Goal: Transaction & Acquisition: Purchase product/service

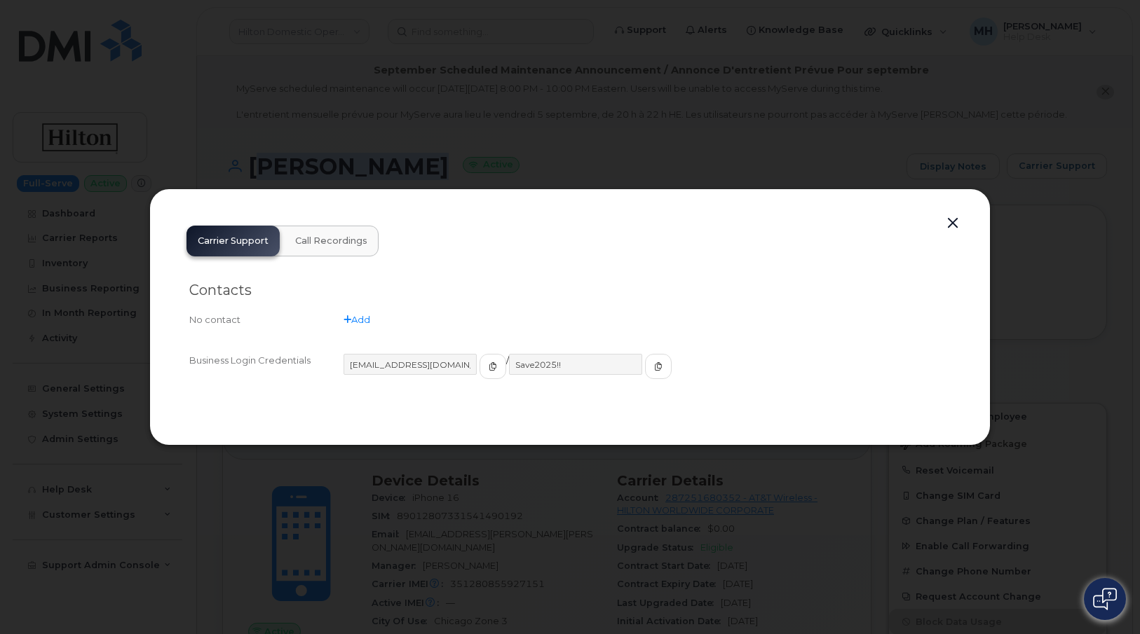
click at [947, 223] on button "button" at bounding box center [952, 224] width 21 height 20
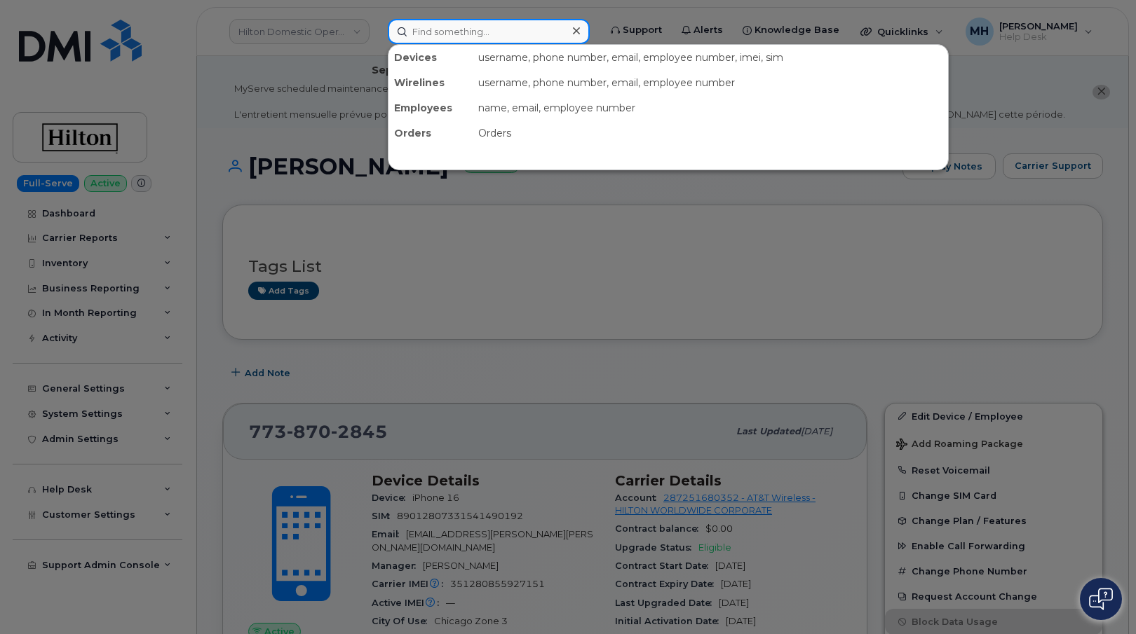
click at [493, 34] on input at bounding box center [489, 31] width 202 height 25
paste input "458-899-4490"
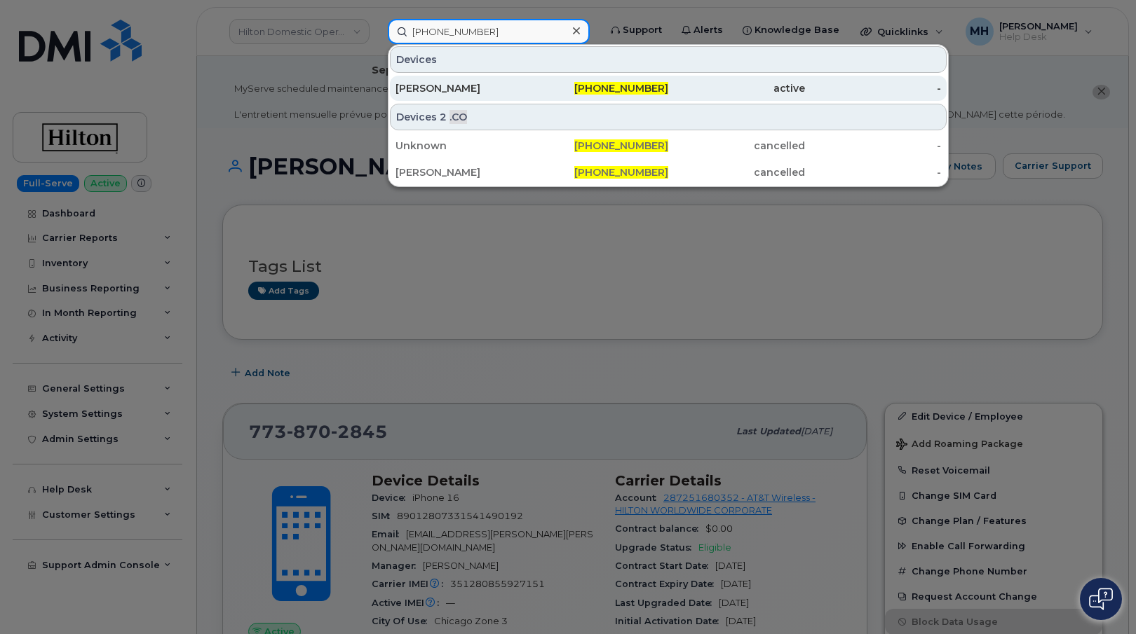
type input "458-899-4490"
click at [484, 82] on div "[PERSON_NAME]" at bounding box center [463, 88] width 137 height 14
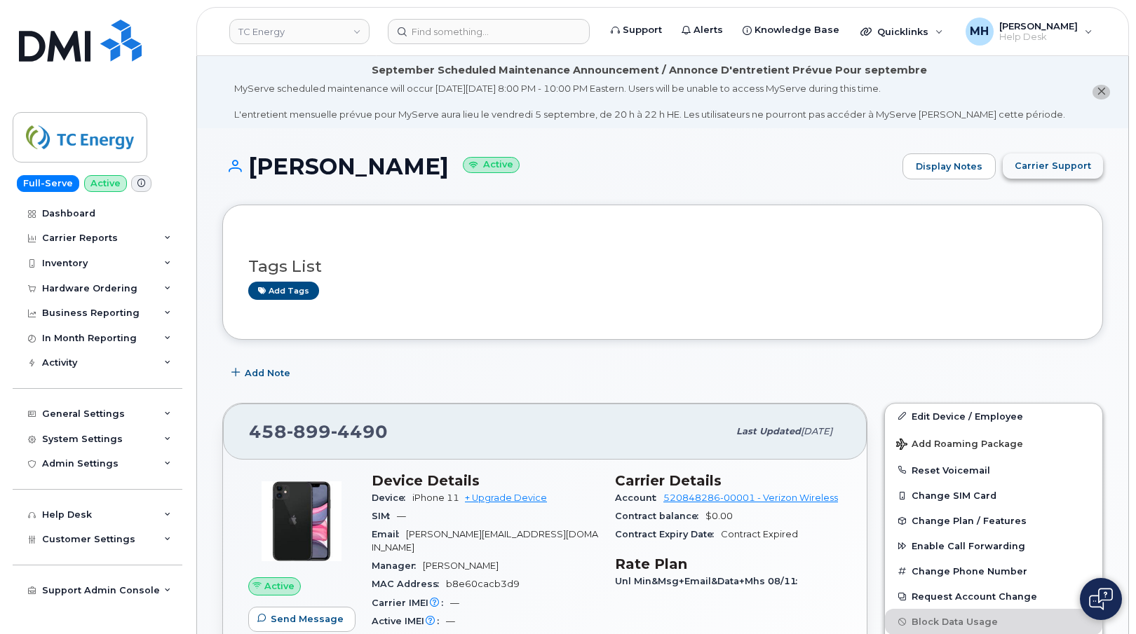
click at [1035, 166] on span "Carrier Support" at bounding box center [1052, 165] width 76 height 13
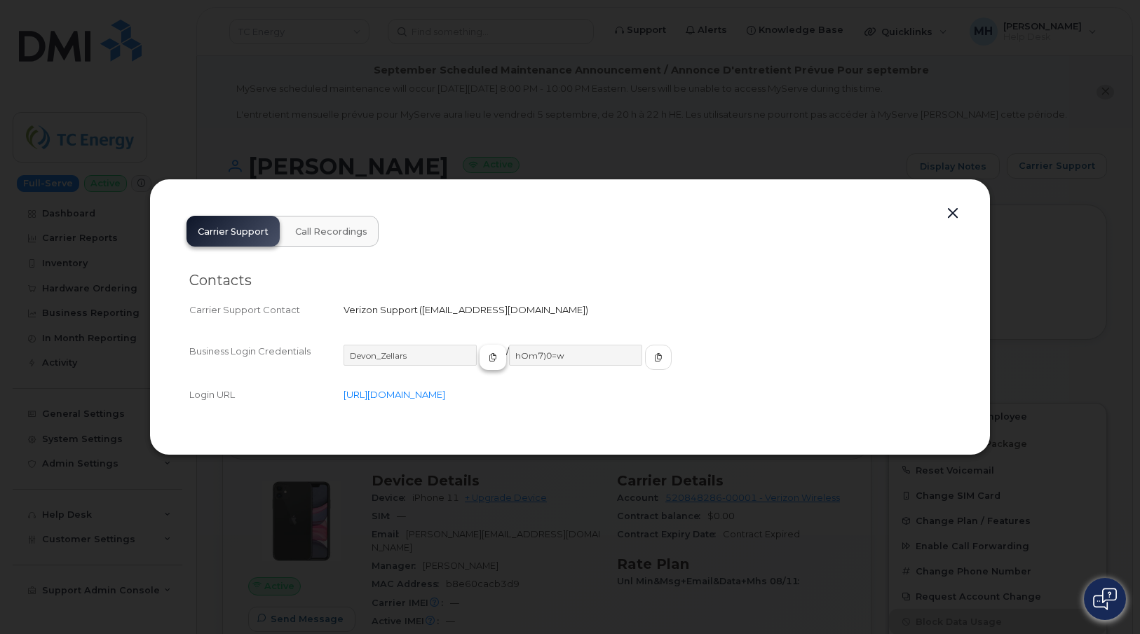
click at [480, 360] on button "button" at bounding box center [493, 357] width 27 height 25
click at [654, 355] on icon "button" at bounding box center [658, 357] width 8 height 8
click at [958, 215] on button "button" at bounding box center [952, 214] width 21 height 20
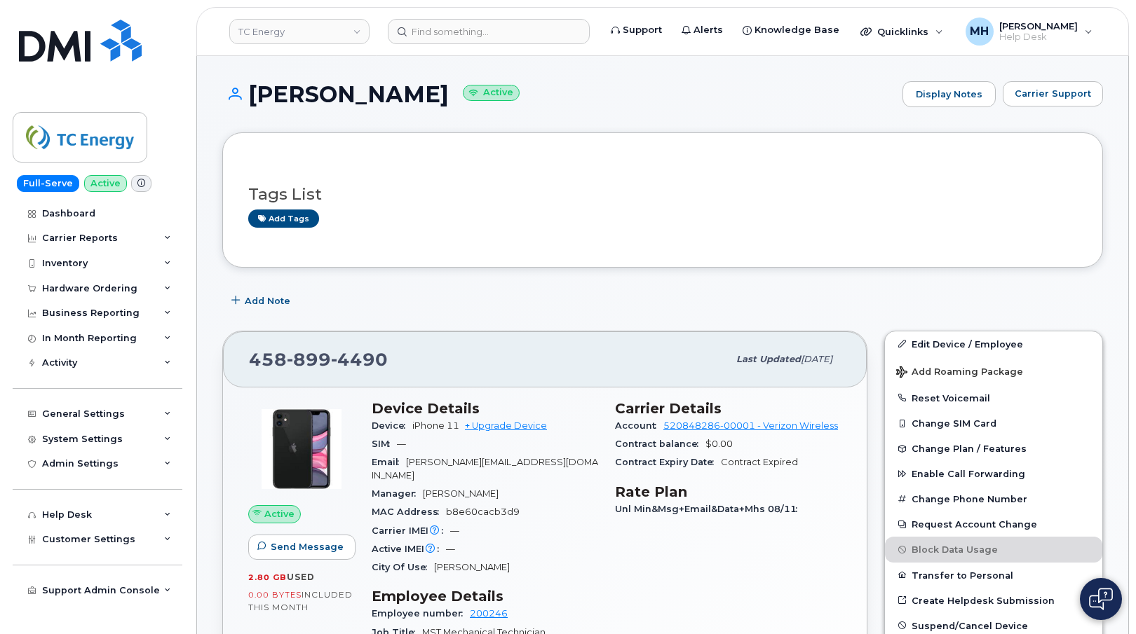
scroll to position [140, 0]
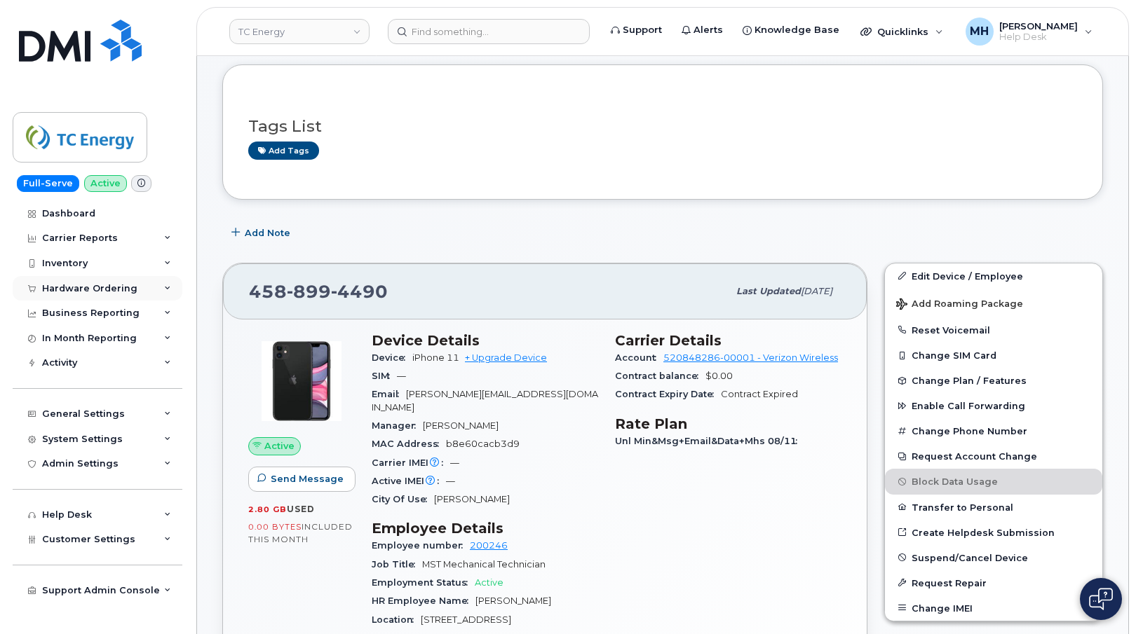
drag, startPoint x: 99, startPoint y: 292, endPoint x: 142, endPoint y: 279, distance: 45.5
click at [99, 291] on div "Hardware Ordering" at bounding box center [89, 288] width 95 height 11
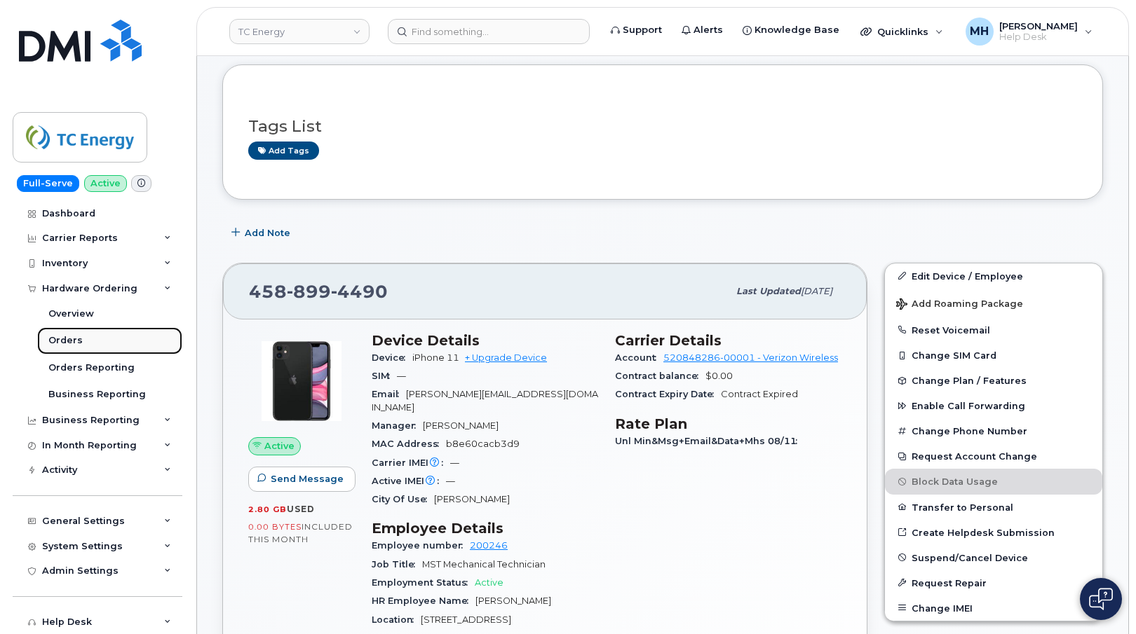
click at [82, 339] on link "Orders" at bounding box center [109, 340] width 145 height 27
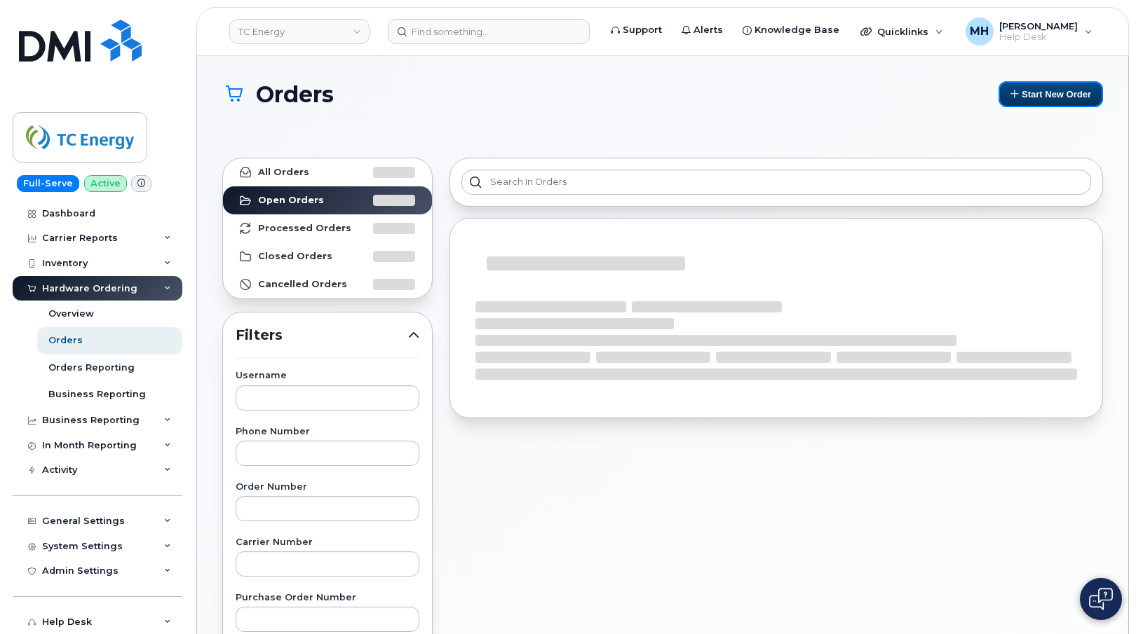
drag, startPoint x: 999, startPoint y: 96, endPoint x: 971, endPoint y: 109, distance: 30.7
click at [1000, 96] on button "Start New Order" at bounding box center [1050, 94] width 104 height 26
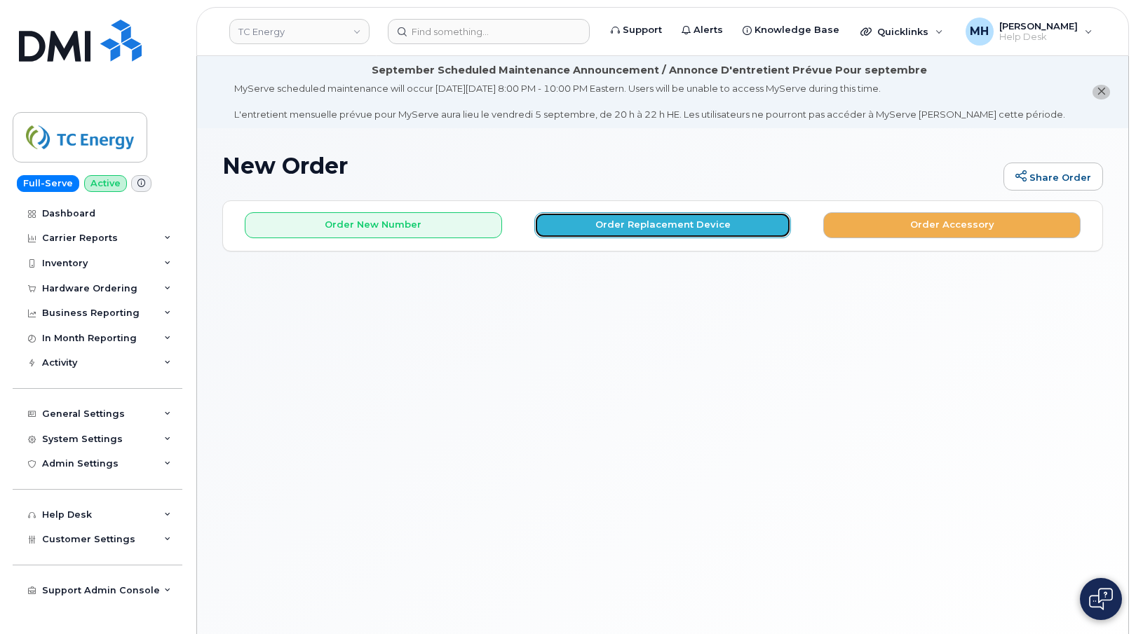
click at [585, 234] on button "Order Replacement Device" at bounding box center [662, 225] width 257 height 26
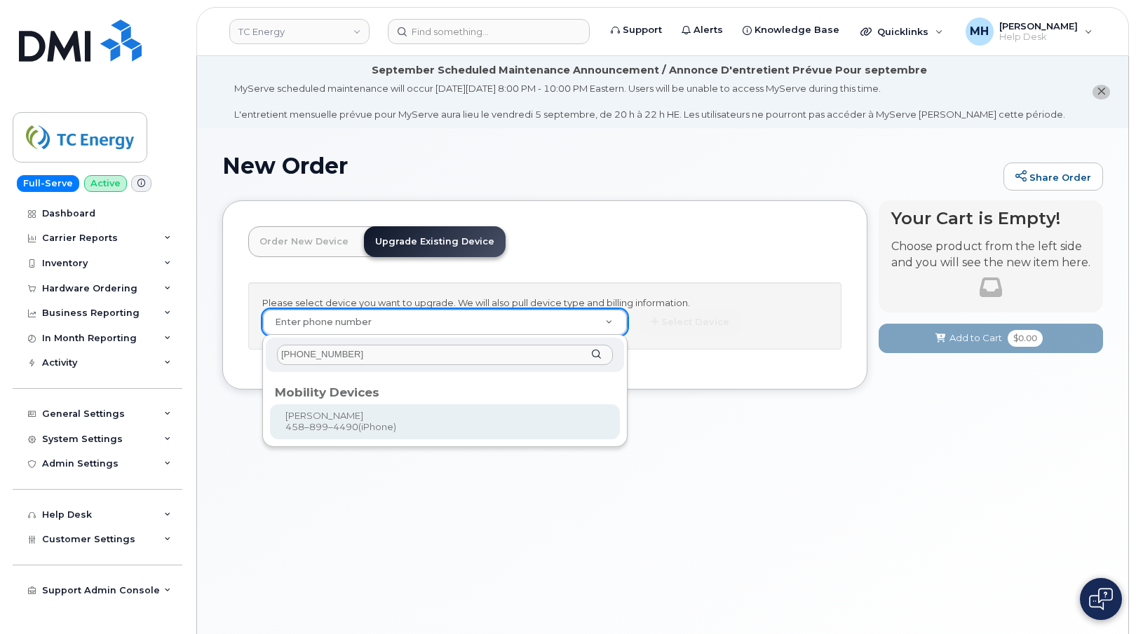
type input "458-899-4490"
type input "734516"
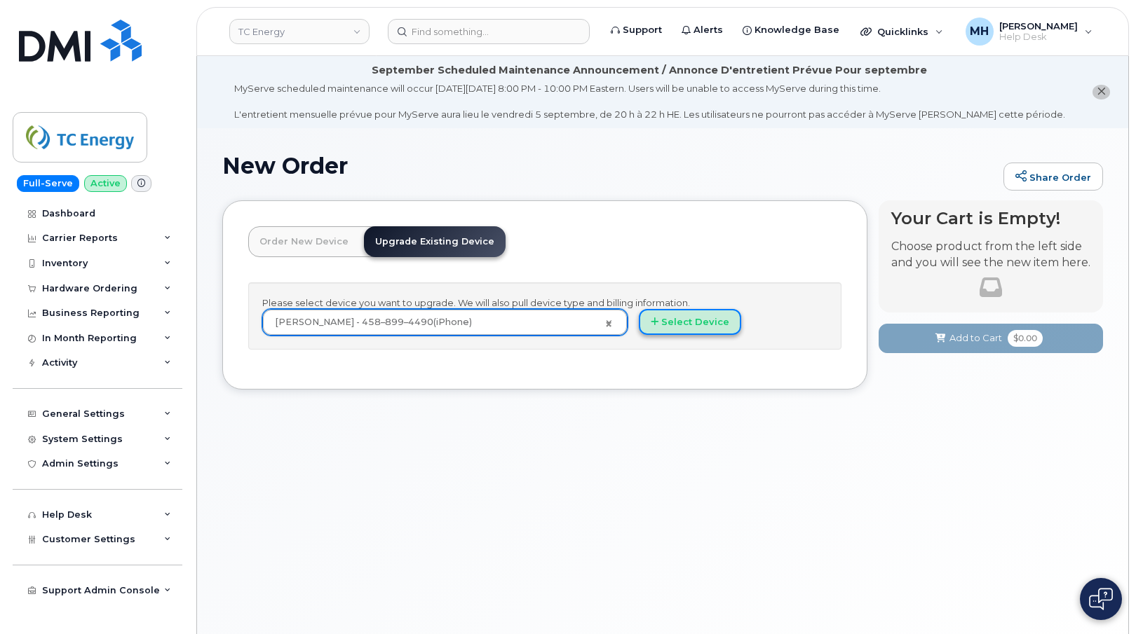
click at [684, 321] on button "Select Device" at bounding box center [690, 322] width 102 height 26
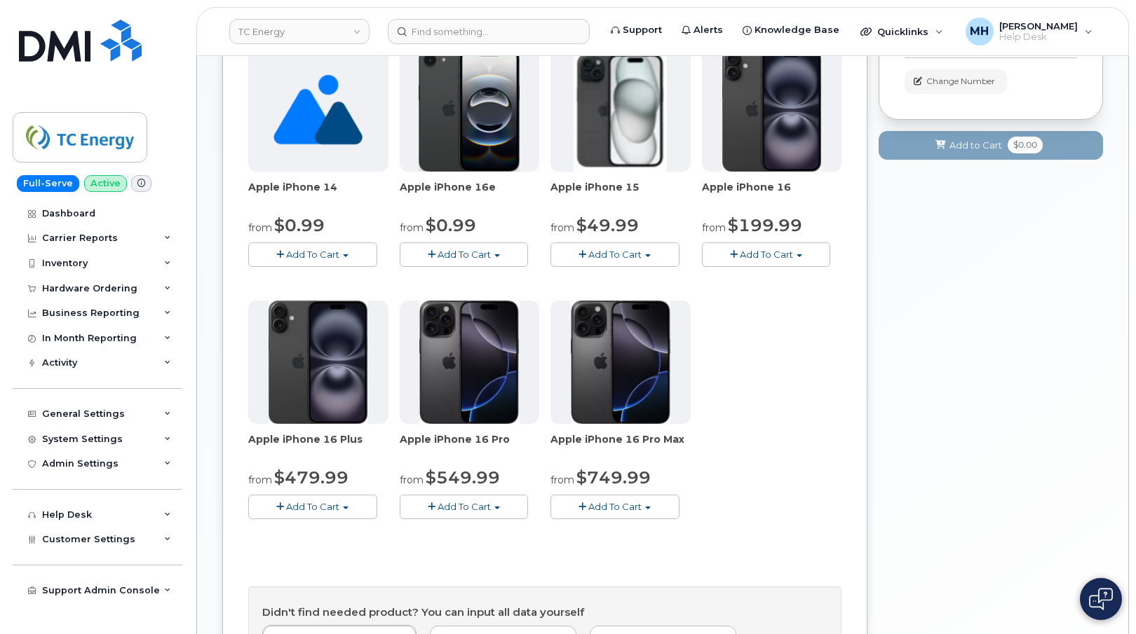
scroll to position [280, 0]
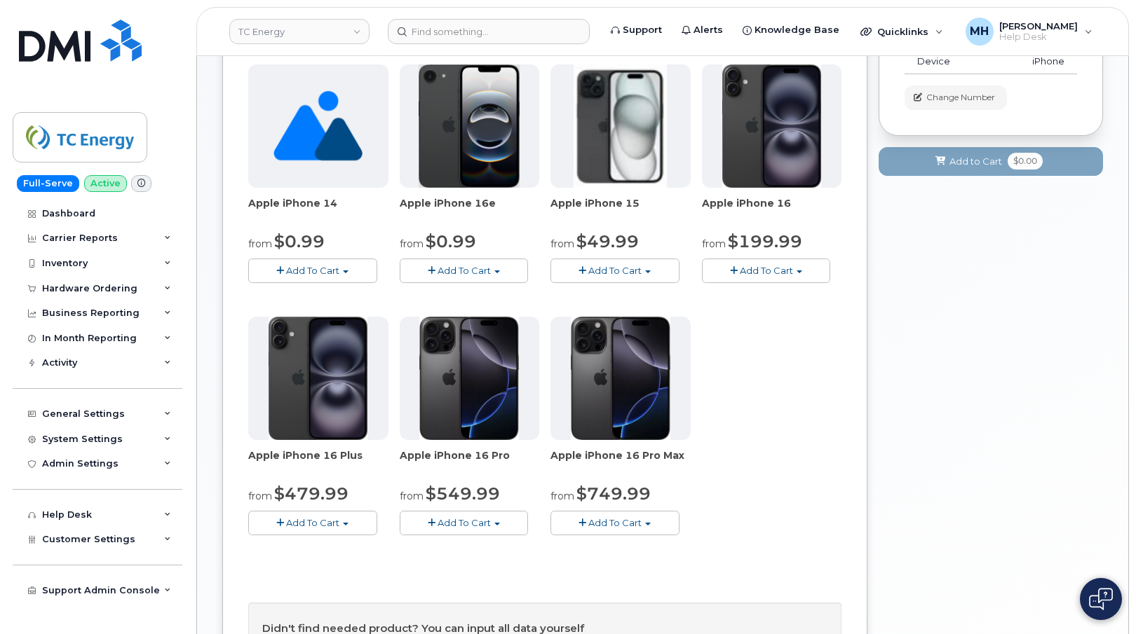
click at [494, 264] on button "Add To Cart" at bounding box center [464, 271] width 129 height 25
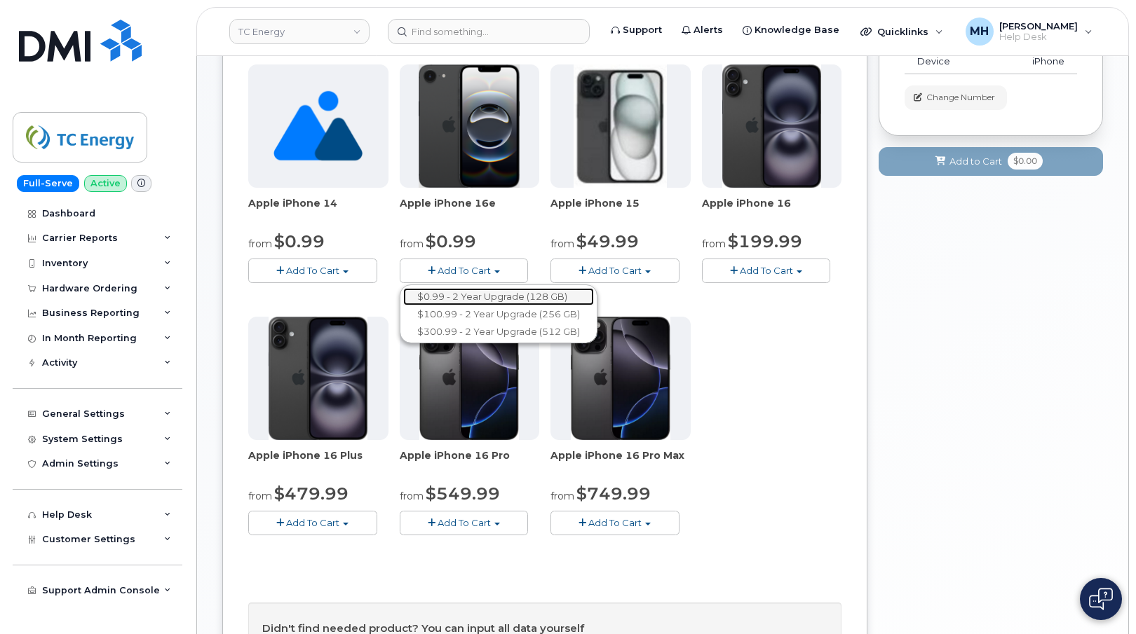
click at [469, 293] on link "$0.99 - 2 Year Upgrade (128 GB)" at bounding box center [498, 297] width 191 height 18
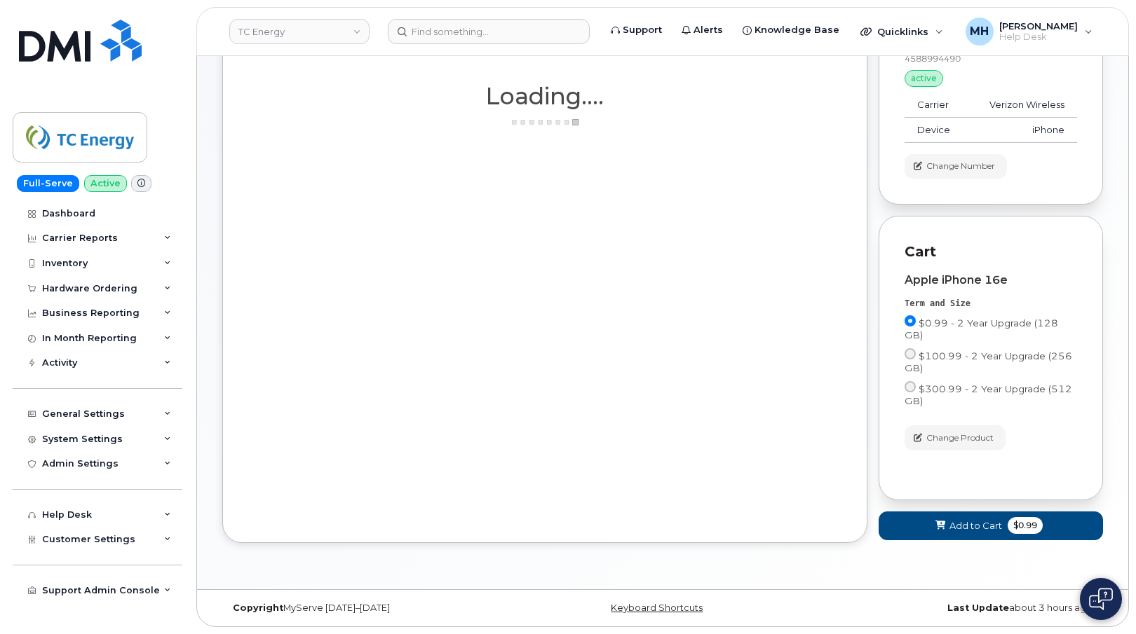
scroll to position [200, 0]
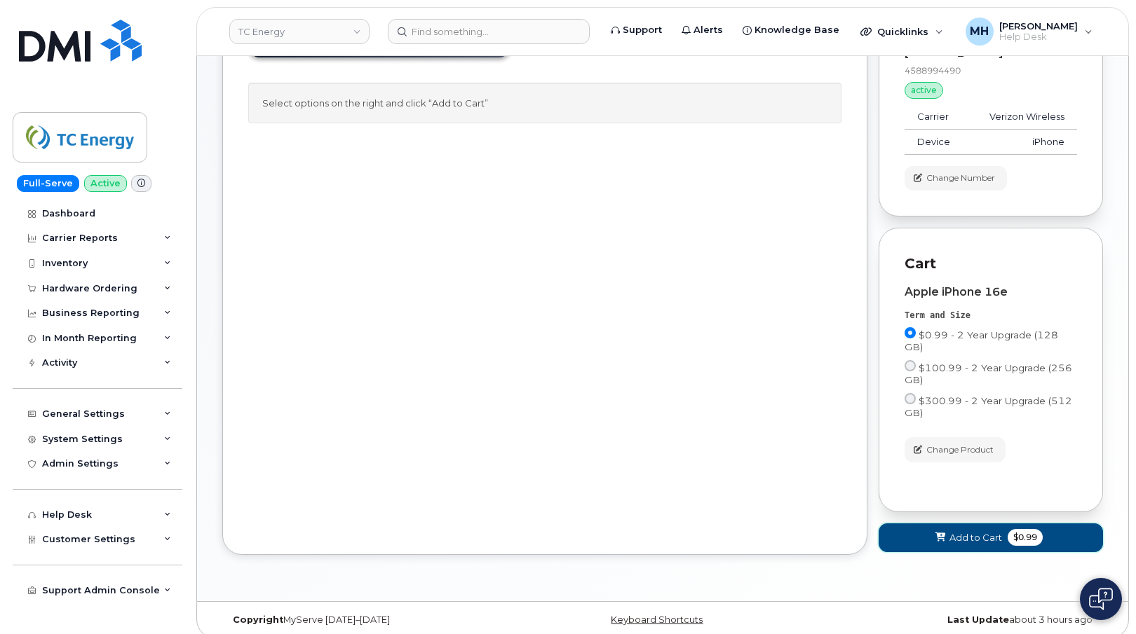
click at [927, 524] on button "Add to Cart $0.99" at bounding box center [990, 538] width 224 height 29
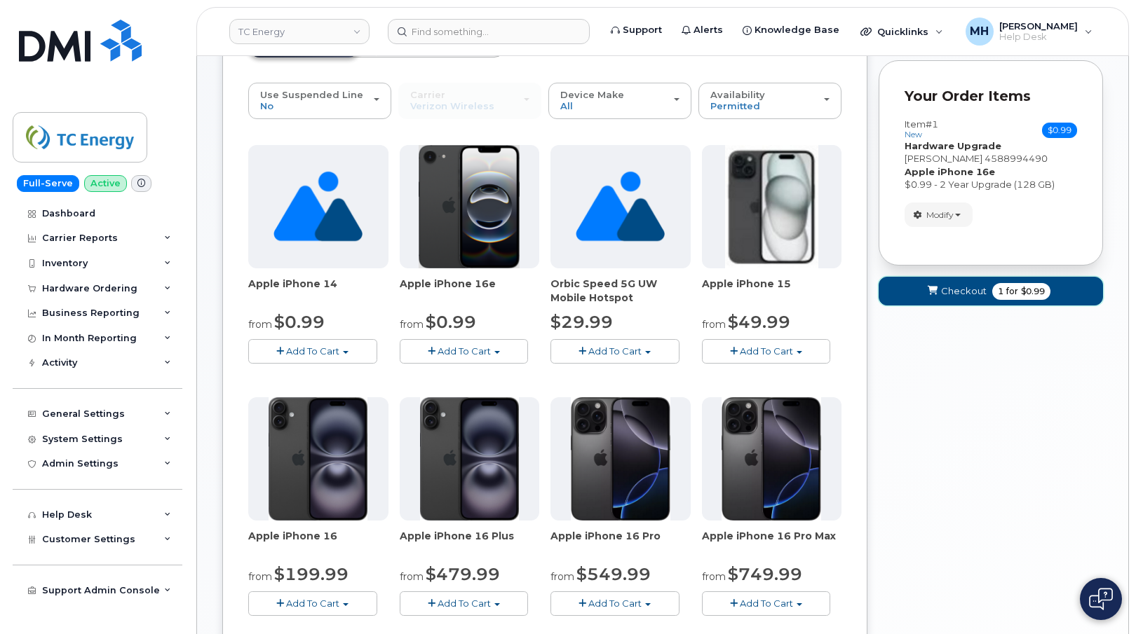
click at [959, 296] on span "Checkout" at bounding box center [964, 291] width 46 height 13
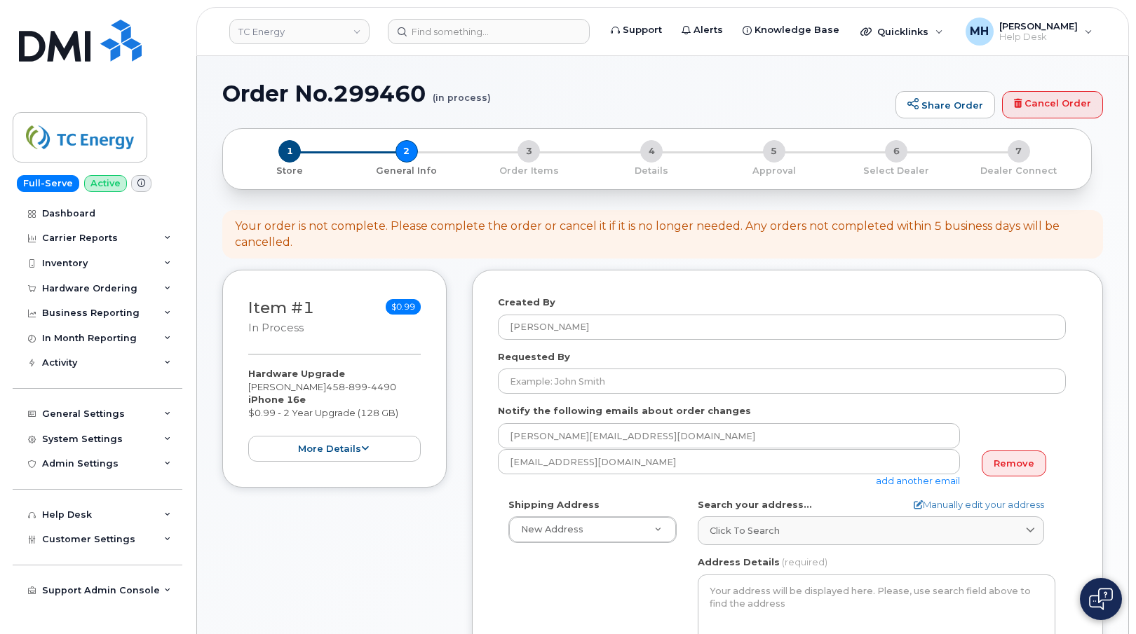
select select
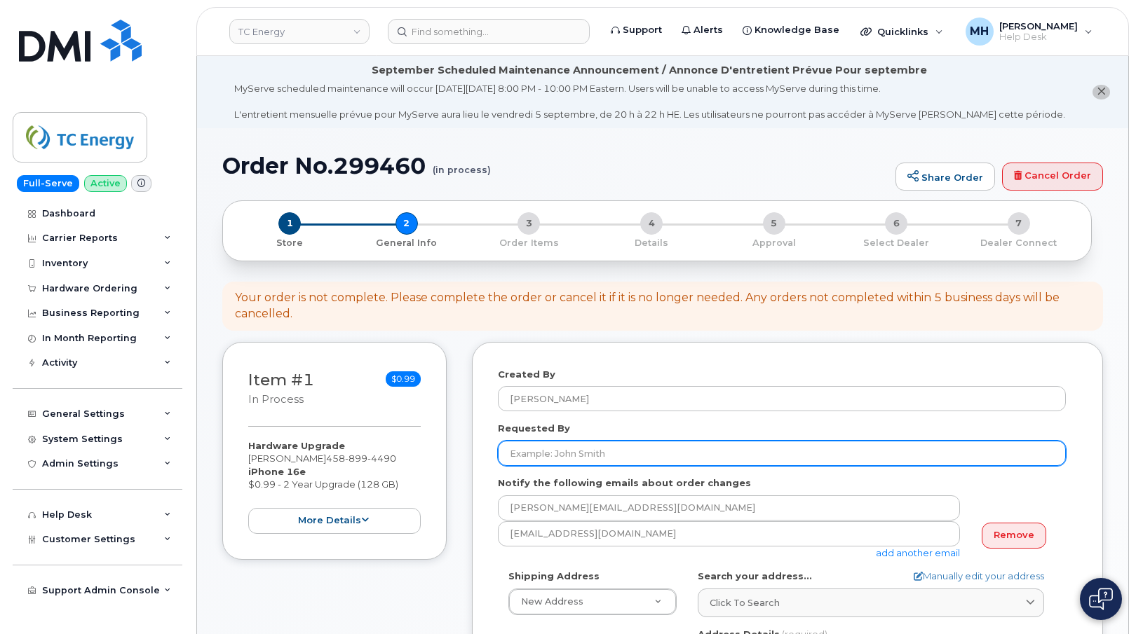
click at [559, 447] on input "Requested By" at bounding box center [782, 453] width 568 height 25
paste input "[PERSON_NAME]"
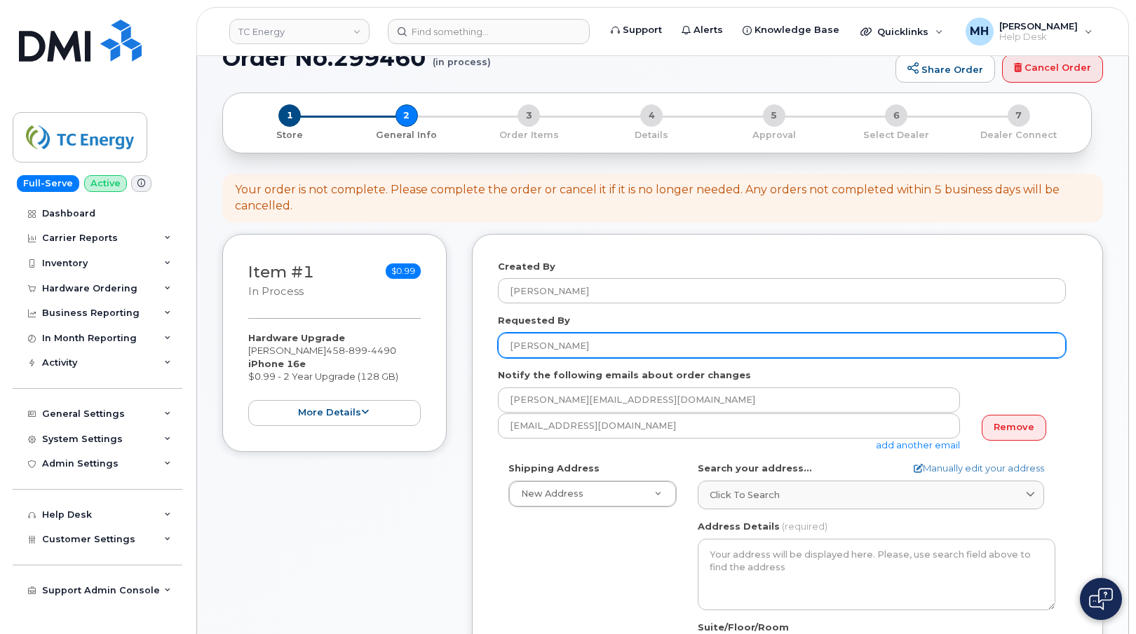
scroll to position [210, 0]
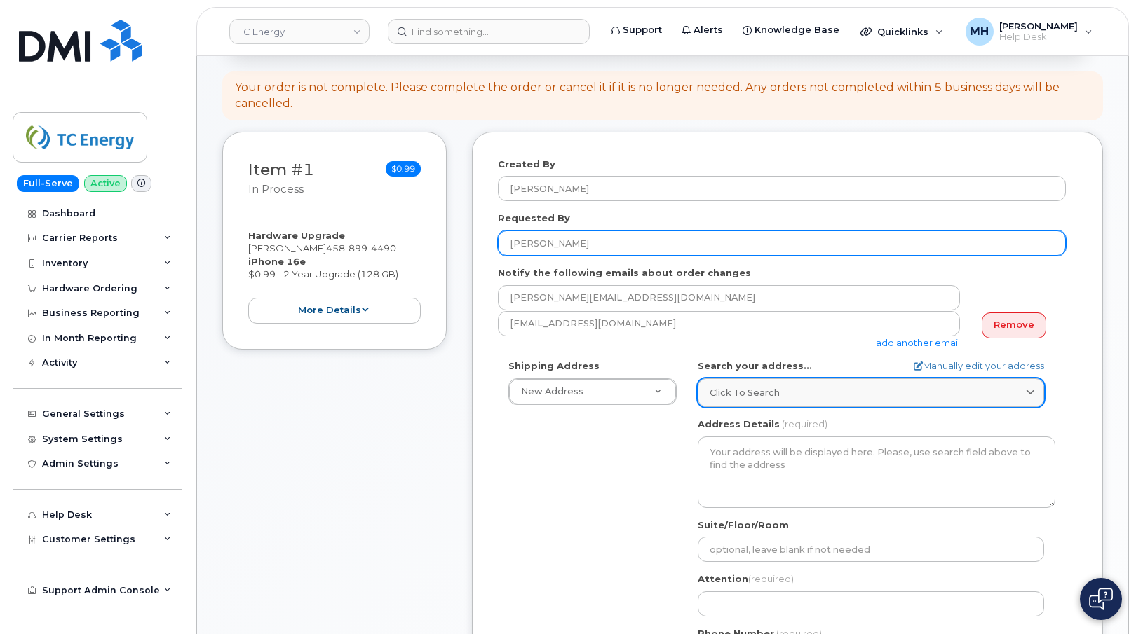
type input "[PERSON_NAME]"
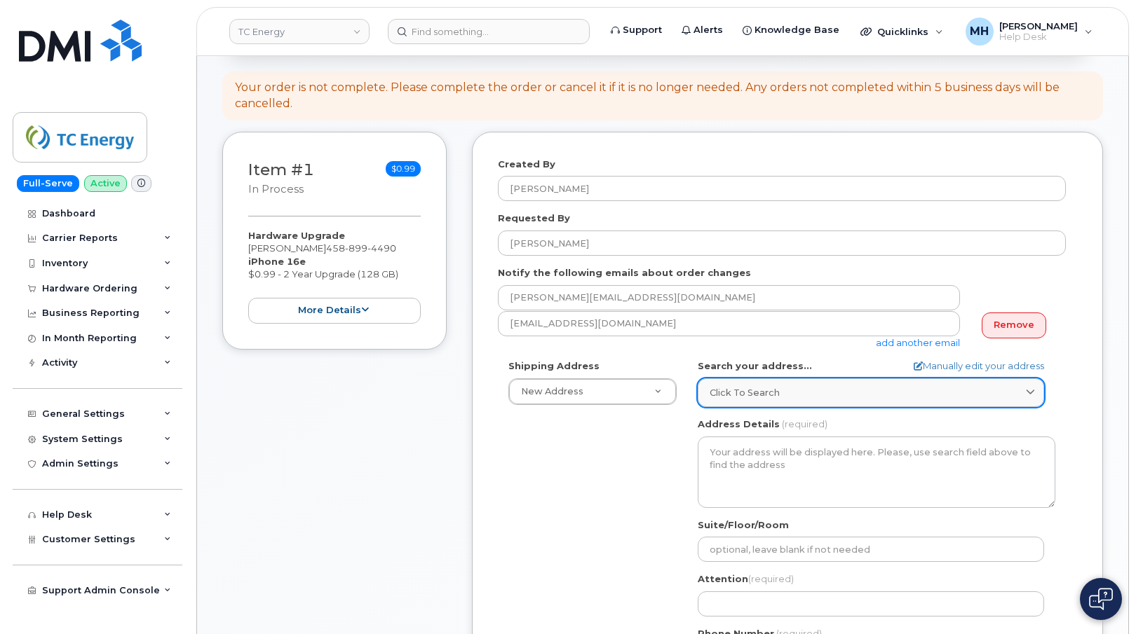
click at [726, 397] on span "Click to search" at bounding box center [744, 392] width 70 height 13
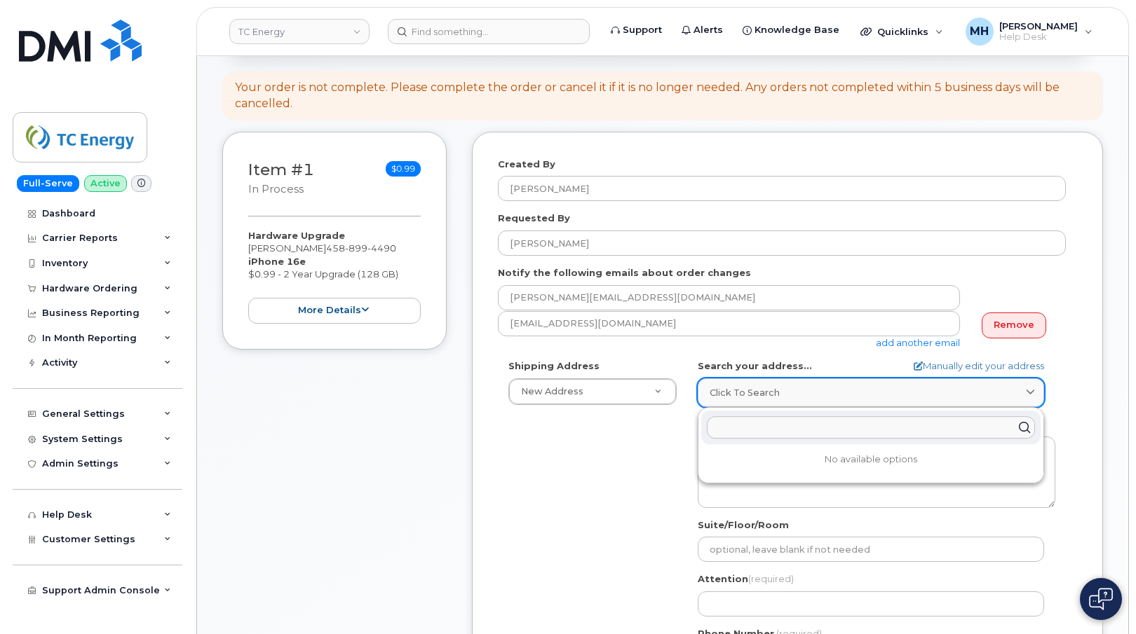
paste input "1440 SW lake Rd. Redman, OR 97760"
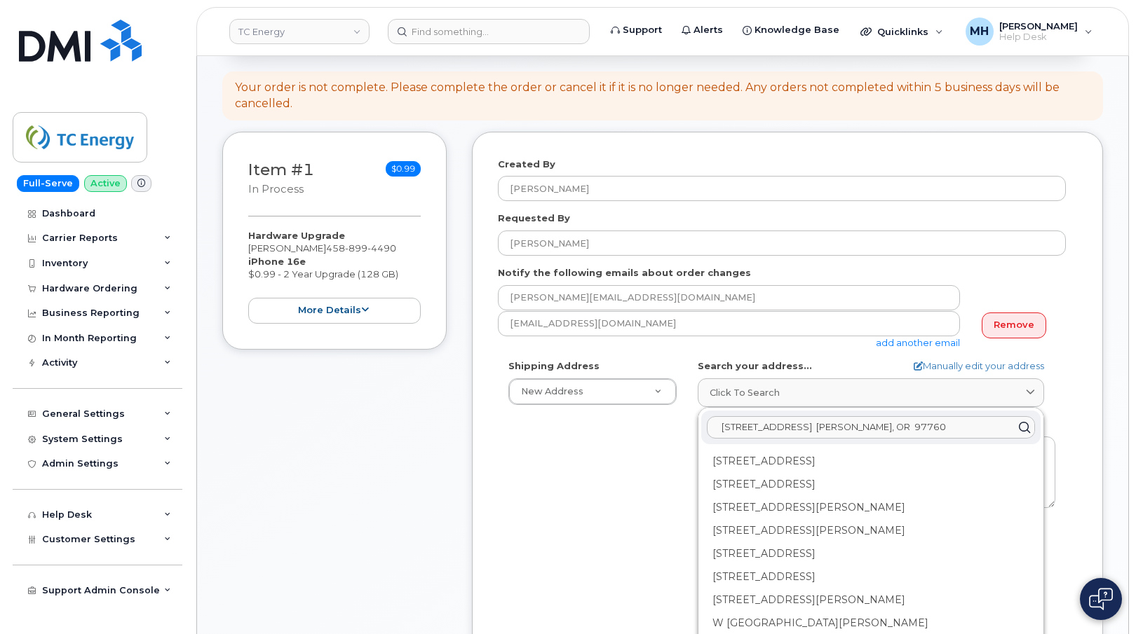
drag, startPoint x: 916, startPoint y: 426, endPoint x: 679, endPoint y: 427, distance: 236.3
click at [679, 427] on div "Shipping Address New Address New Address US Headquarters (700 Louisiana Street)…" at bounding box center [782, 521] width 568 height 322
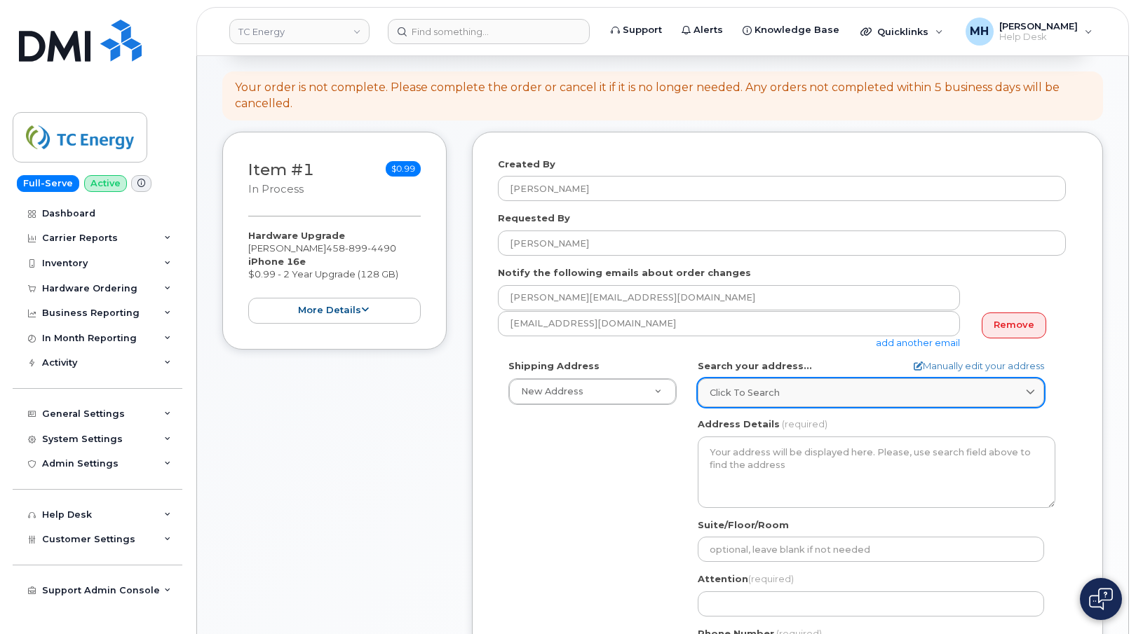
click at [841, 400] on link "Click to search" at bounding box center [871, 393] width 346 height 29
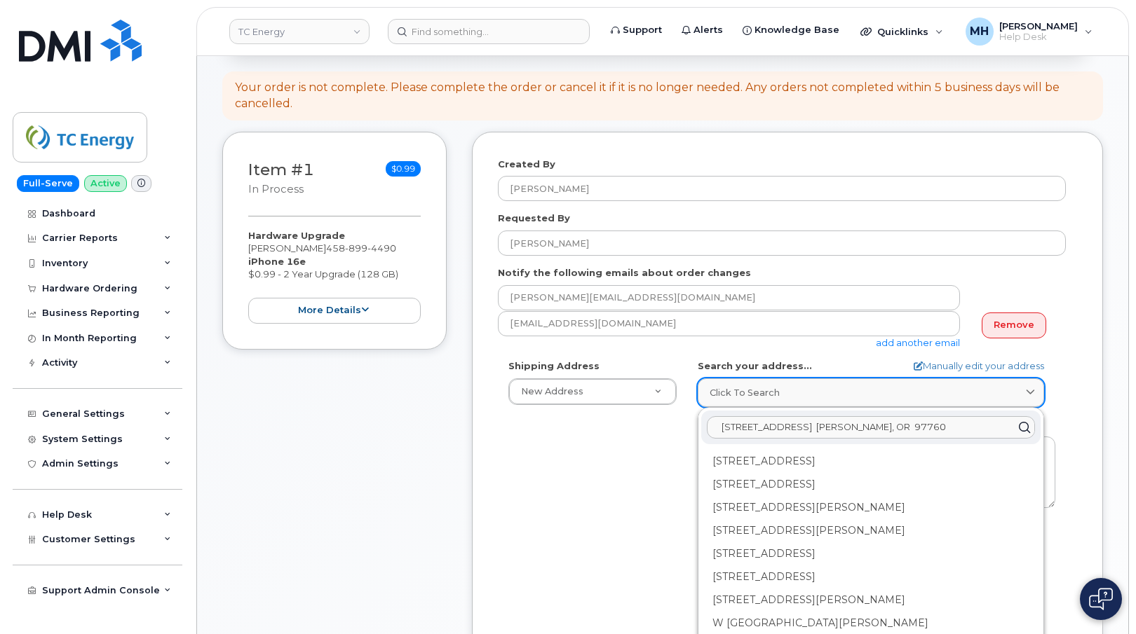
paste input "Redmond, OR"
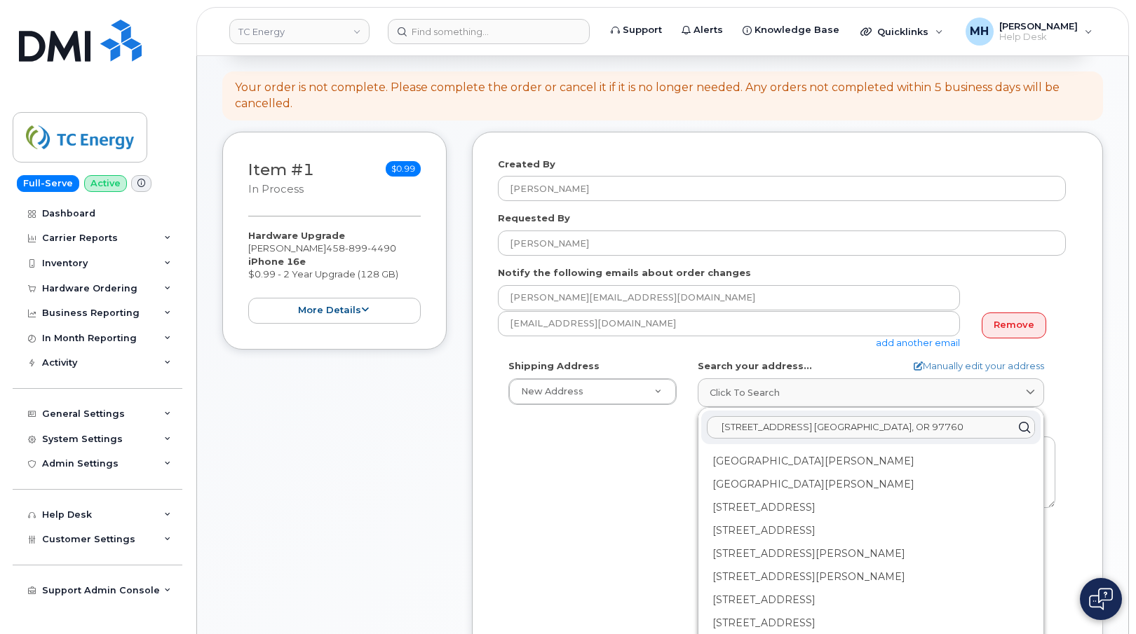
type input "1440 SW lake Rd. Redmond, OR 97760"
click at [619, 470] on div "Shipping Address New Address New Address US Headquarters (700 Louisiana Street)…" at bounding box center [782, 521] width 568 height 322
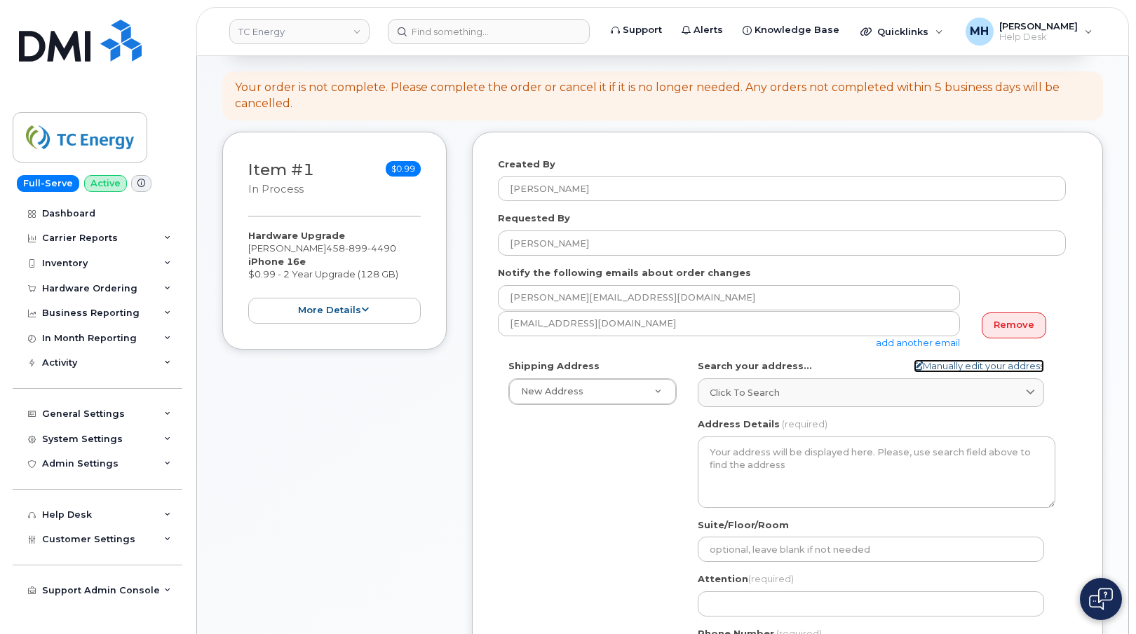
click at [950, 372] on link "Manually edit your address" at bounding box center [978, 366] width 130 height 13
select select
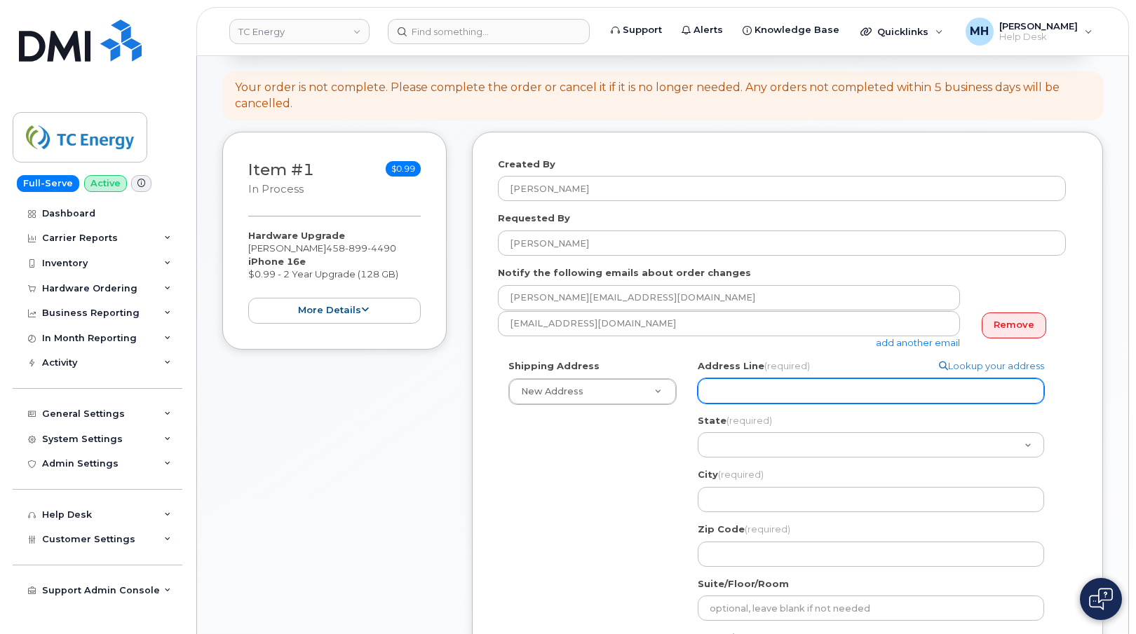
click at [847, 390] on input "Address Line (required)" at bounding box center [871, 391] width 346 height 25
paste input "1440 SW lake Rd. Redmond, OR 97760"
type input "1440 SW lake Rd. Redmond, OR 97760"
click at [875, 384] on input "1440 SW lake Rd. Redmond, OR 97760" at bounding box center [871, 391] width 346 height 25
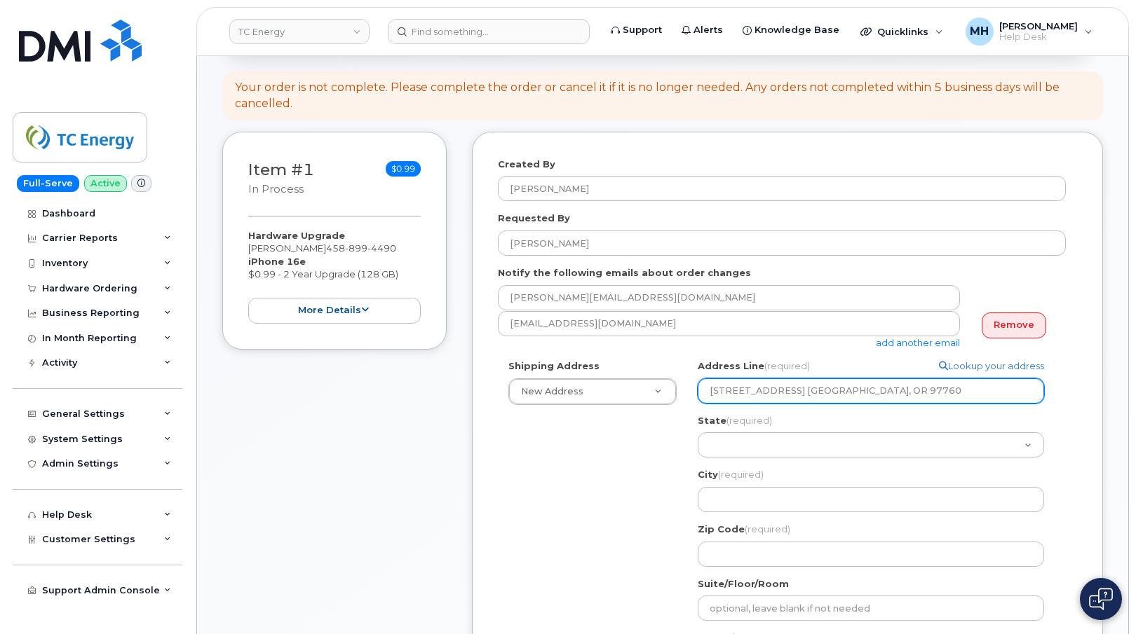
select select
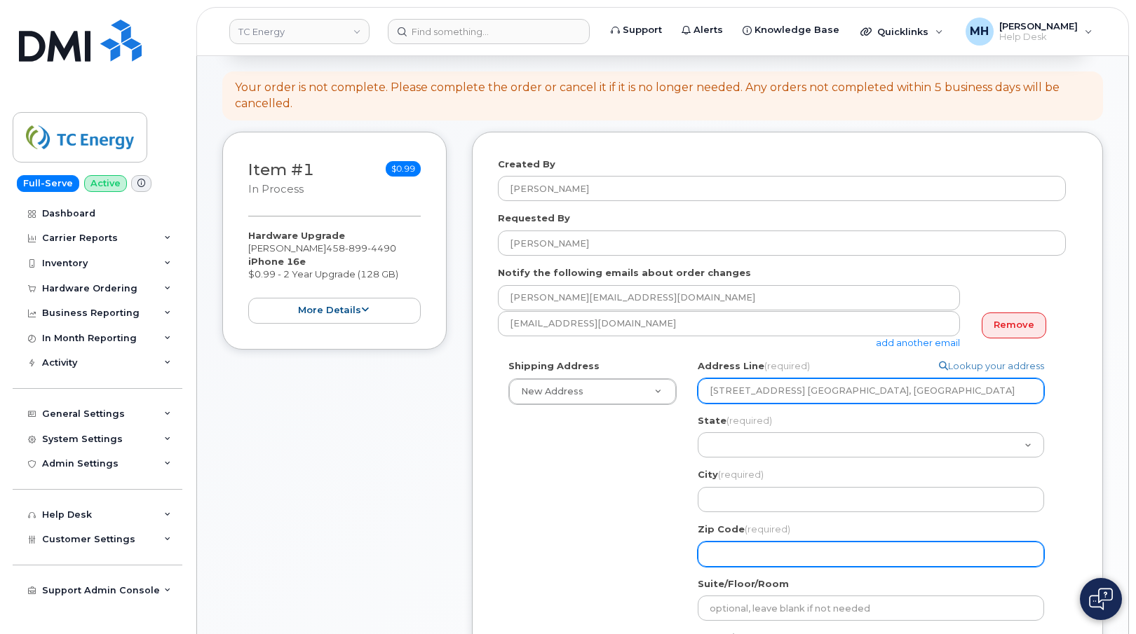
type input "1440 SW lake Rd. Redmond, OR"
click at [774, 556] on input "Zip Code (required)" at bounding box center [871, 554] width 346 height 25
paste input "97760"
select select
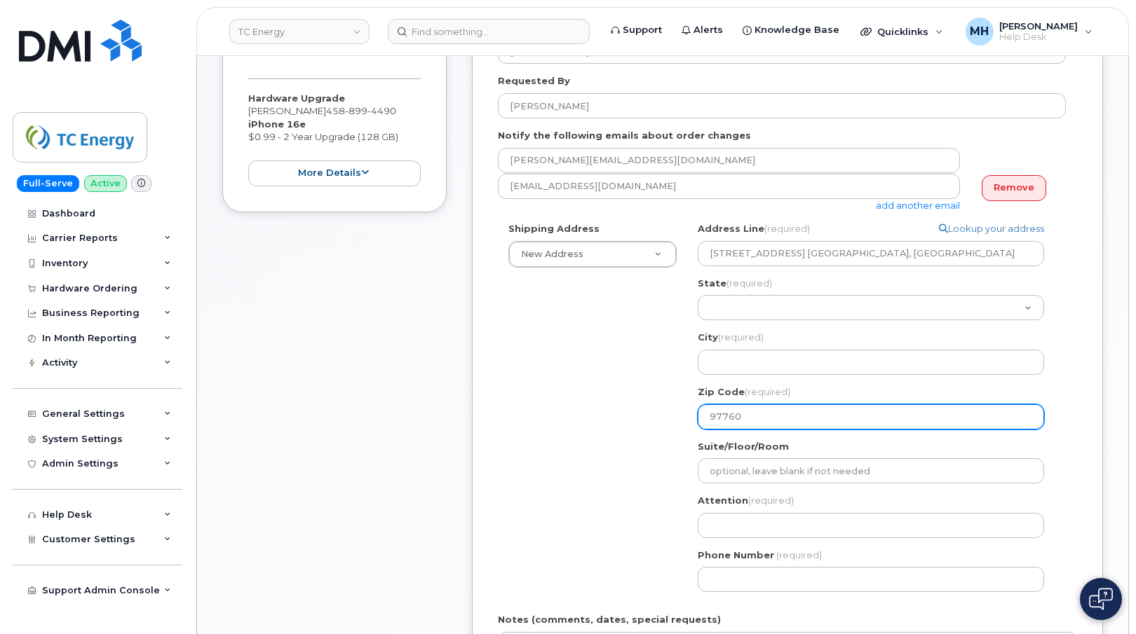
scroll to position [351, 0]
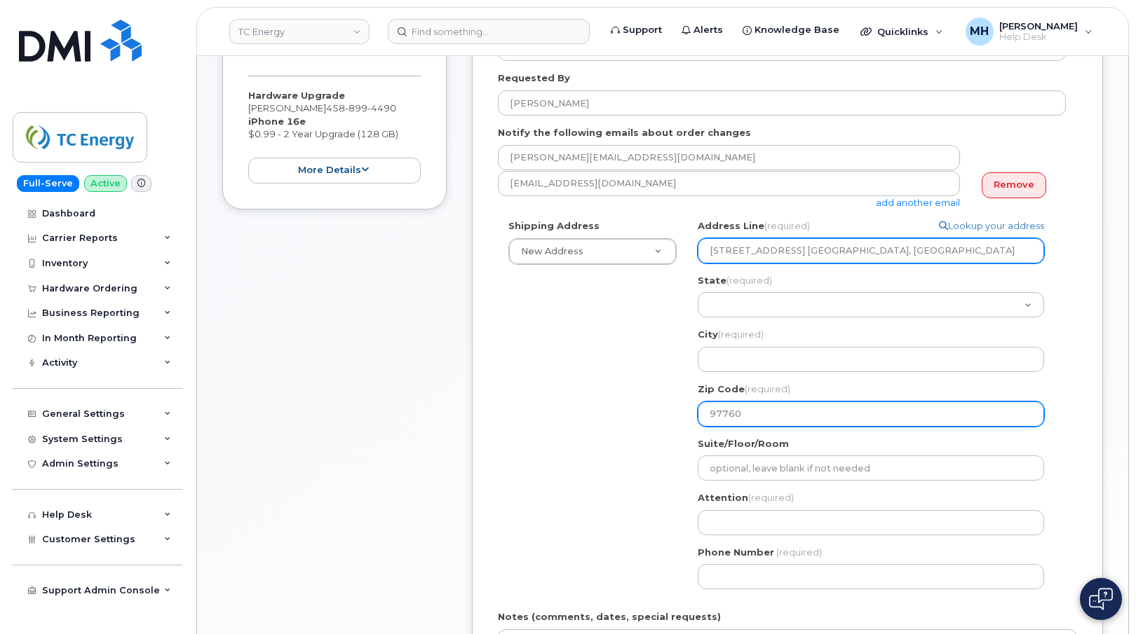
type input "97760"
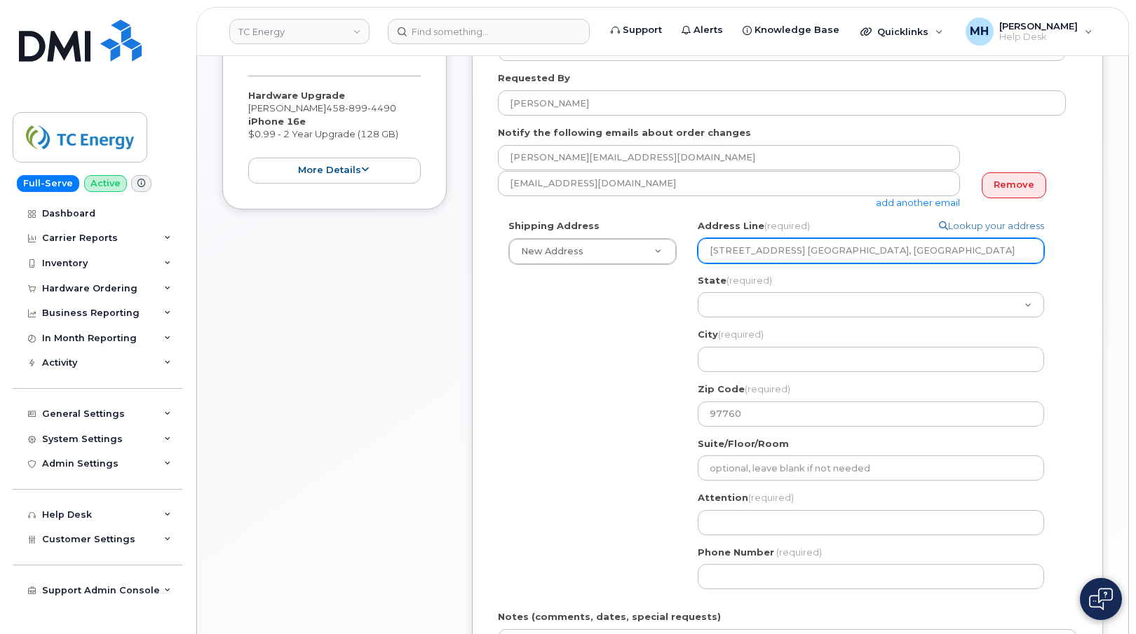
click at [820, 252] on input "1440 SW lake Rd. Redmond, OR" at bounding box center [871, 250] width 346 height 25
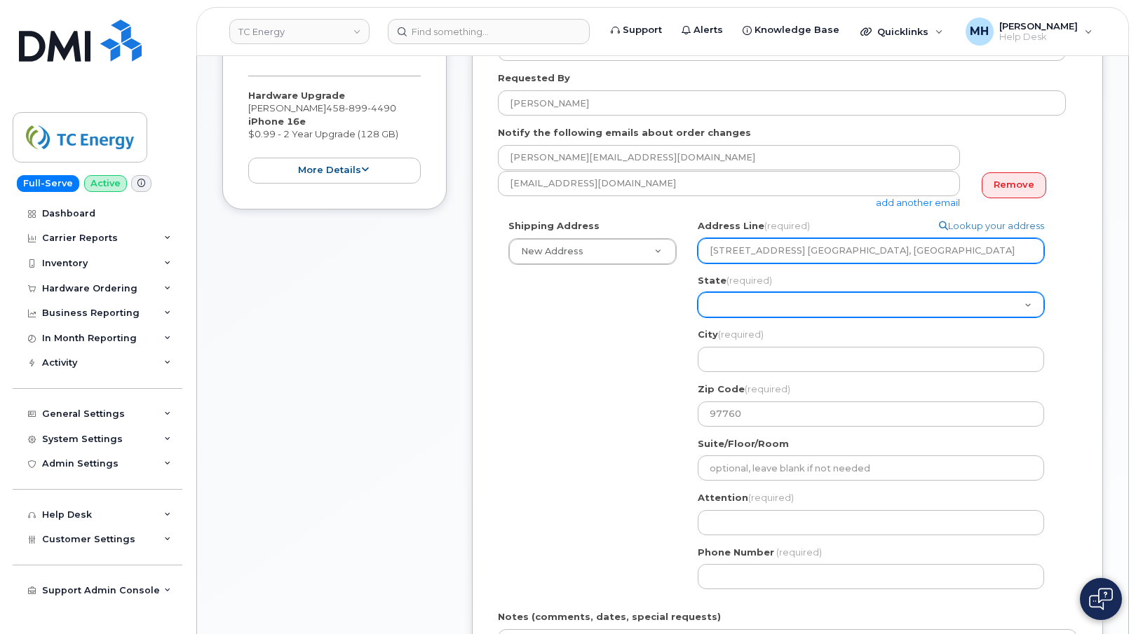
select select
type input "1440 SW lake Rd. , OR"
click at [754, 301] on select "Alabama Alaska American Samoa Arizona Arkansas California Colorado Connecticut …" at bounding box center [871, 304] width 346 height 25
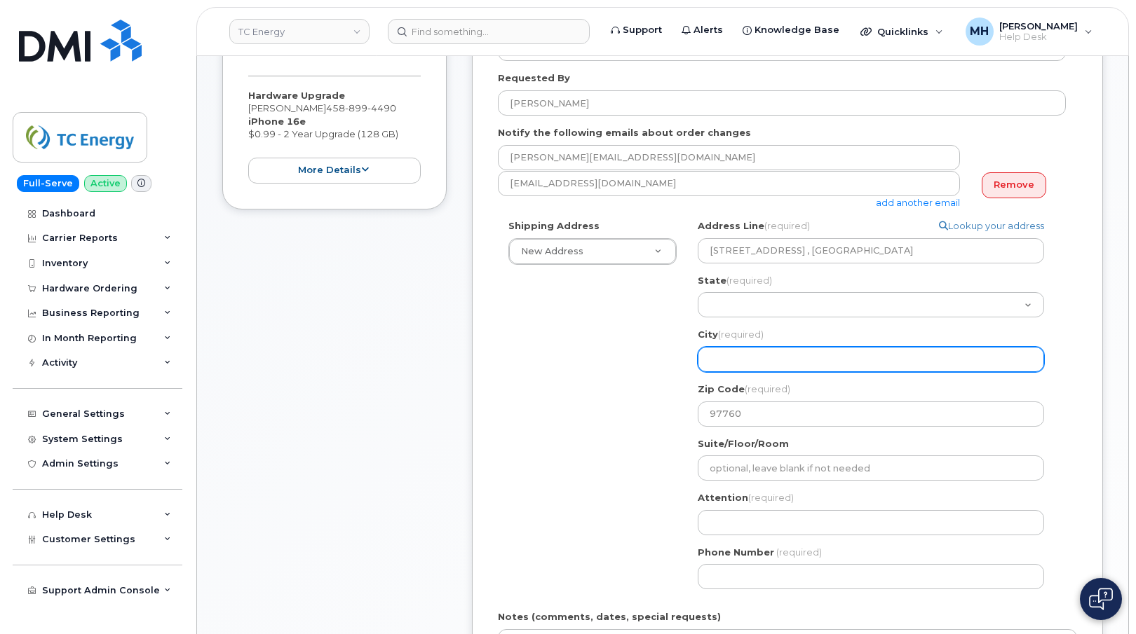
click at [746, 348] on input "City (required)" at bounding box center [871, 359] width 346 height 25
paste input "Redmond"
select select
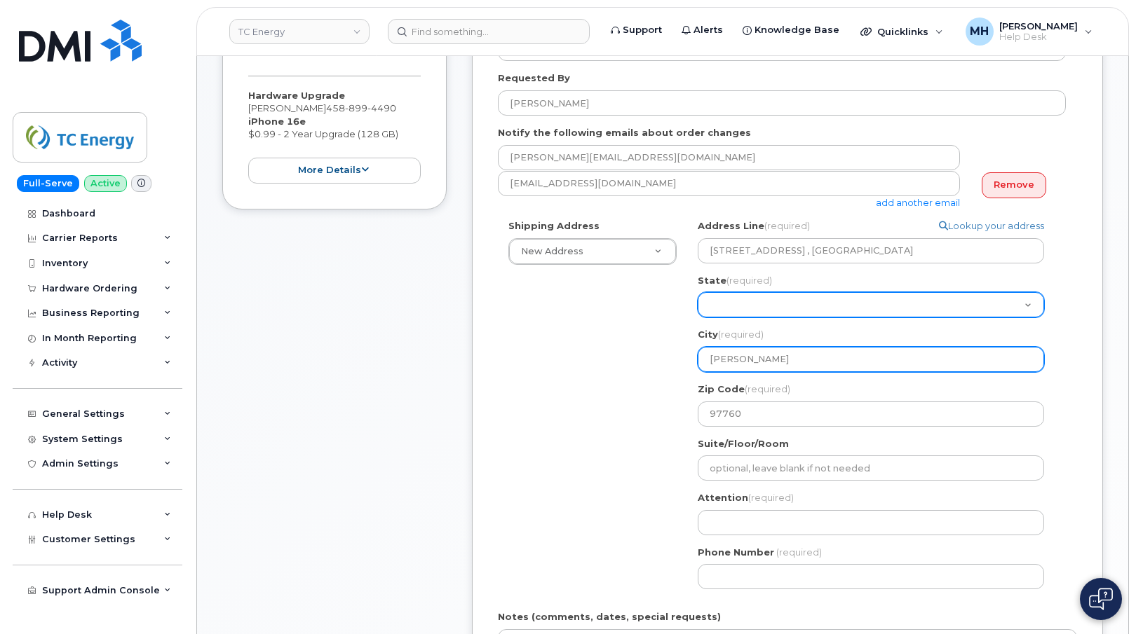
type input "Redmond"
click at [740, 305] on select "Alabama Alaska American Samoa Arizona Arkansas California Colorado Connecticut …" at bounding box center [871, 304] width 346 height 25
select select "OR"
click at [698, 292] on select "Alabama Alaska American Samoa Arizona Arkansas California Colorado Connecticut …" at bounding box center [871, 304] width 346 height 25
select select
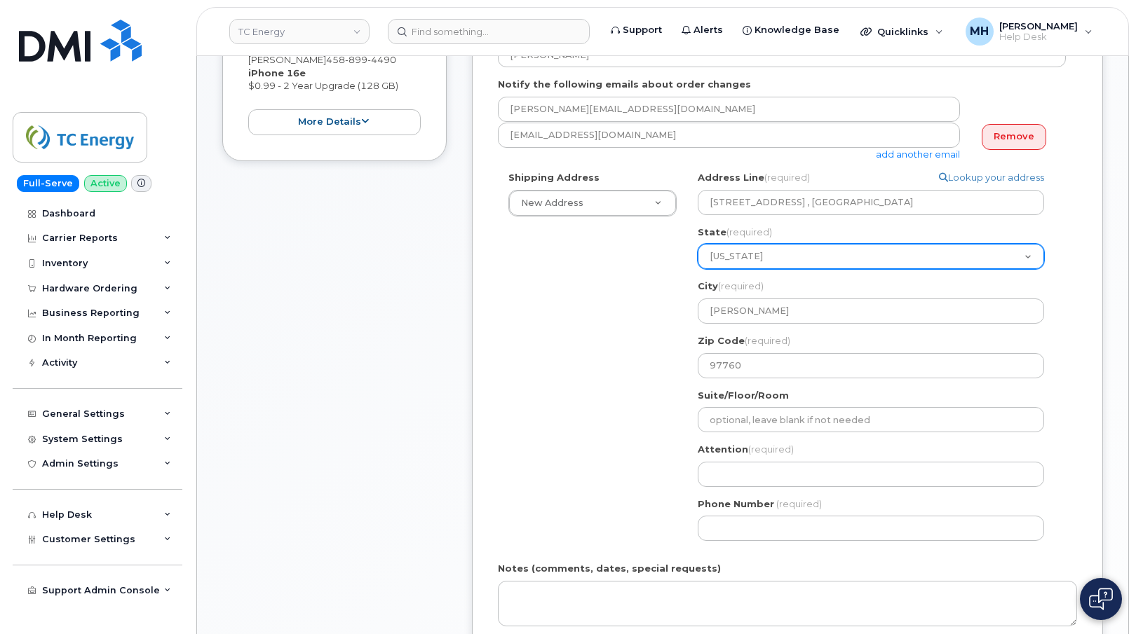
scroll to position [421, 0]
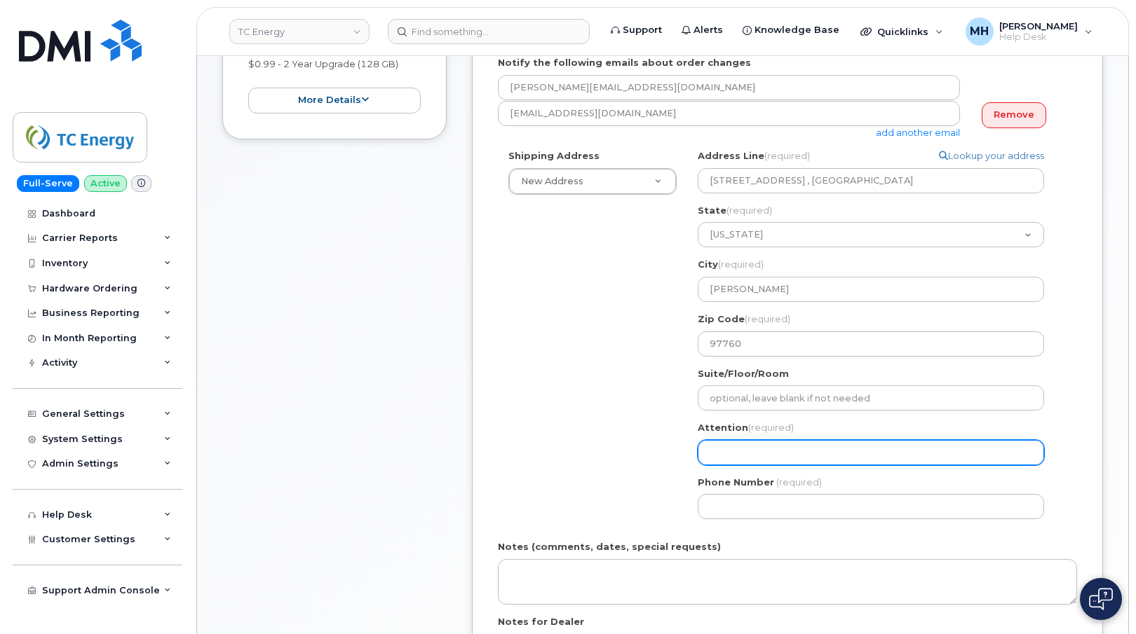
click at [763, 463] on input "Attention (required)" at bounding box center [871, 452] width 346 height 25
paste input "Ruben Urena"
type input "Ruben Urena"
select select
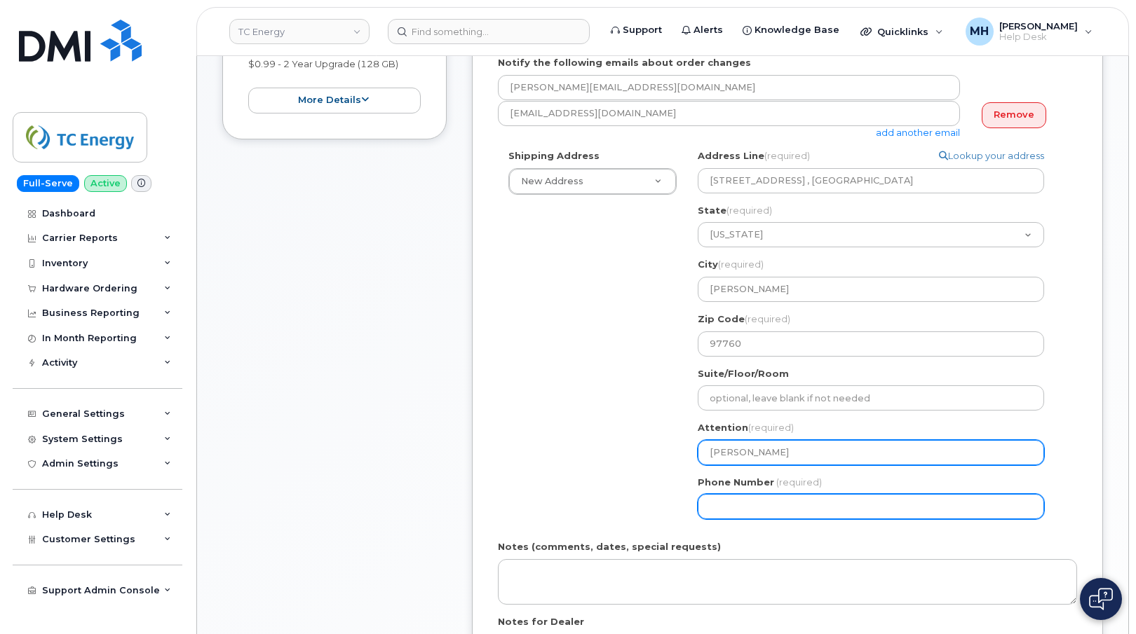
type input "Ruben Urena"
click at [724, 508] on input "Phone Number" at bounding box center [871, 506] width 346 height 25
click at [754, 505] on input "Phone Number" at bounding box center [871, 506] width 346 height 25
select select
type input "4588994490"
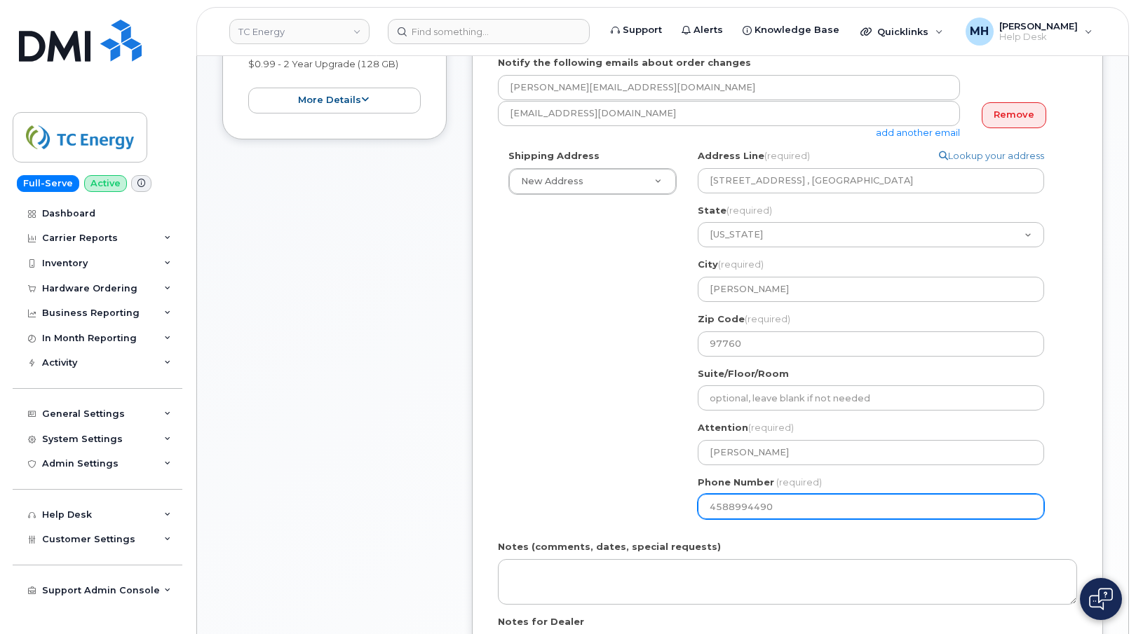
select select
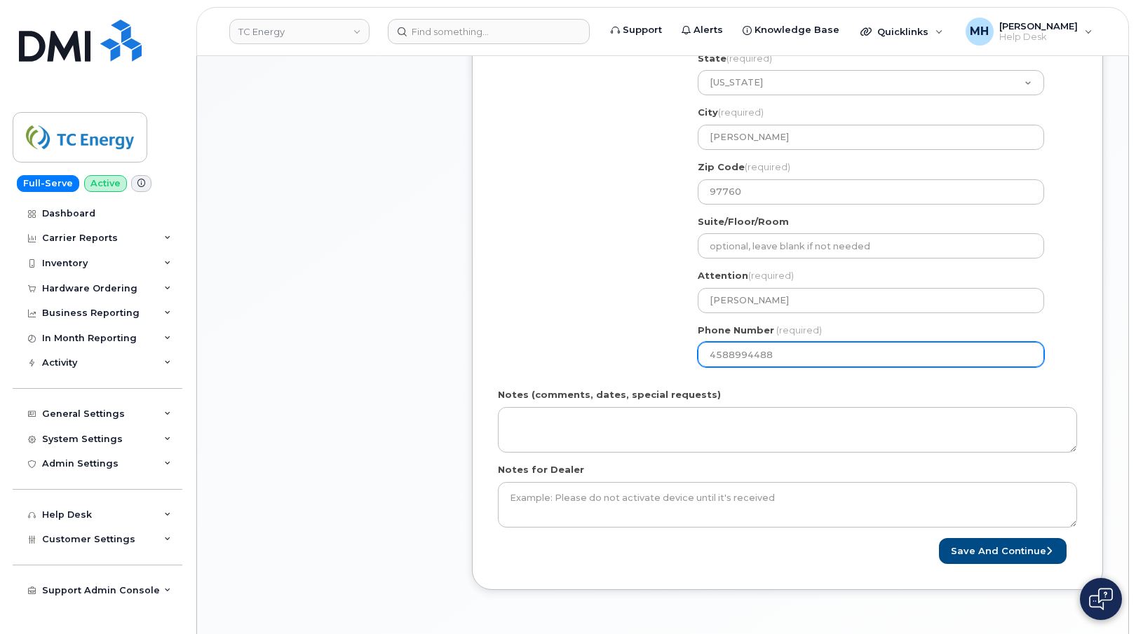
scroll to position [631, 0]
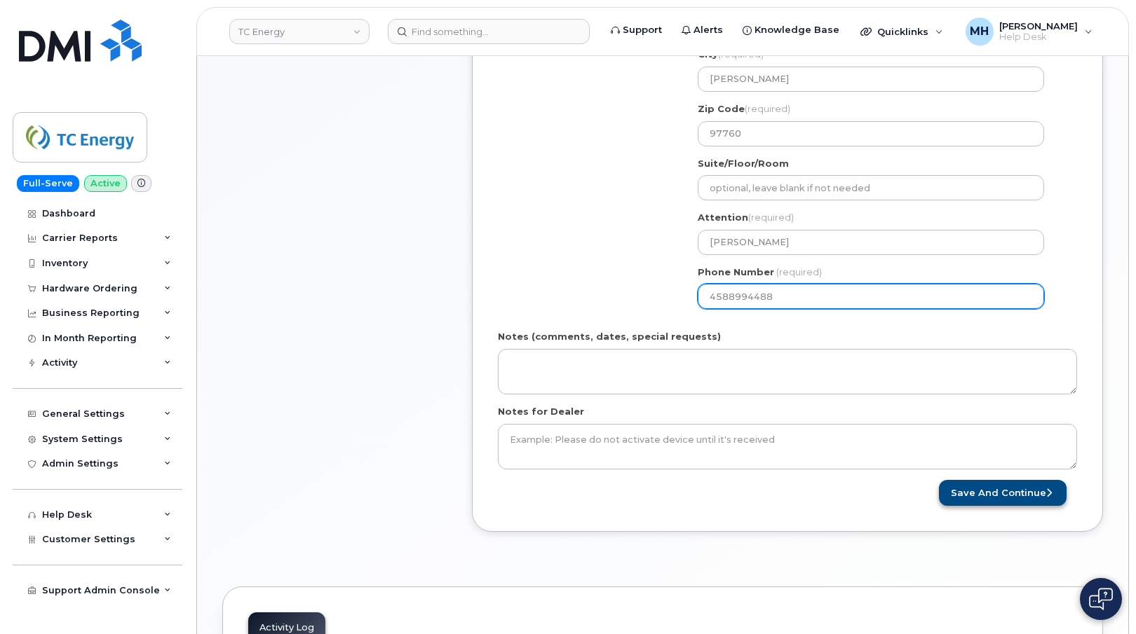
type input "4588994488"
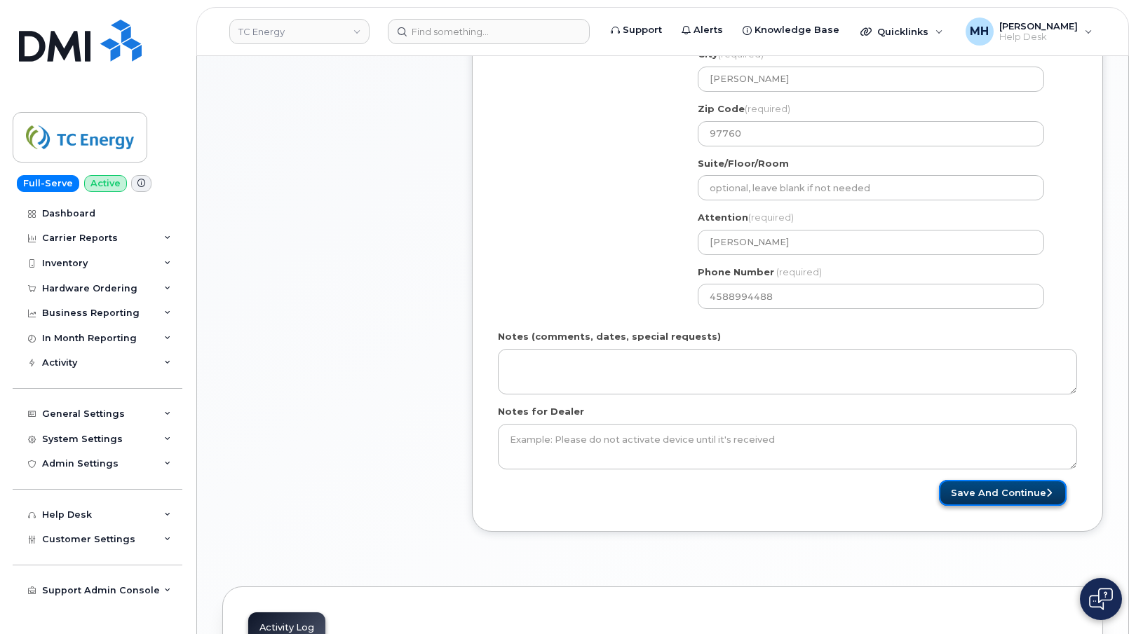
click at [982, 496] on button "Save and Continue" at bounding box center [1003, 493] width 128 height 26
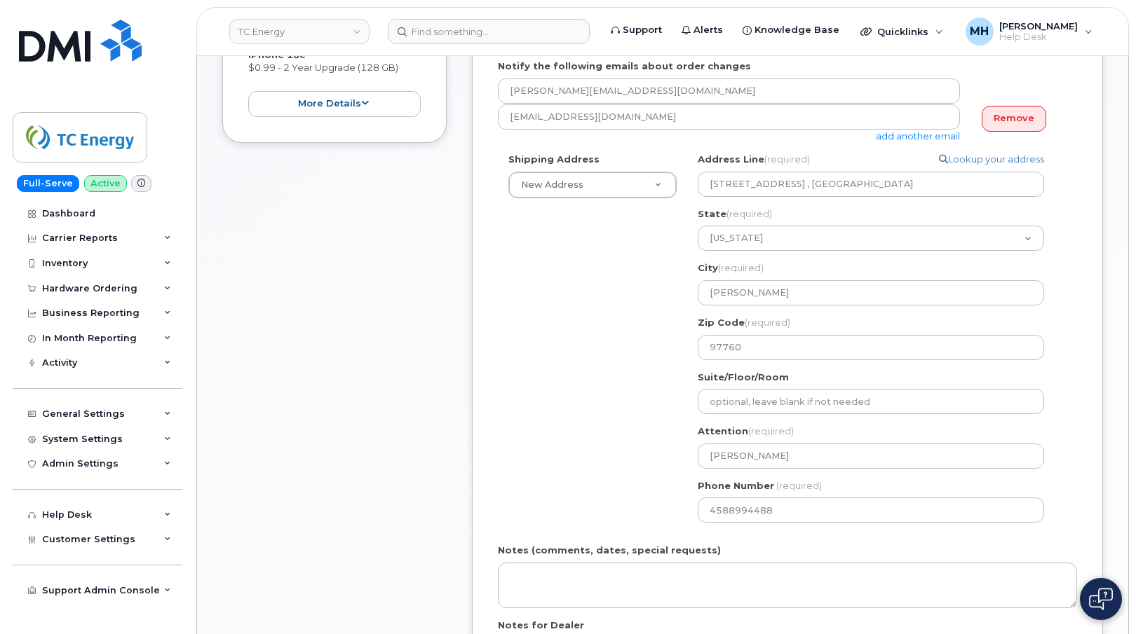
scroll to position [351, 0]
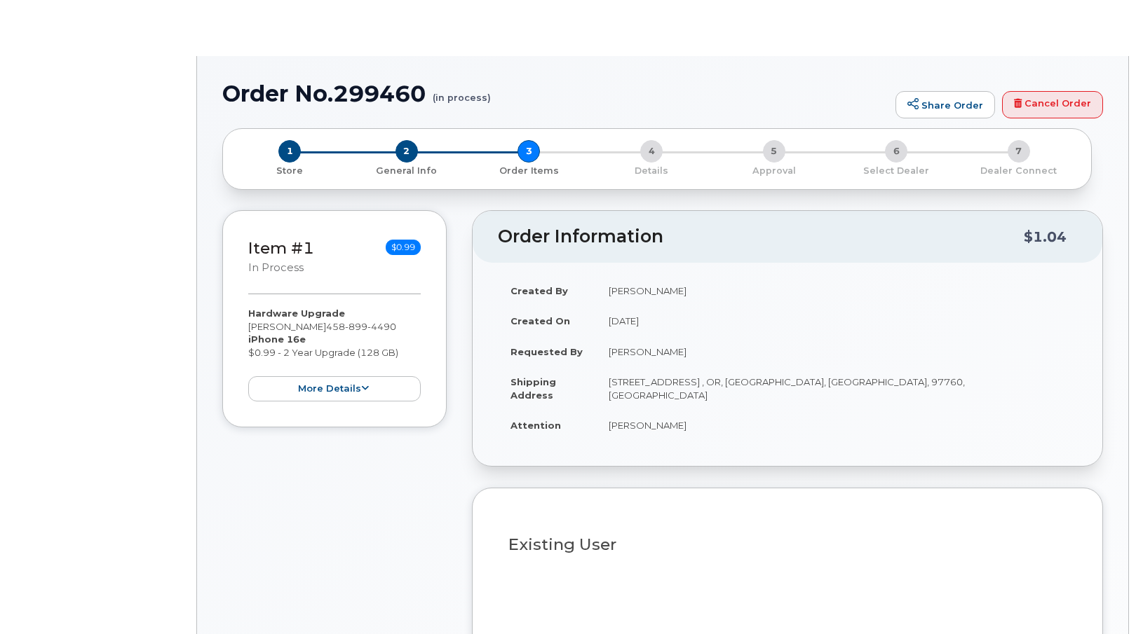
type input "[PERSON_NAME]"
select select "1391932"
radio input "true"
type input "200246"
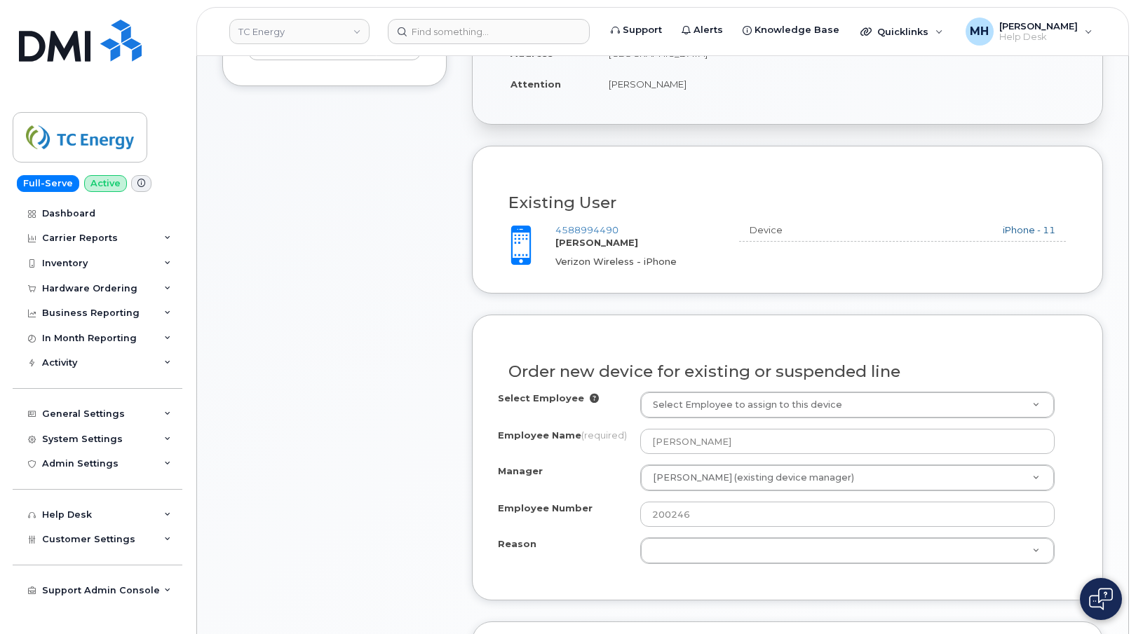
scroll to position [492, 0]
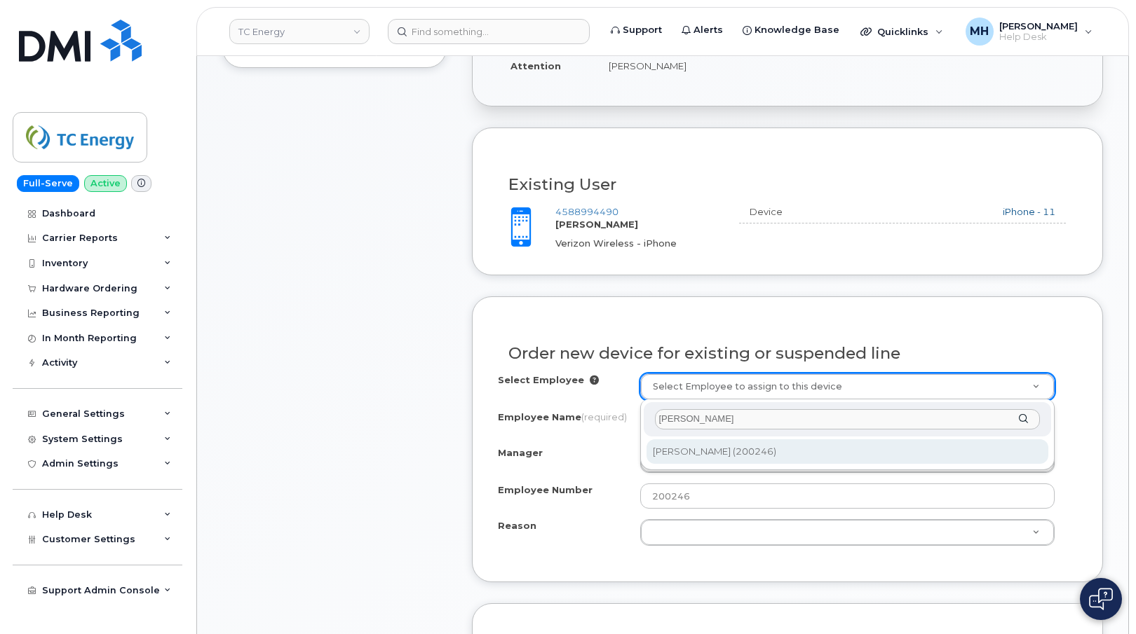
type input "[PERSON_NAME]"
type input "1531688"
select select "1391932"
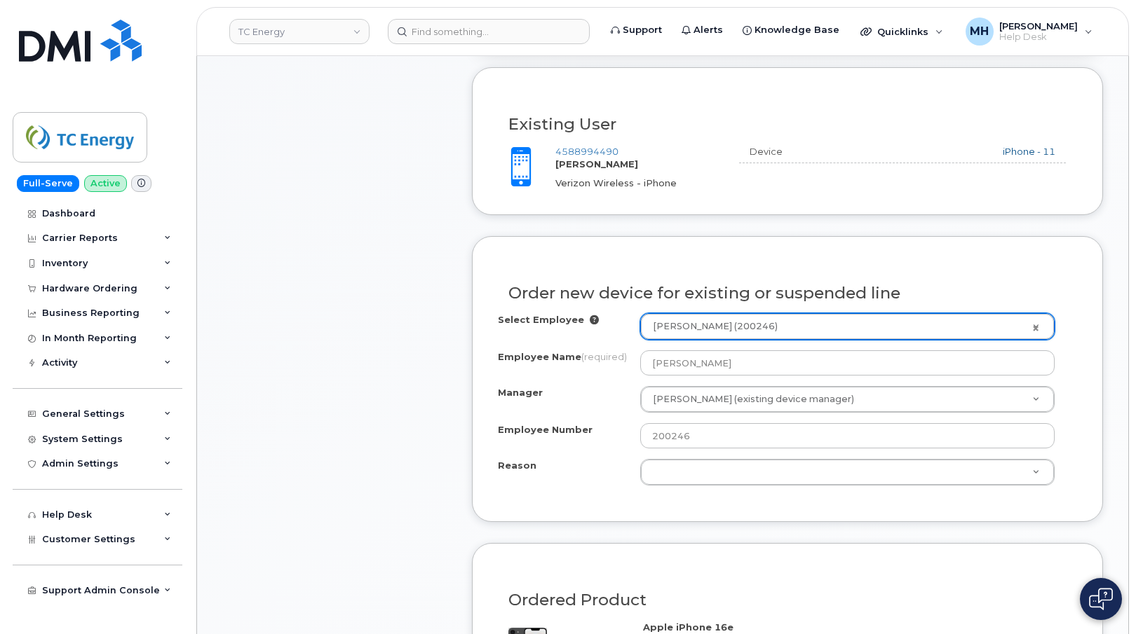
scroll to position [632, 0]
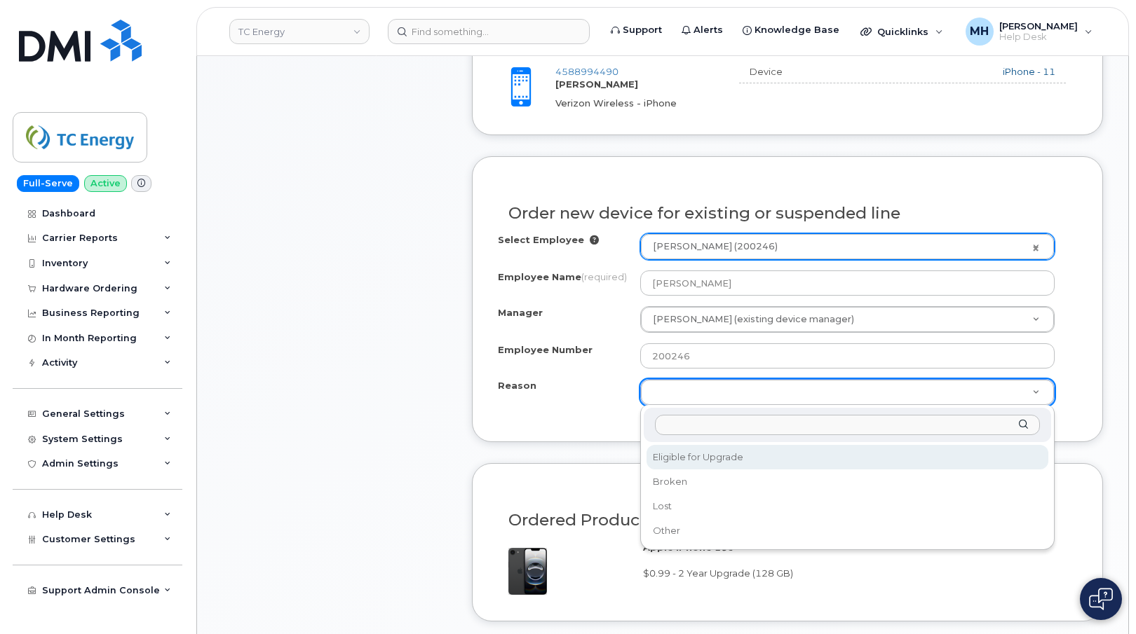
select select "eligible_for_upgrade"
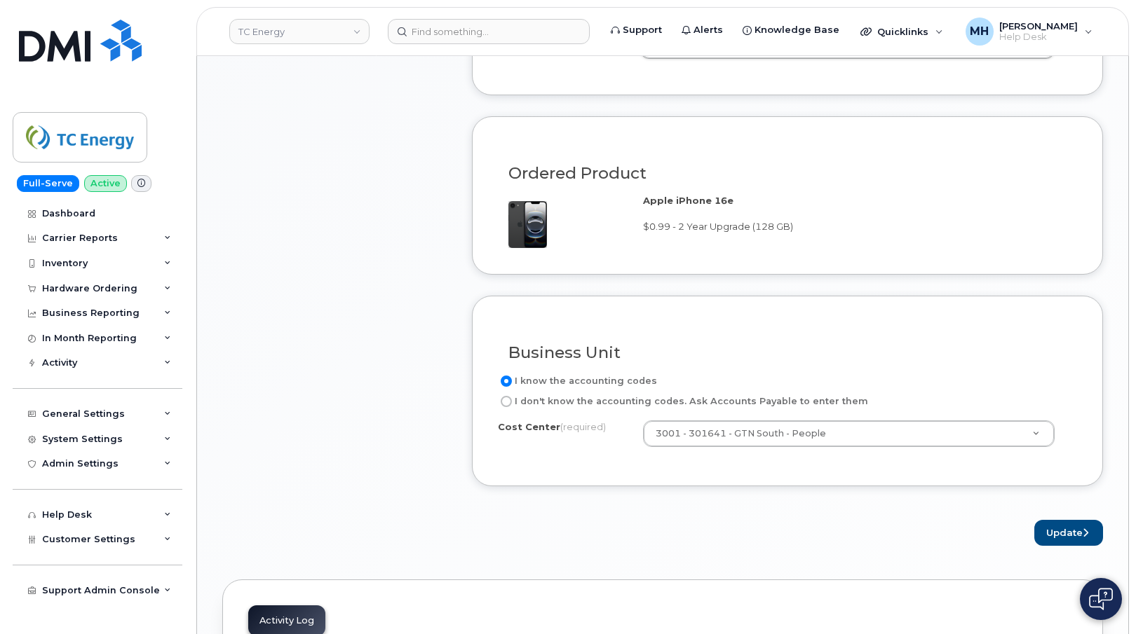
scroll to position [1053, 0]
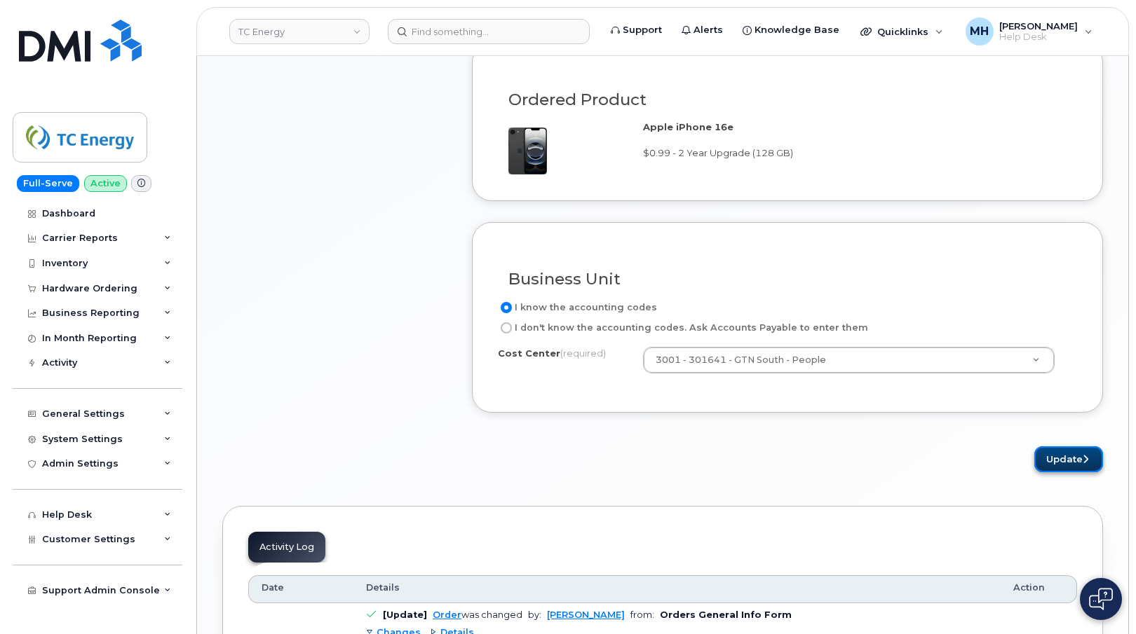
click at [1054, 463] on button "Update" at bounding box center [1068, 460] width 69 height 26
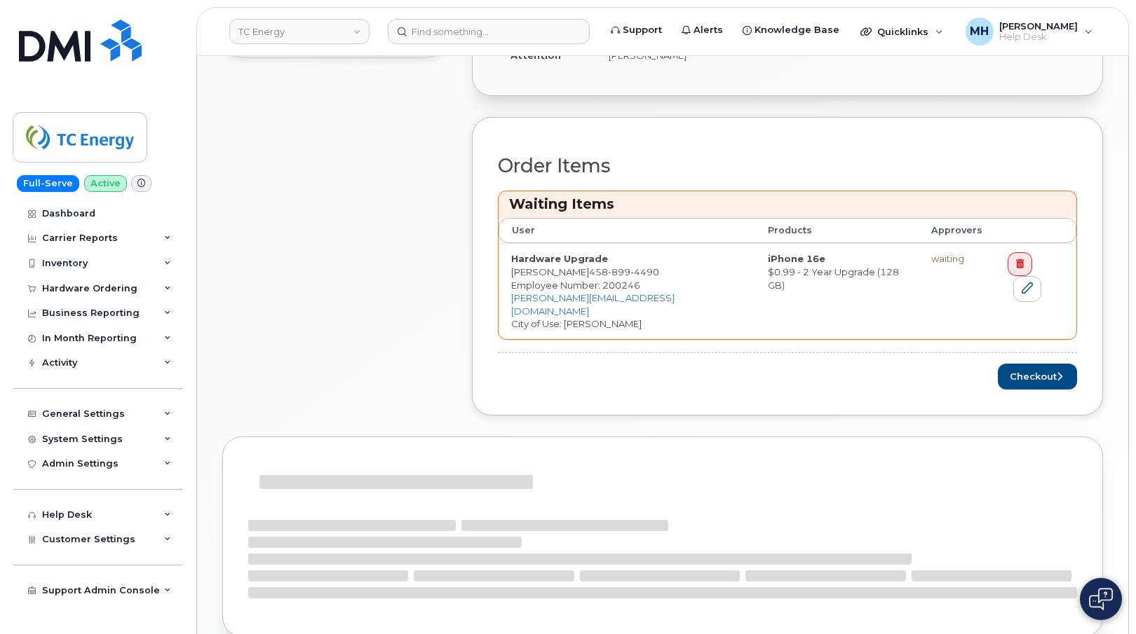
scroll to position [562, 0]
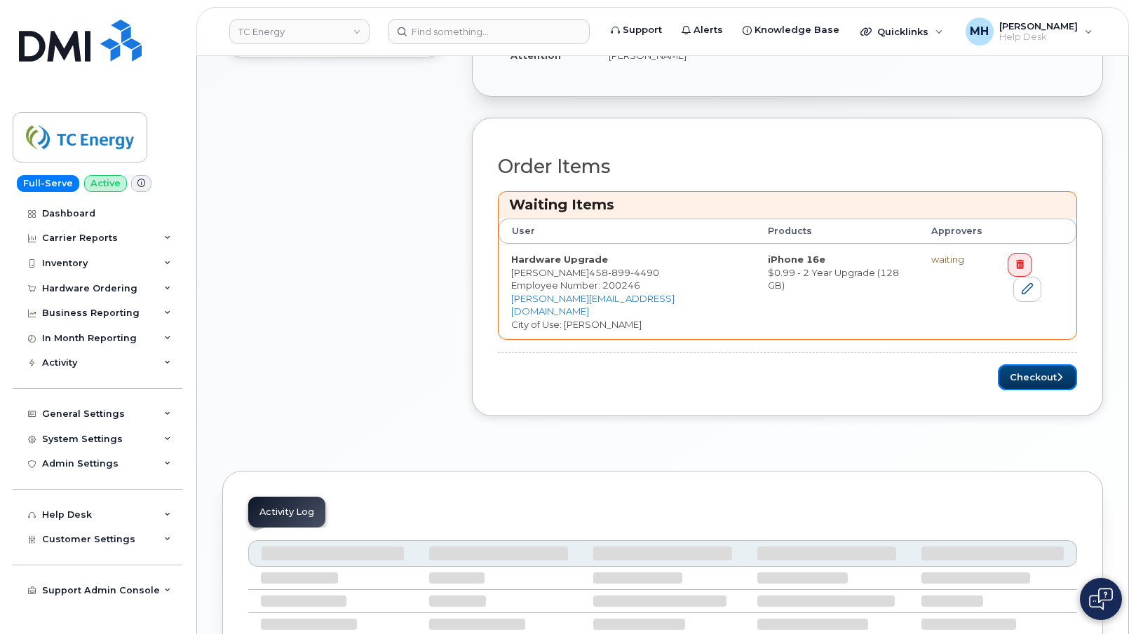
drag, startPoint x: 1023, startPoint y: 365, endPoint x: 740, endPoint y: 374, distance: 283.4
click at [1024, 365] on button "Checkout" at bounding box center [1037, 378] width 79 height 26
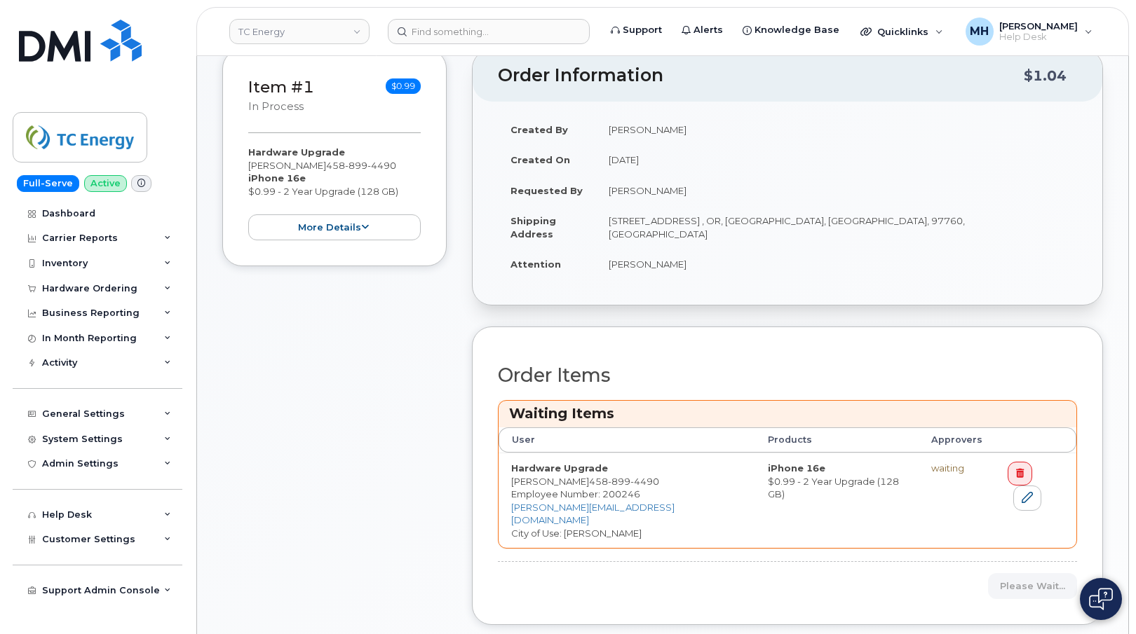
scroll to position [352, 0]
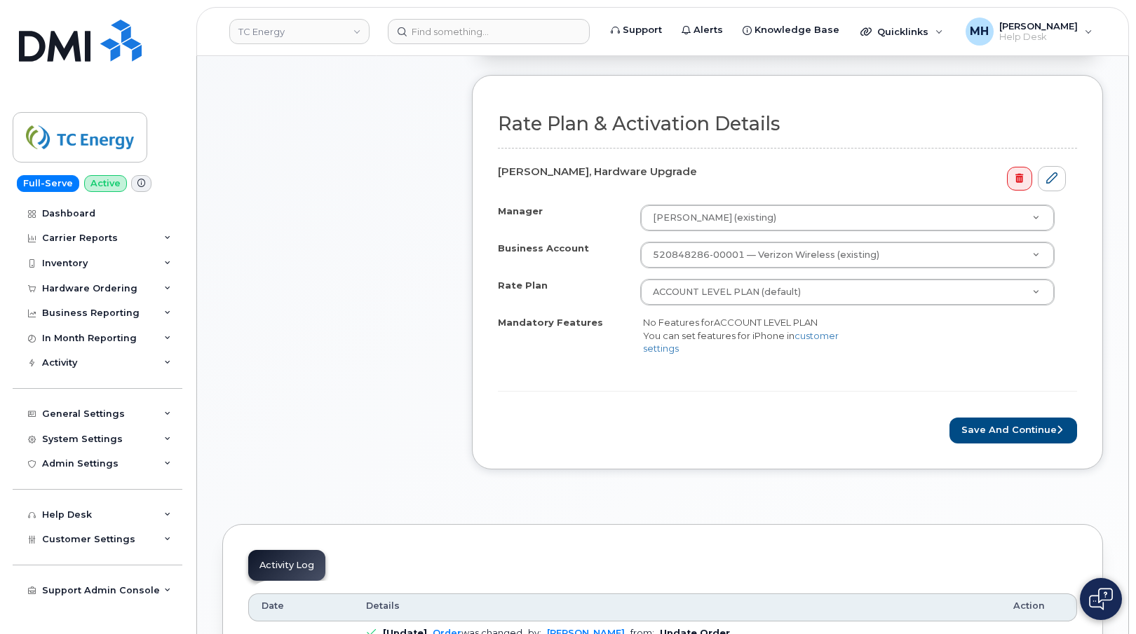
scroll to position [491, 0]
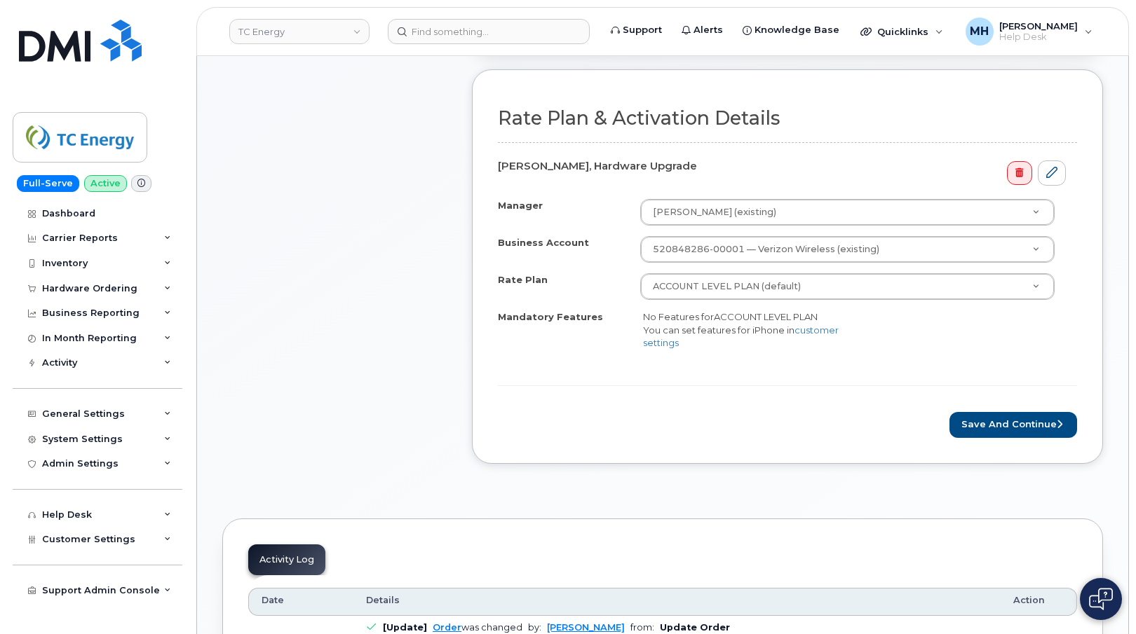
click at [1001, 405] on form "Rate Plan & Activation Details [PERSON_NAME], Hardware Upgrade Manager [PERSON_…" at bounding box center [787, 273] width 579 height 330
click at [999, 415] on button "Save and Continue" at bounding box center [1013, 425] width 128 height 26
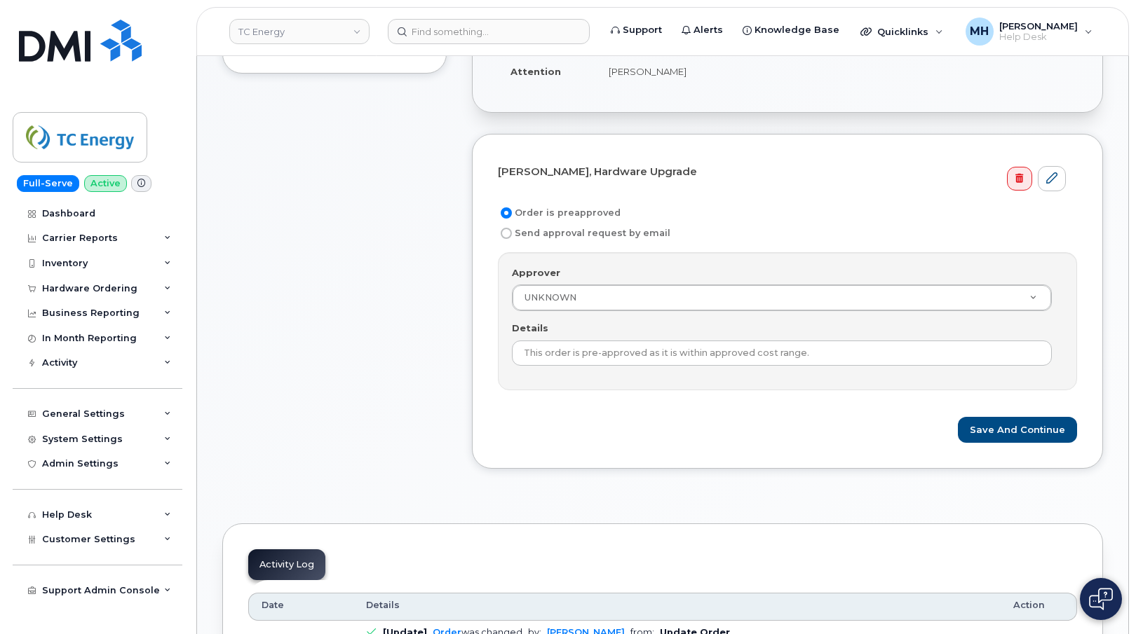
scroll to position [421, 0]
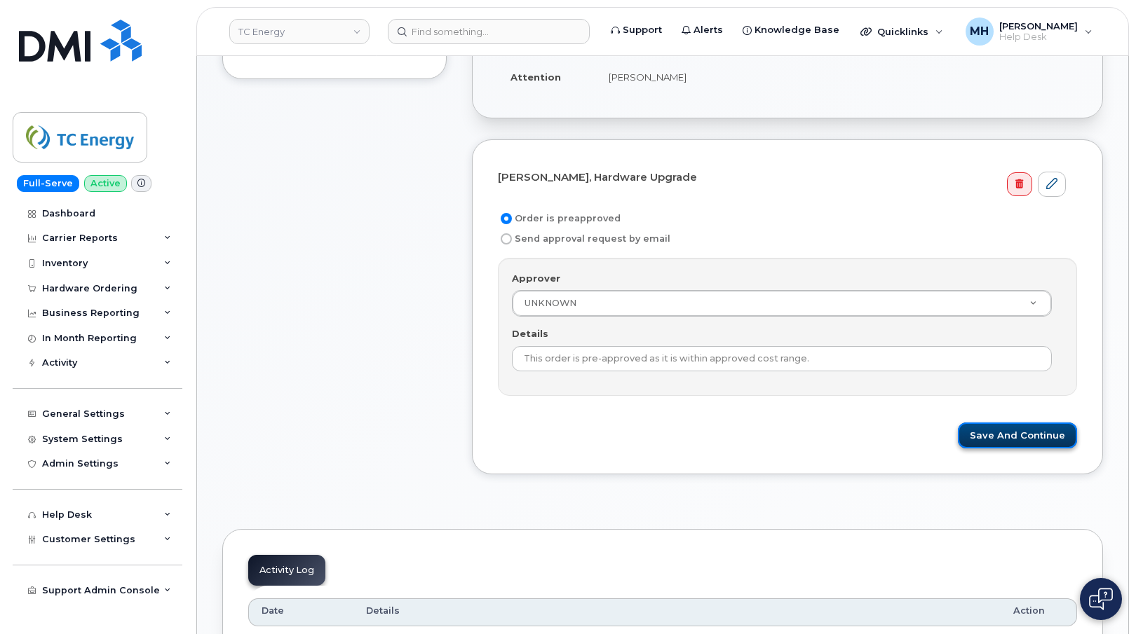
click at [995, 430] on button "Save and Continue" at bounding box center [1017, 436] width 119 height 26
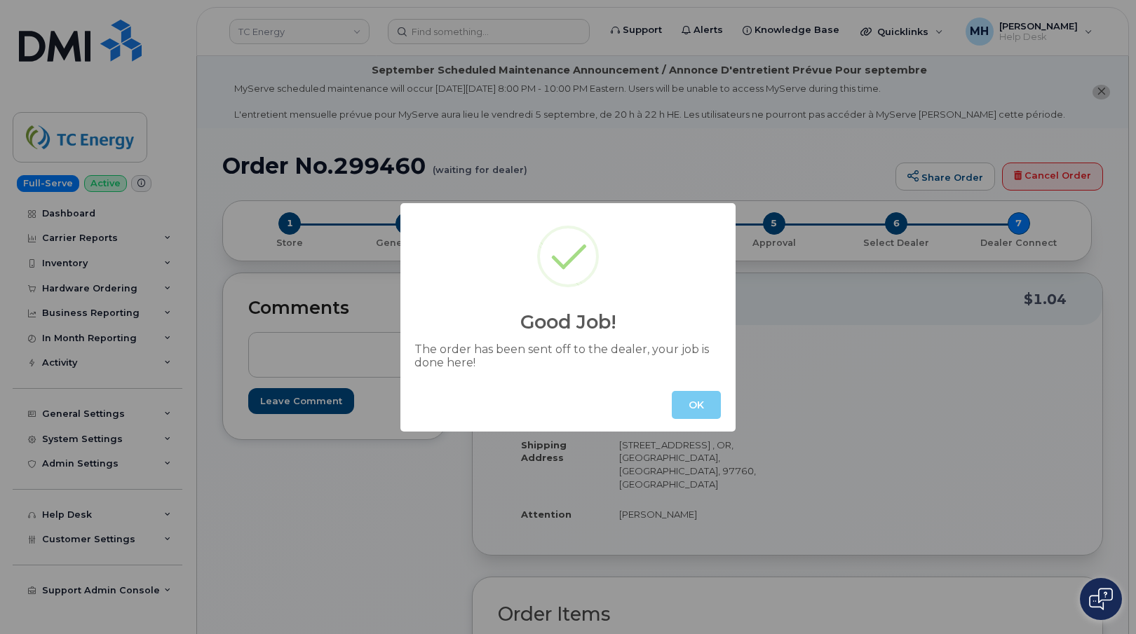
click at [698, 407] on button "OK" at bounding box center [696, 405] width 49 height 28
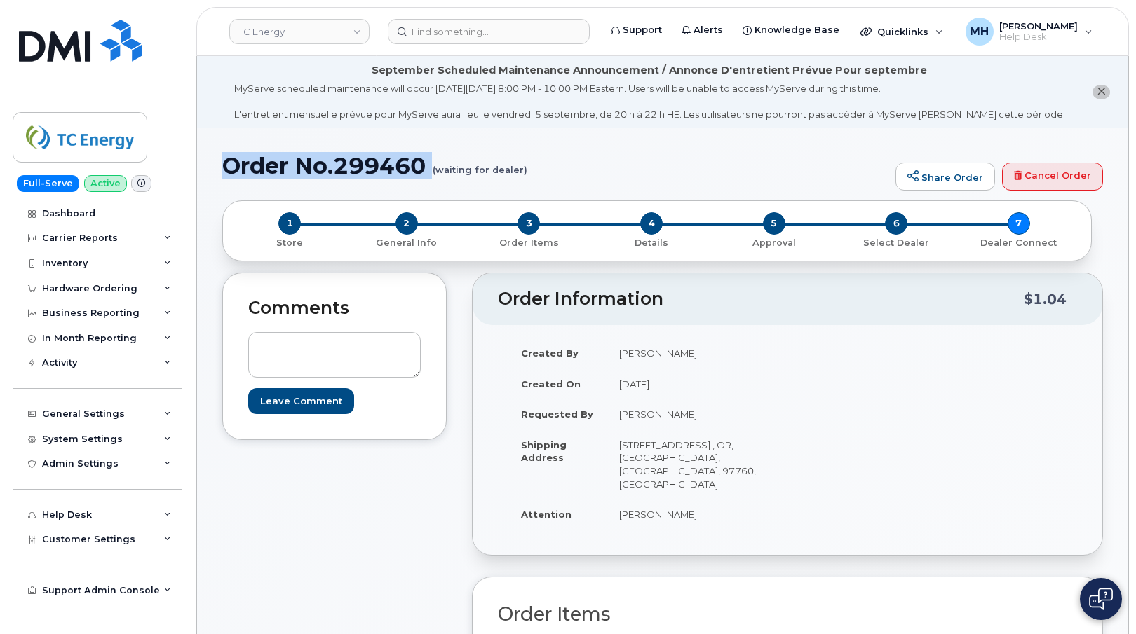
drag, startPoint x: 436, startPoint y: 166, endPoint x: 225, endPoint y: 168, distance: 211.0
click at [225, 168] on h1 "Order No.299460 (waiting for dealer)" at bounding box center [555, 166] width 666 height 25
click at [309, 172] on h1 "Order No.299460 (waiting for dealer)" at bounding box center [555, 166] width 666 height 25
drag, startPoint x: 228, startPoint y: 166, endPoint x: 524, endPoint y: 172, distance: 295.9
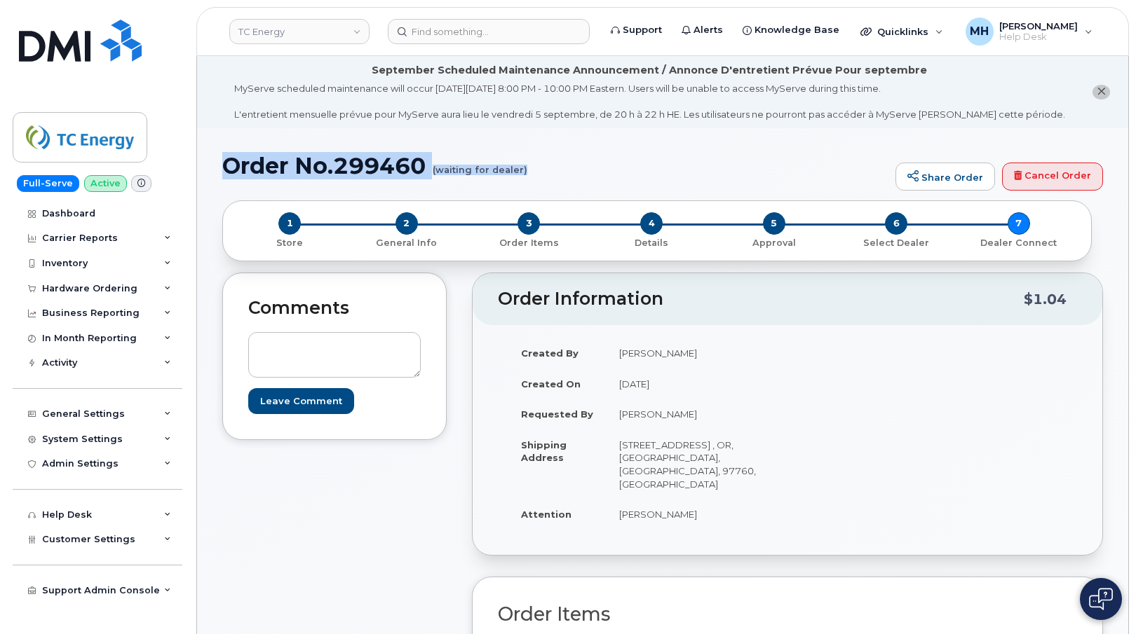
click at [524, 172] on h1 "Order No.299460 (waiting for dealer)" at bounding box center [555, 166] width 666 height 25
copy h1 "Order No.299460 (waiting for dealer)"
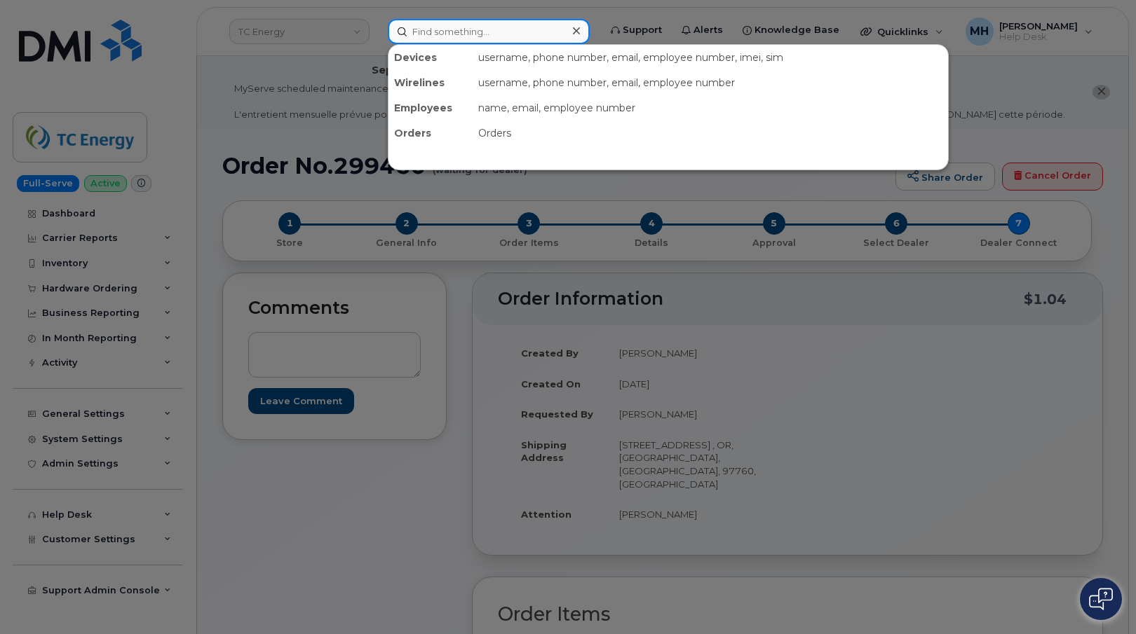
click at [570, 24] on input at bounding box center [489, 31] width 202 height 25
paste input "299030"
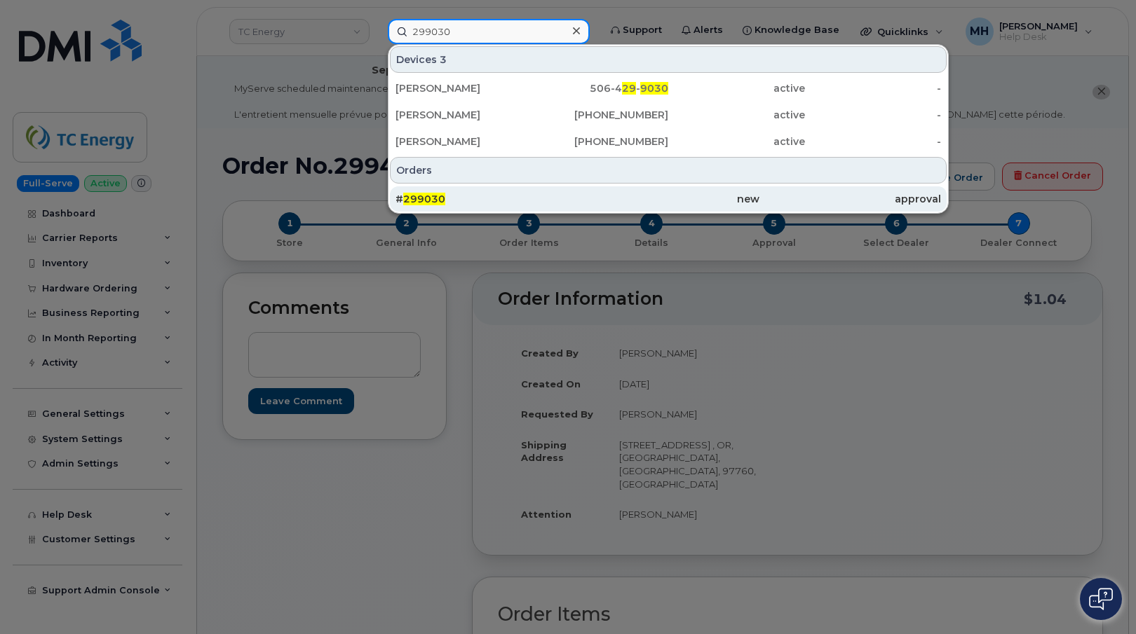
type input "299030"
click at [707, 196] on div "new" at bounding box center [668, 199] width 182 height 14
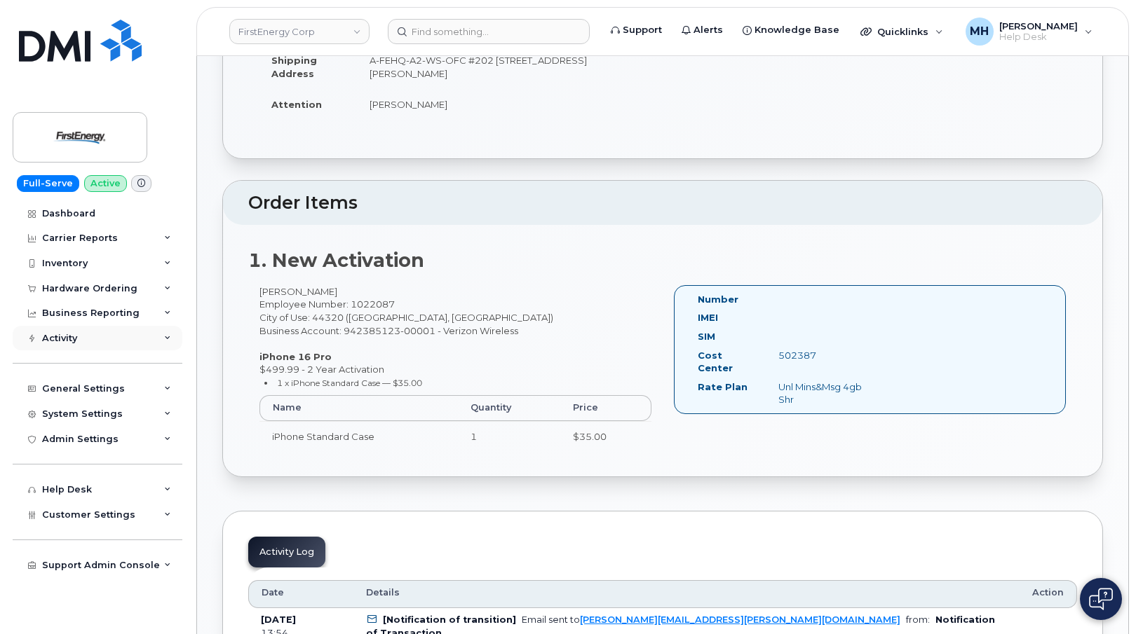
scroll to position [351, 0]
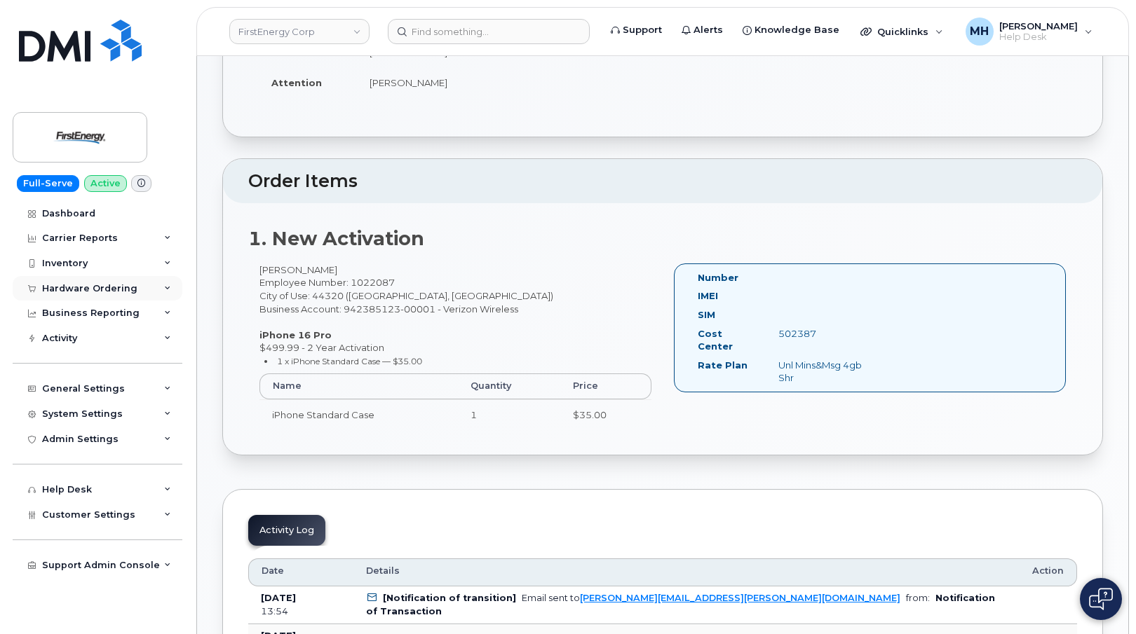
click at [113, 287] on div "Hardware Ordering" at bounding box center [89, 288] width 95 height 11
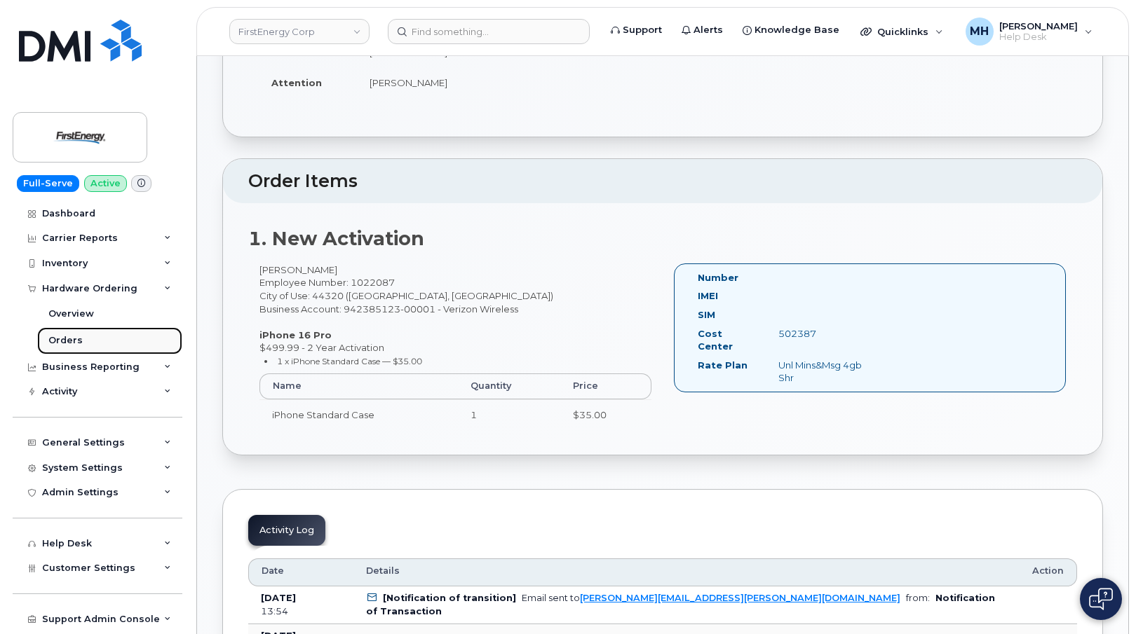
click at [110, 337] on link "Orders" at bounding box center [109, 340] width 145 height 27
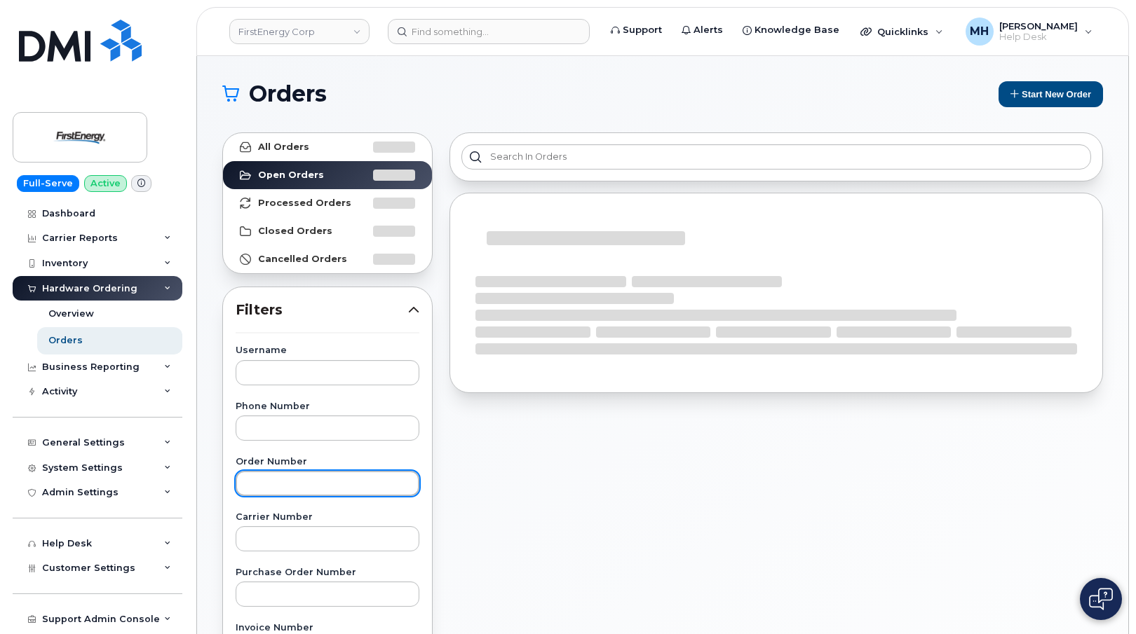
click at [298, 487] on input "text" at bounding box center [328, 483] width 184 height 25
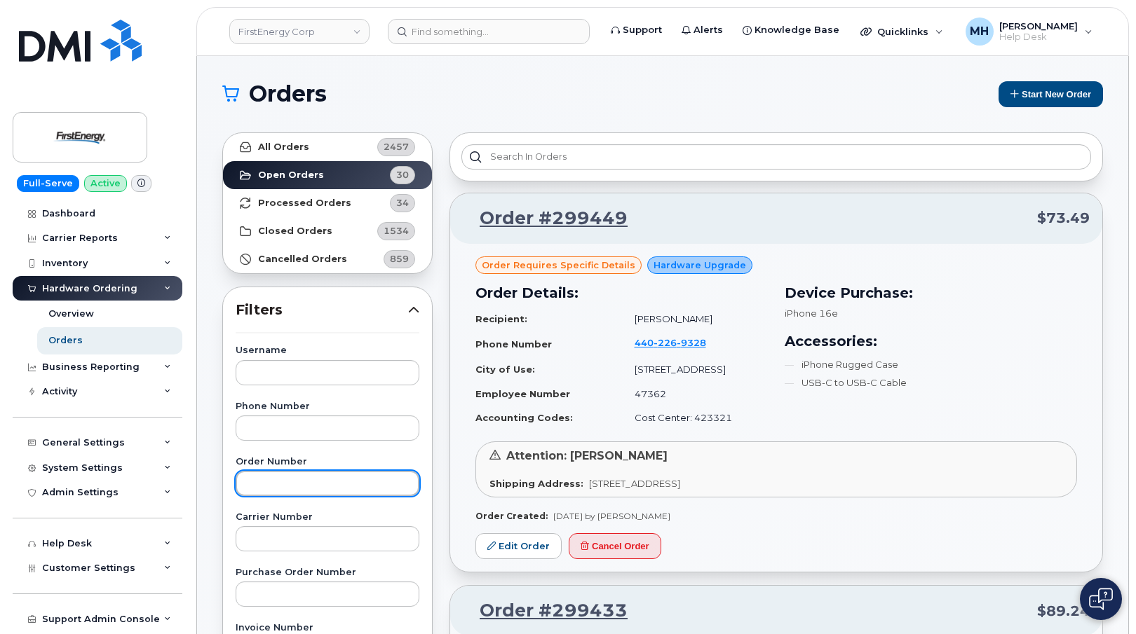
paste input "299030"
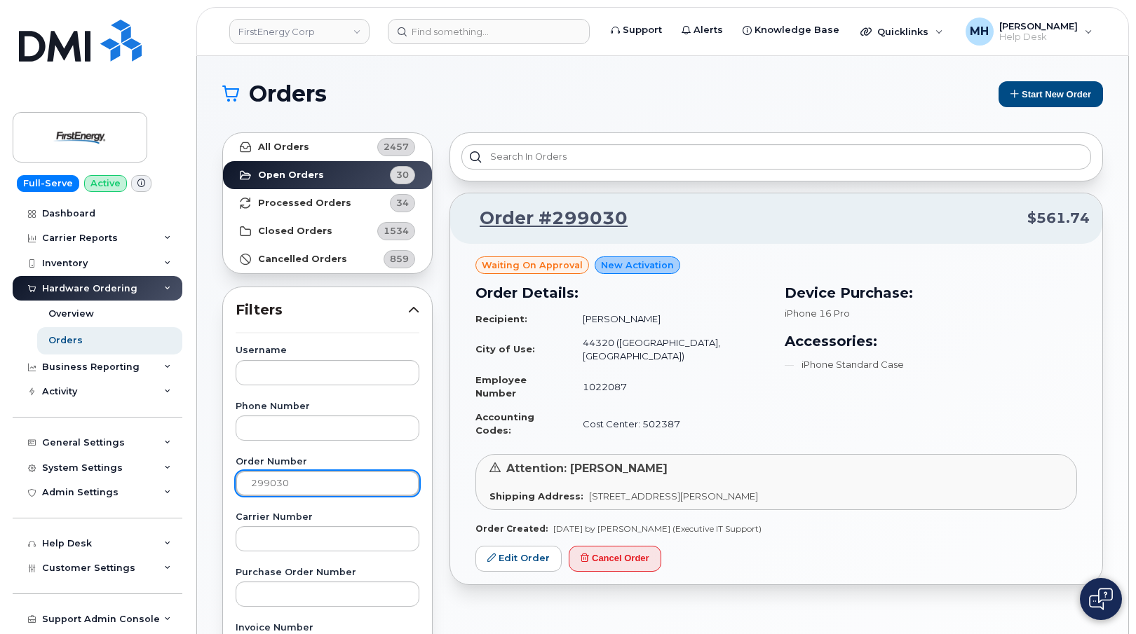
click at [287, 488] on input "299030" at bounding box center [328, 483] width 184 height 25
click at [282, 486] on input "299030" at bounding box center [328, 483] width 184 height 25
paste input "2"
type input "299032"
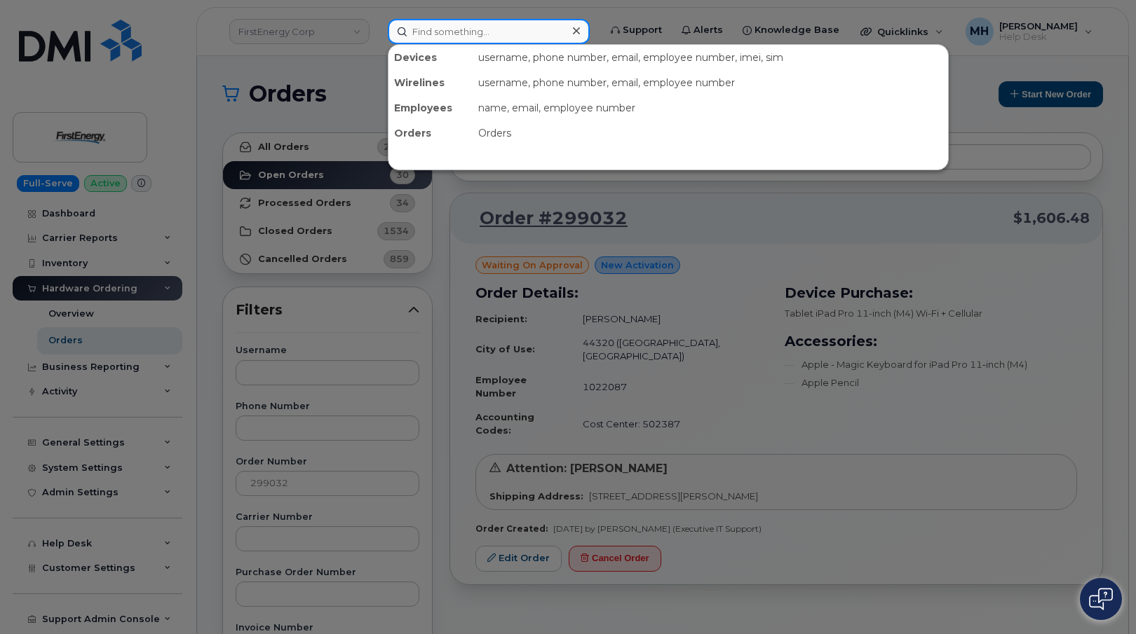
click at [566, 30] on input at bounding box center [489, 31] width 202 height 25
paste input "602-206-2305"
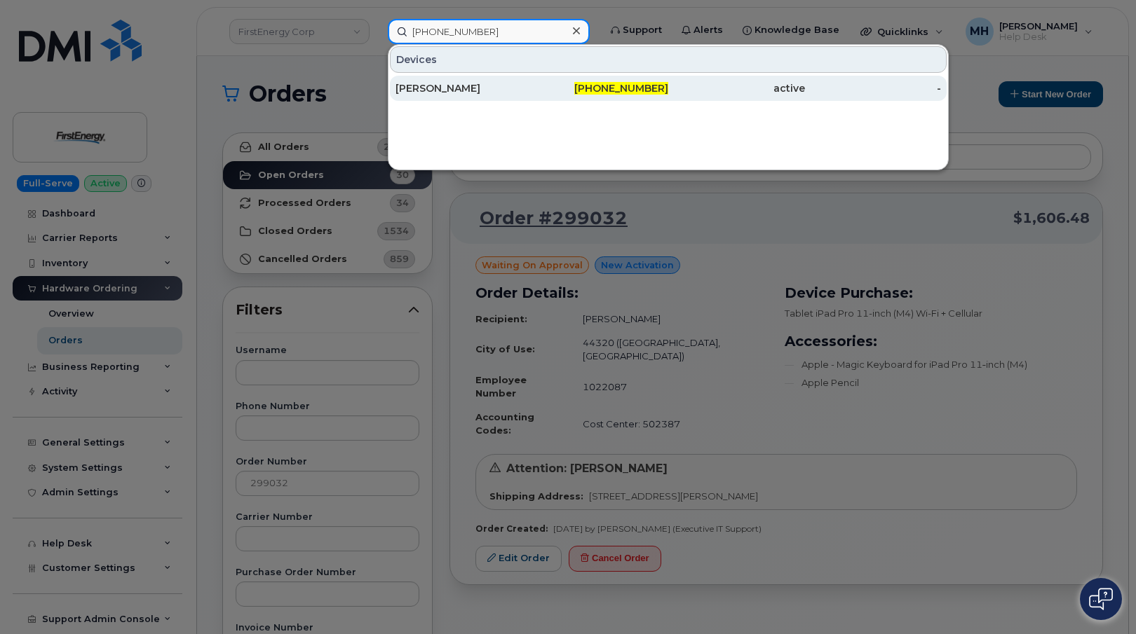
type input "602-206-2305"
click at [494, 85] on div "Corey Schmitz" at bounding box center [463, 88] width 137 height 14
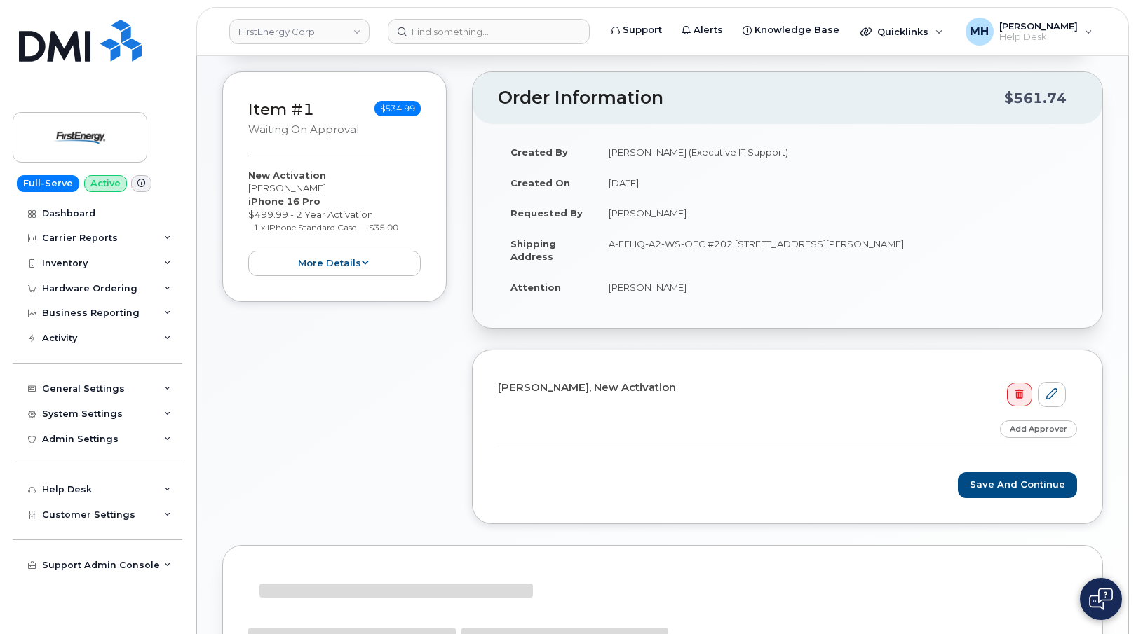
scroll to position [282, 0]
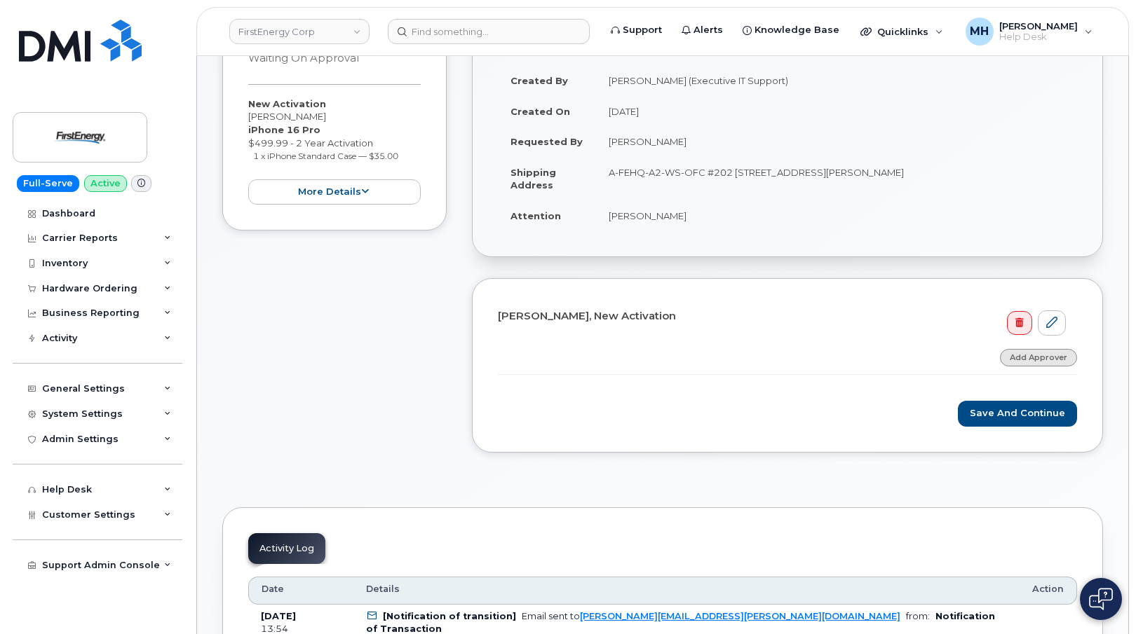
click at [1018, 356] on link "Add Approver" at bounding box center [1038, 358] width 77 height 18
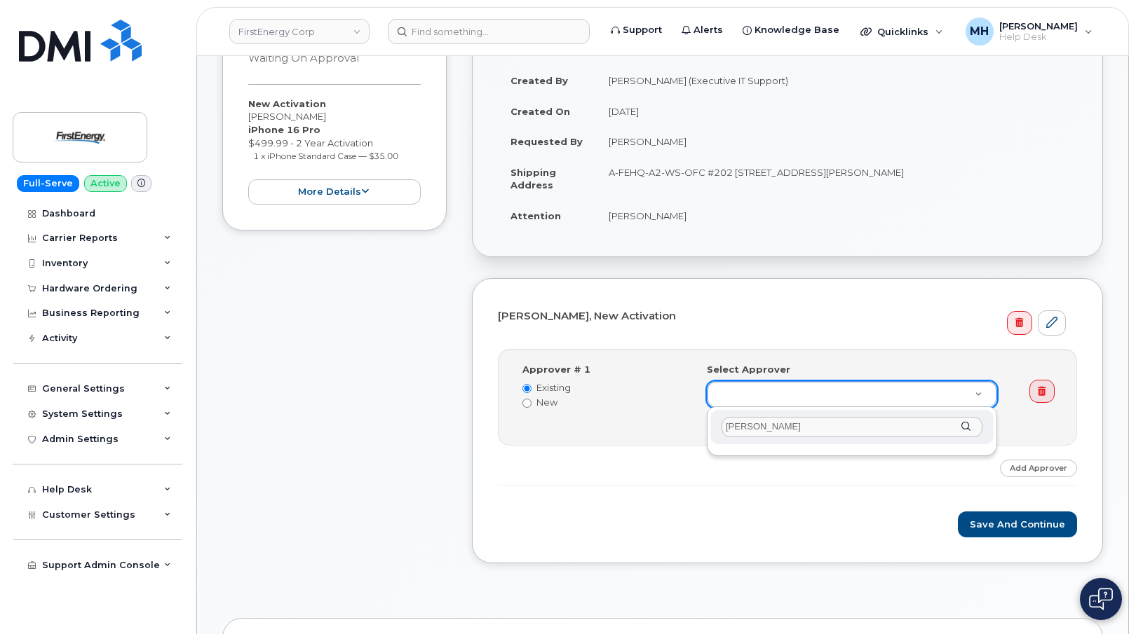
drag, startPoint x: 720, startPoint y: 428, endPoint x: 695, endPoint y: 428, distance: 25.2
paste input "[PERSON_NAME]"
type input "[PERSON_NAME]"
drag, startPoint x: 730, startPoint y: 429, endPoint x: 703, endPoint y: 430, distance: 26.7
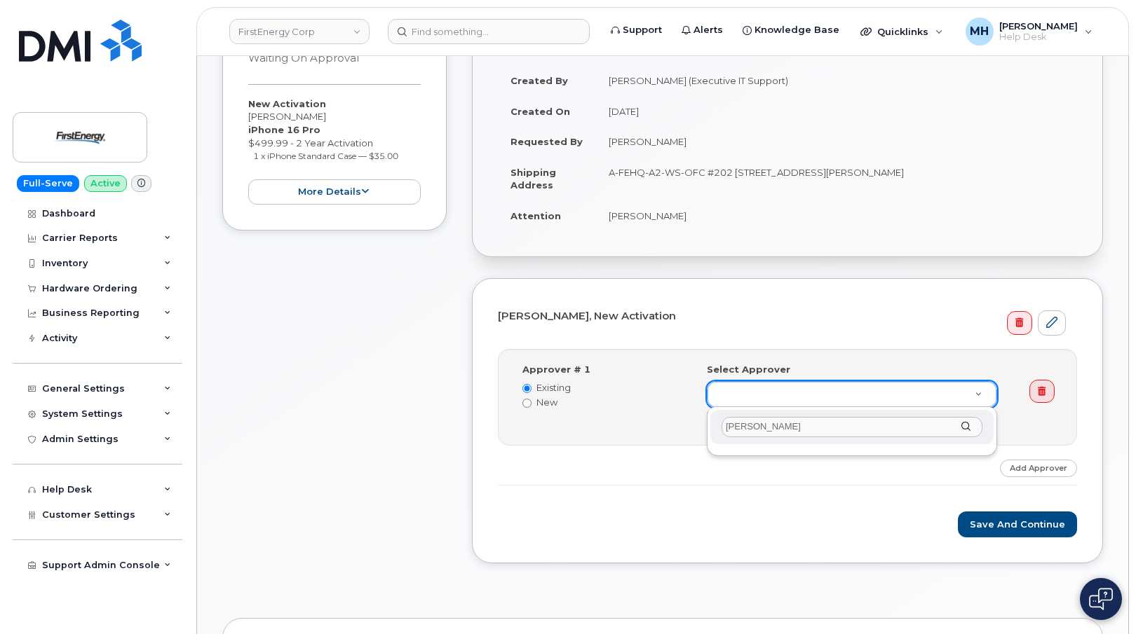
click at [531, 404] on label "New" at bounding box center [603, 402] width 163 height 13
click at [531, 404] on input "New" at bounding box center [526, 403] width 9 height 9
radio input "true"
radio input "false"
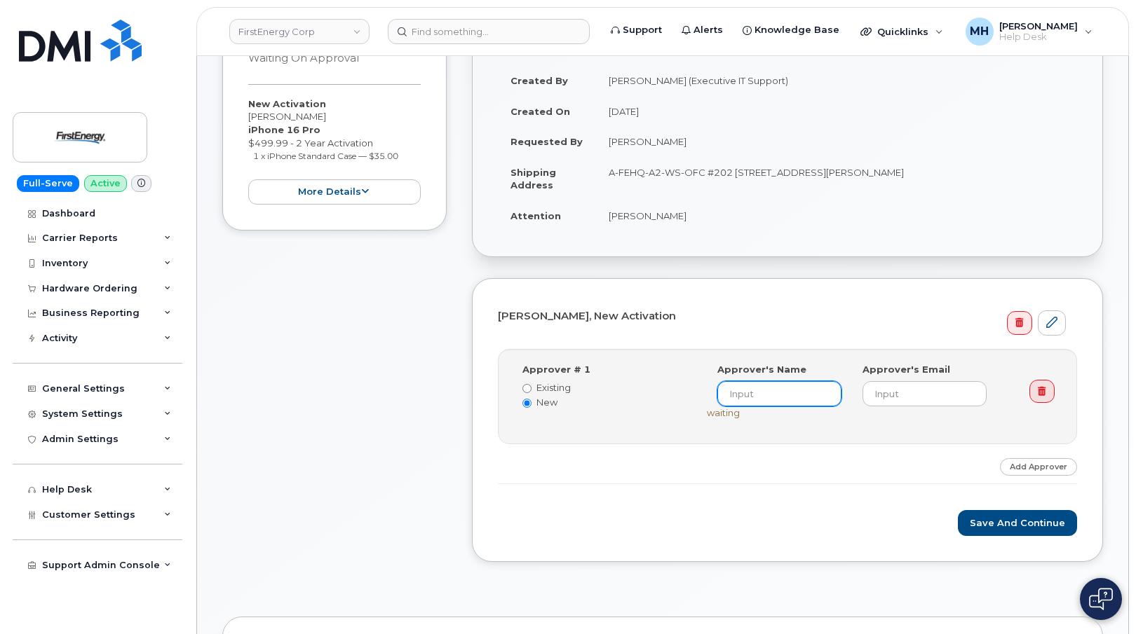
click at [758, 397] on input at bounding box center [779, 393] width 124 height 25
paste input "Allen Smith"
type input "Allen Smith"
click at [896, 396] on input "email" at bounding box center [924, 393] width 124 height 25
click at [892, 393] on input "email" at bounding box center [924, 393] width 124 height 25
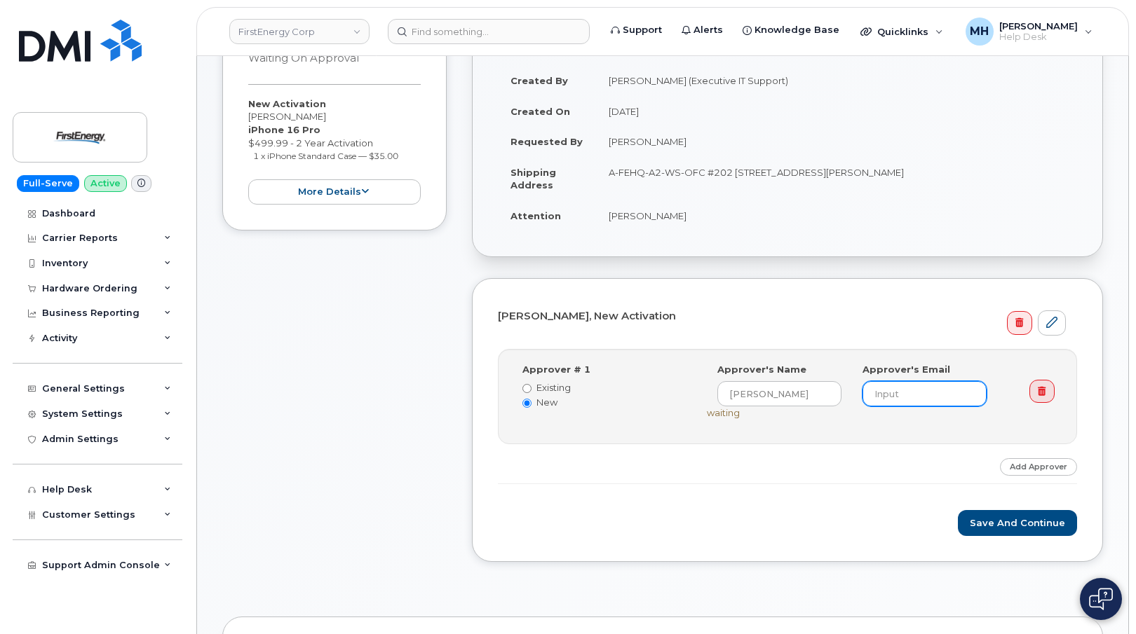
paste input "[EMAIL_ADDRESS][DOMAIN_NAME]"
type input "[EMAIL_ADDRESS][DOMAIN_NAME]"
click at [868, 454] on div "Step-by-step approvals: Allen Smith » Approved Approver # 1 Existing New Select…" at bounding box center [787, 417] width 579 height 136
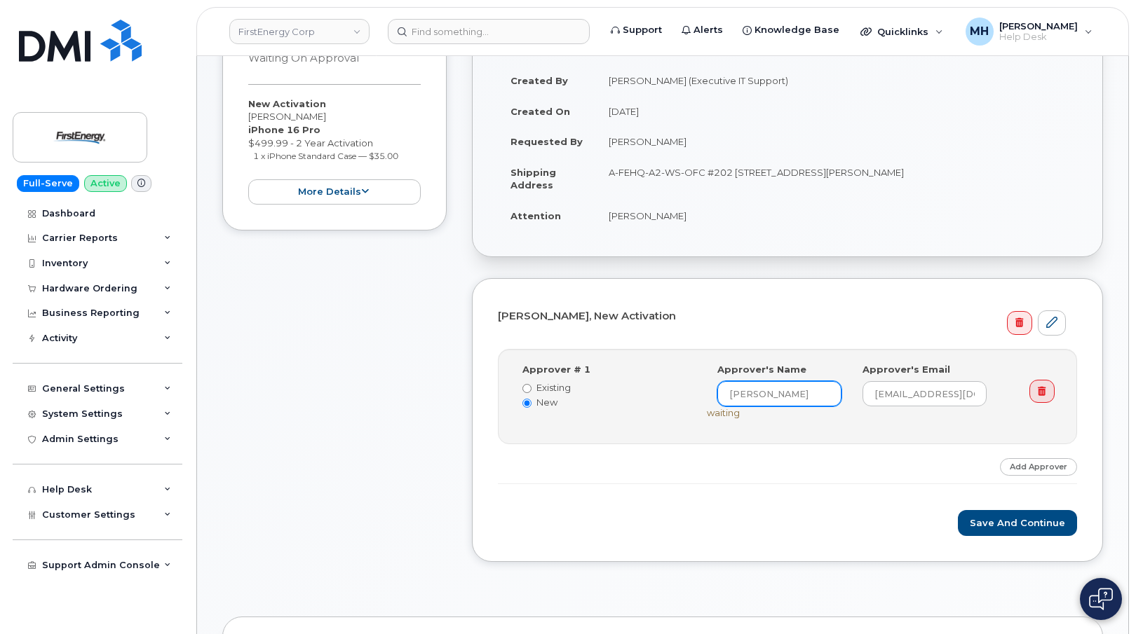
click at [740, 390] on input "Allen Smith" at bounding box center [779, 393] width 124 height 25
type input "Allan Smith"
drag, startPoint x: 807, startPoint y: 394, endPoint x: 695, endPoint y: 394, distance: 111.5
click at [696, 394] on div "Select Approver Allen Smith (undefined) Approver's Name Allan Smith Approver's …" at bounding box center [857, 396] width 322 height 67
click at [791, 453] on div "Step-by-step approvals: » Approved Approver # 1 Existing New Select Approver Al…" at bounding box center [787, 417] width 579 height 136
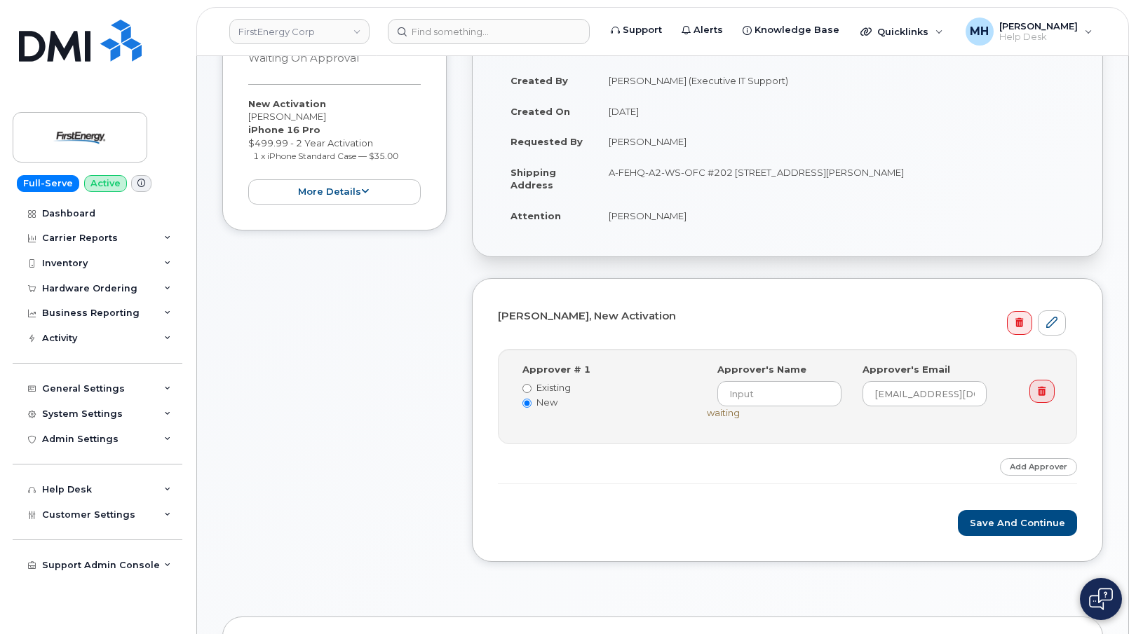
click at [570, 388] on label "Existing" at bounding box center [603, 387] width 163 height 13
click at [531, 388] on input "Existing" at bounding box center [526, 388] width 9 height 9
radio input "true"
radio input "false"
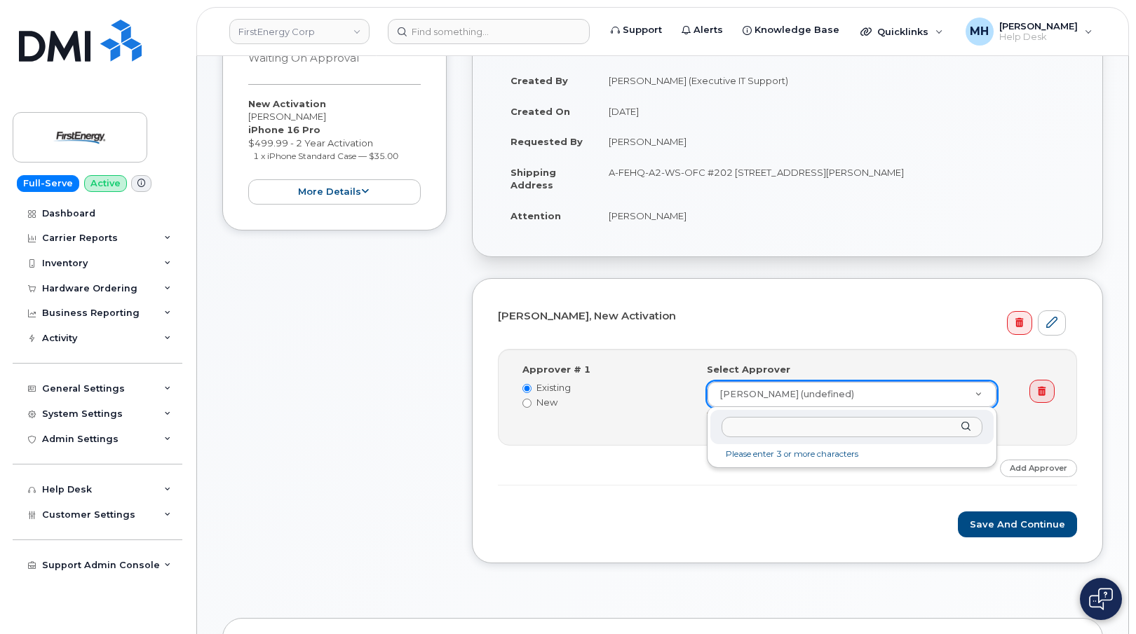
paste input "Allan Smith"
type input "Allan Smith"
type input "2072456"
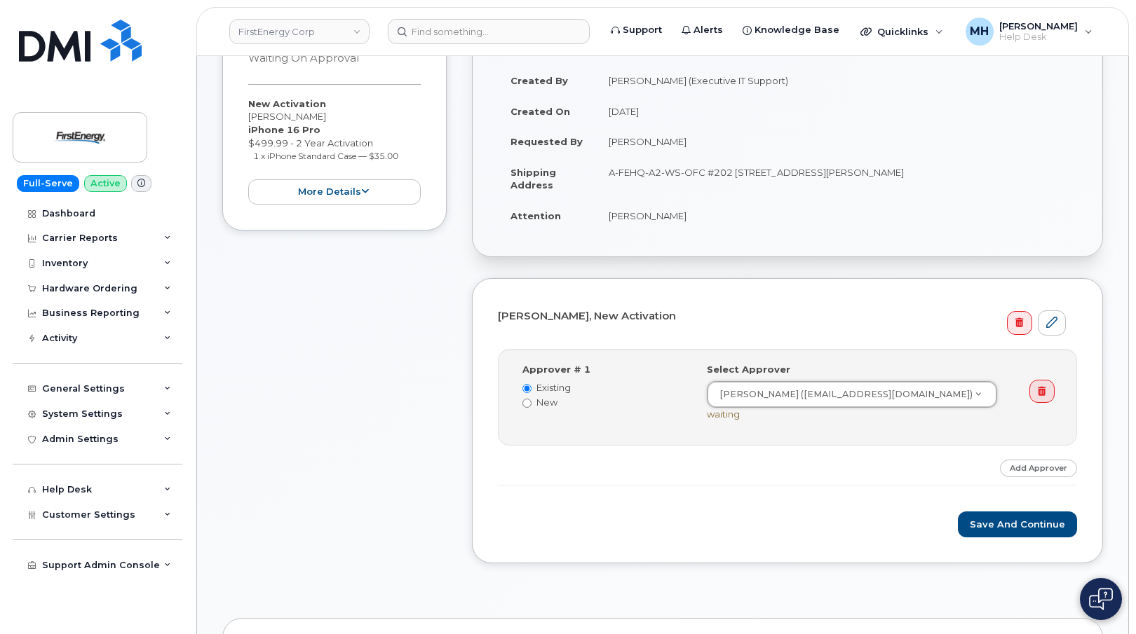
click at [761, 522] on div "Save and Continue" at bounding box center [787, 525] width 579 height 26
click at [998, 531] on button "Save and Continue" at bounding box center [1017, 525] width 119 height 26
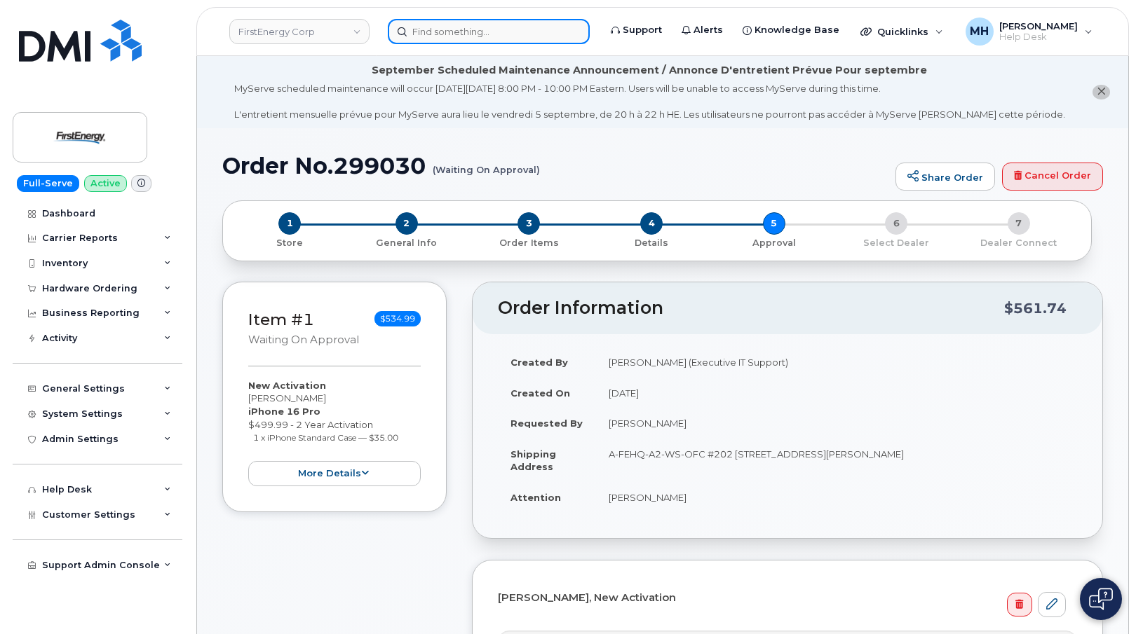
click at [501, 30] on input at bounding box center [489, 31] width 202 height 25
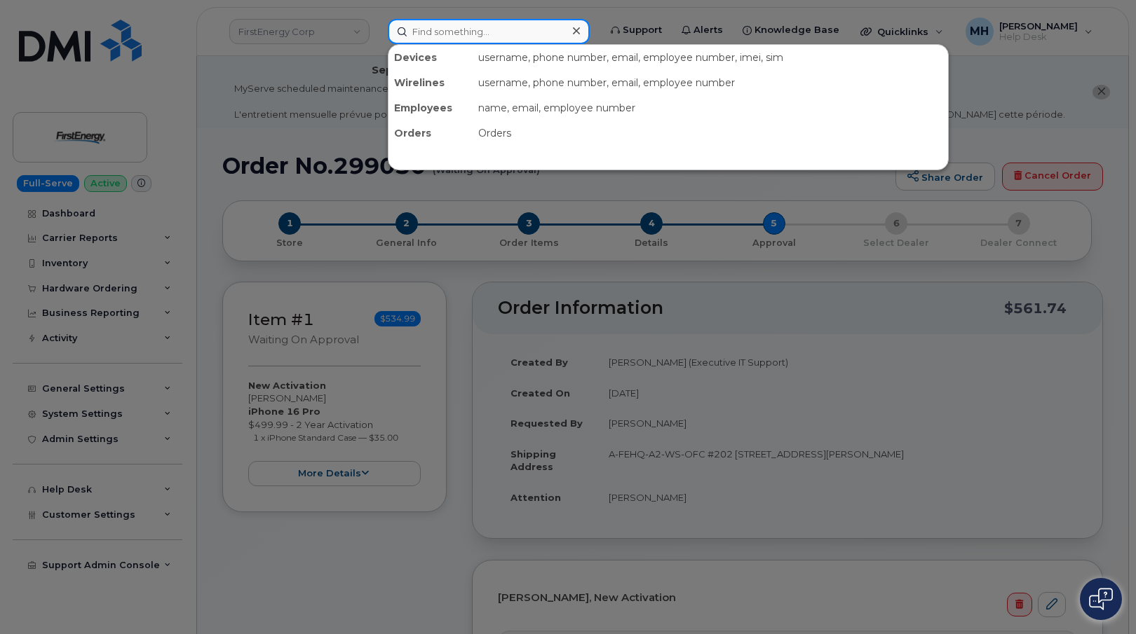
paste input "299032"
type input "299032"
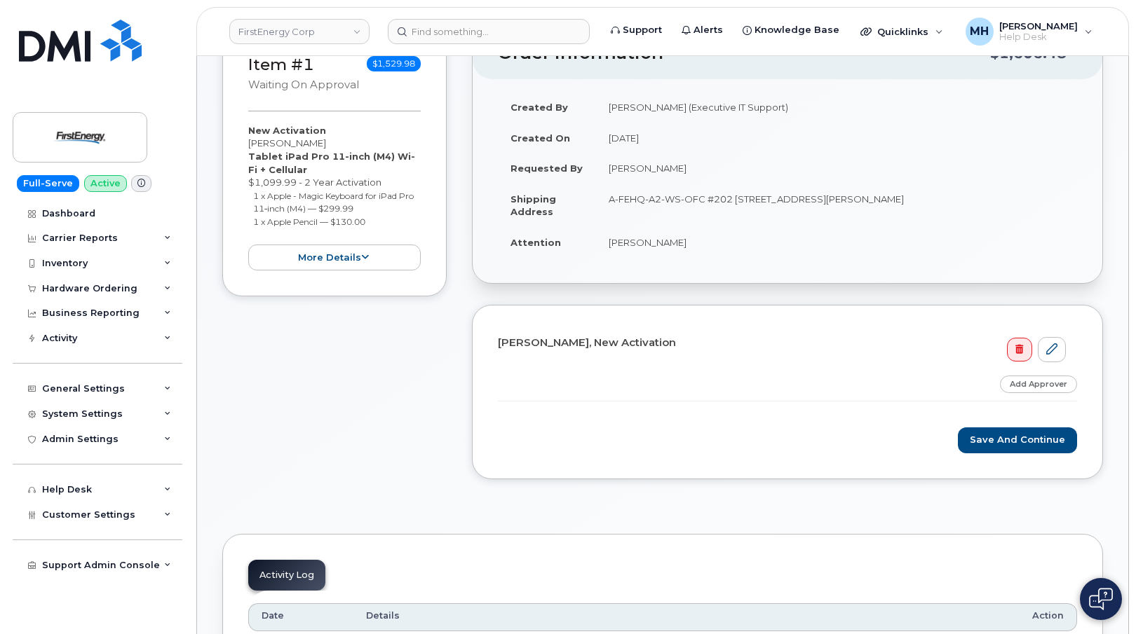
scroll to position [280, 0]
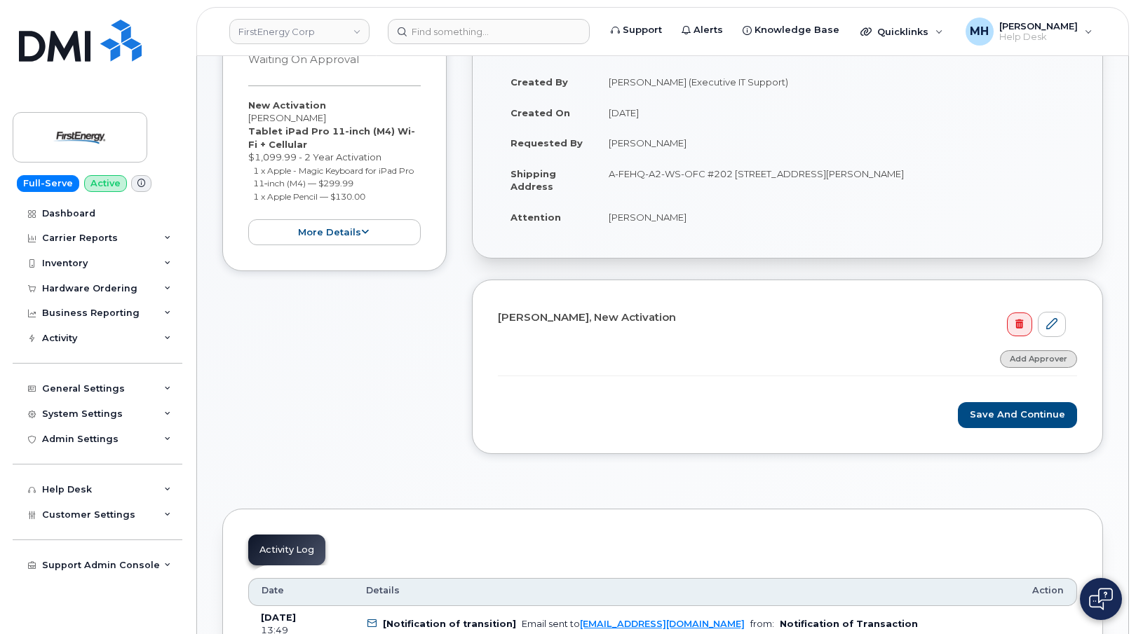
click at [1024, 355] on link "Add Approver" at bounding box center [1038, 360] width 77 height 18
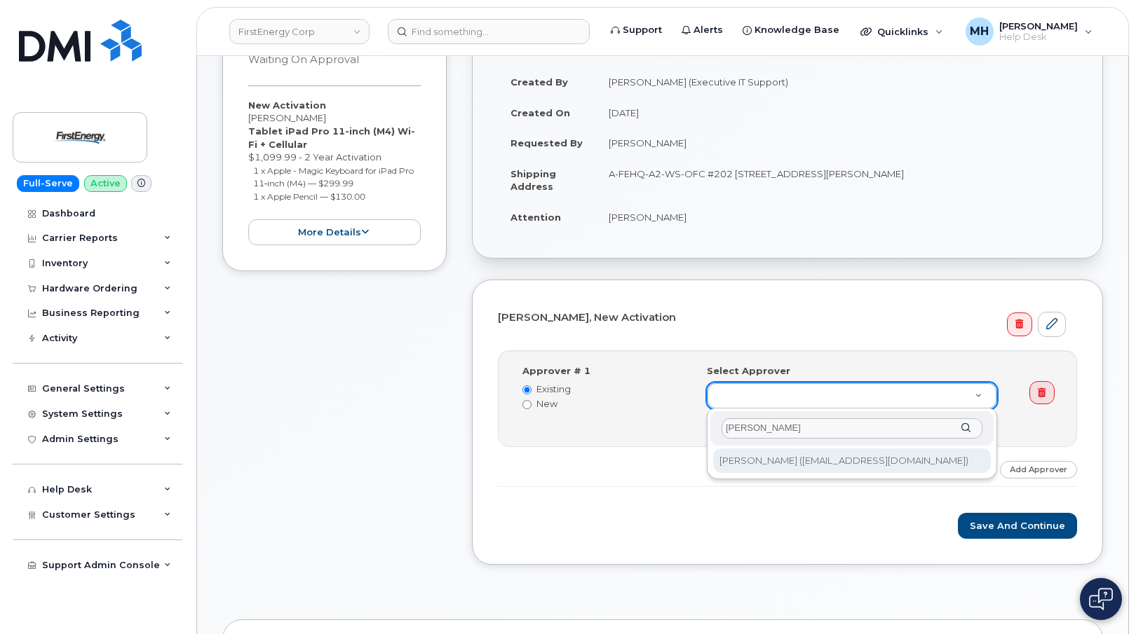
type input "[PERSON_NAME]"
click at [771, 474] on div "Allan Smith Allan Smith (wadesmith@firstenergycorp.com)" at bounding box center [852, 444] width 290 height 71
type input "2072456"
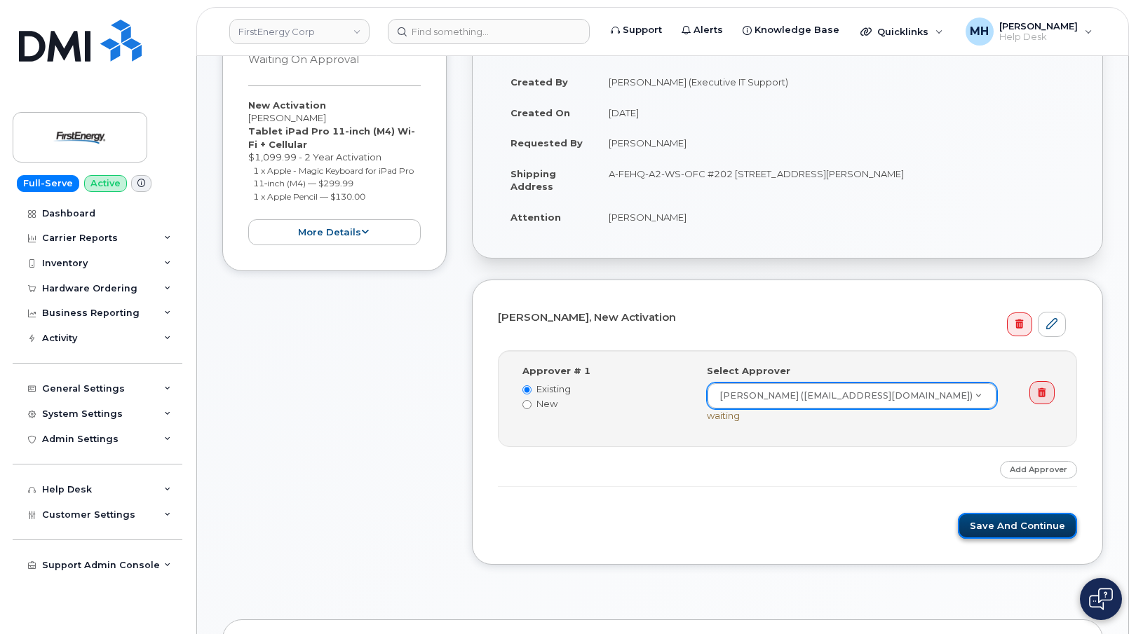
click at [975, 521] on button "Save and Continue" at bounding box center [1017, 526] width 119 height 26
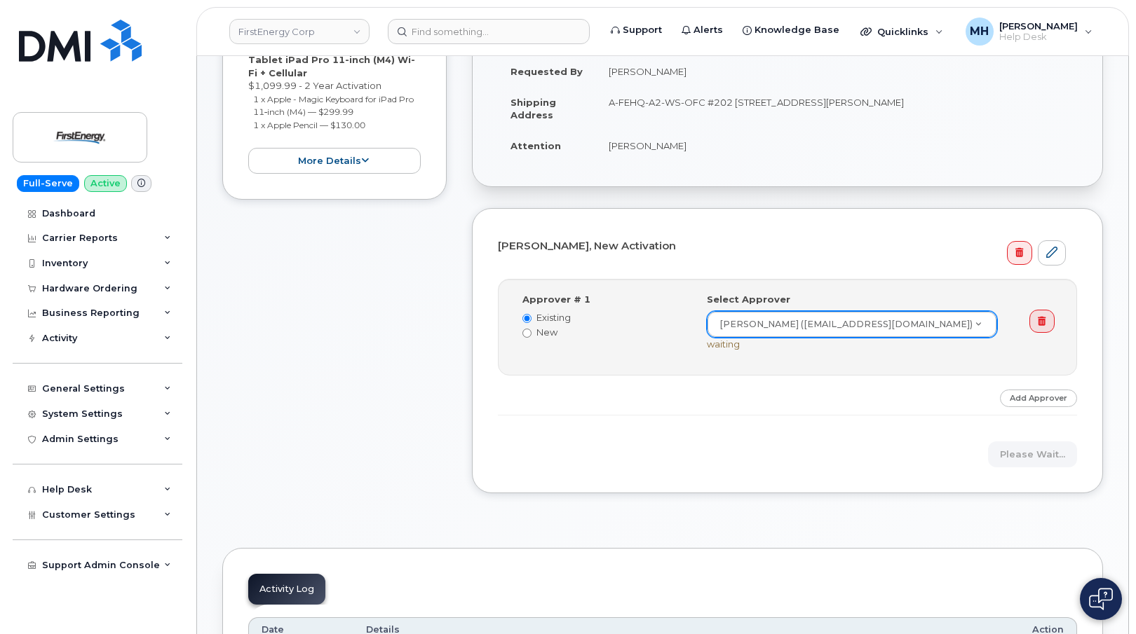
scroll to position [351, 0]
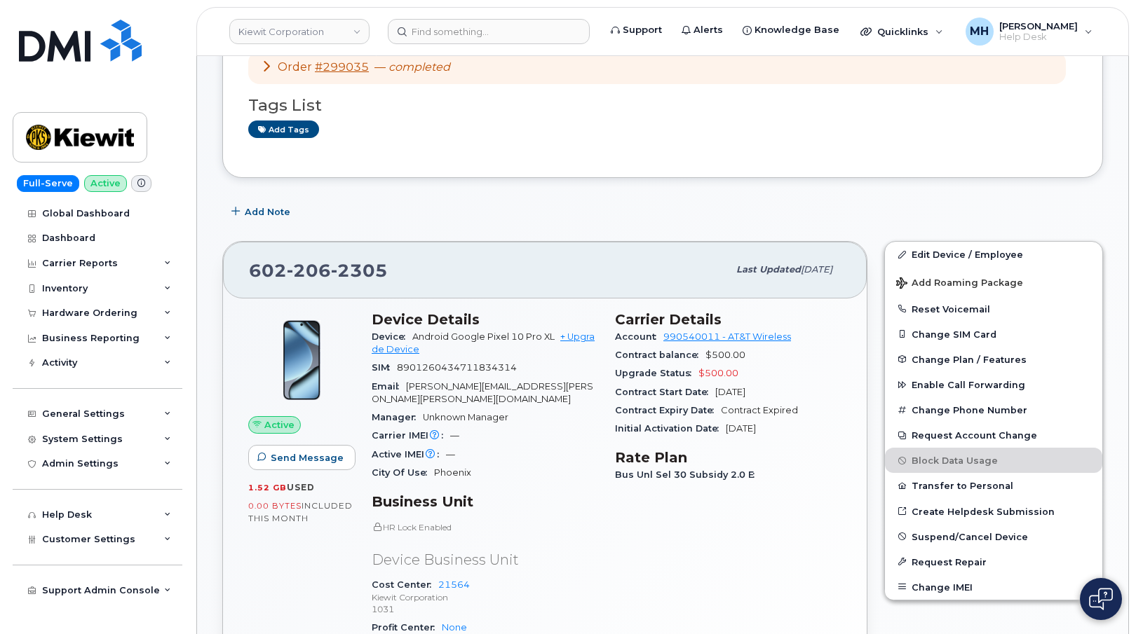
scroll to position [351, 0]
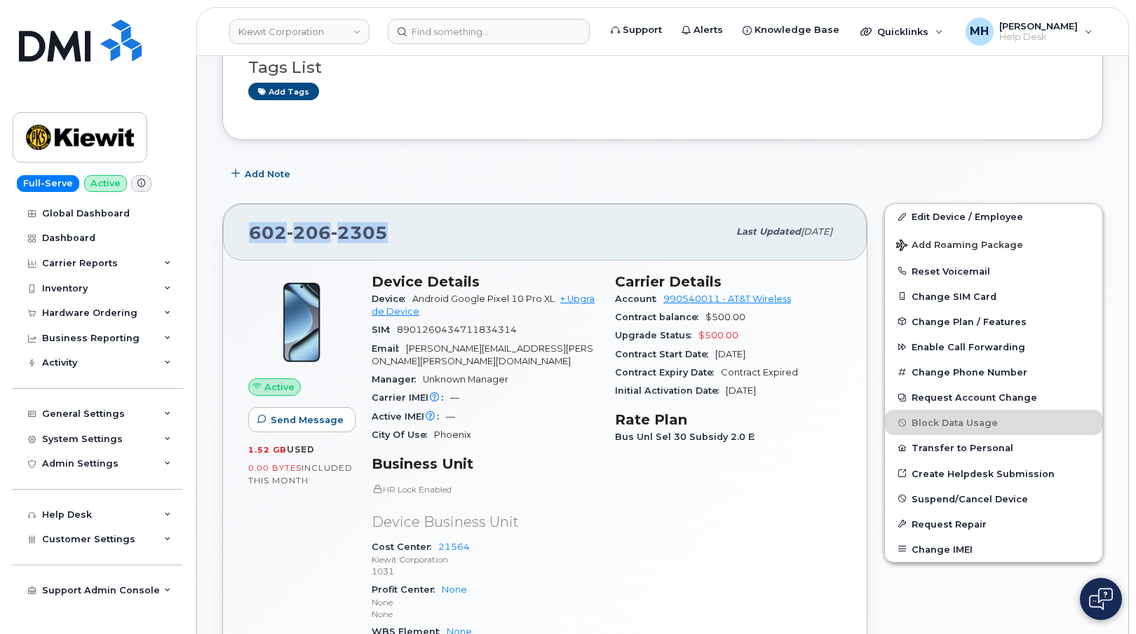
drag, startPoint x: 400, startPoint y: 240, endPoint x: 253, endPoint y: 237, distance: 146.5
click at [253, 237] on div "[PHONE_NUMBER]" at bounding box center [488, 231] width 479 height 29
copy span "[PHONE_NUMBER]"
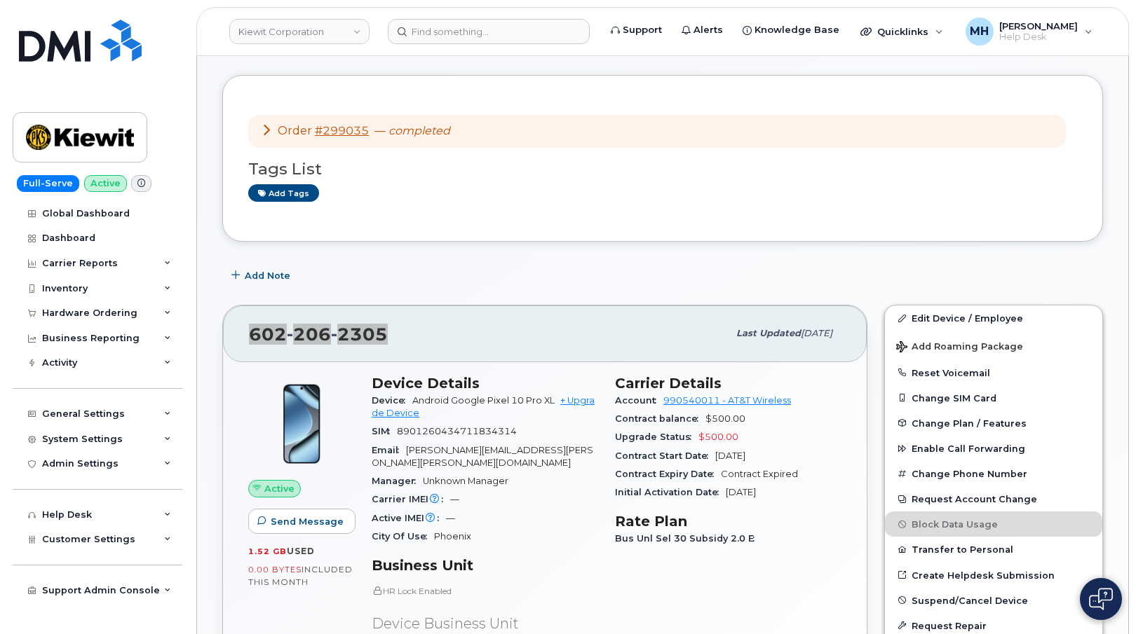
scroll to position [140, 0]
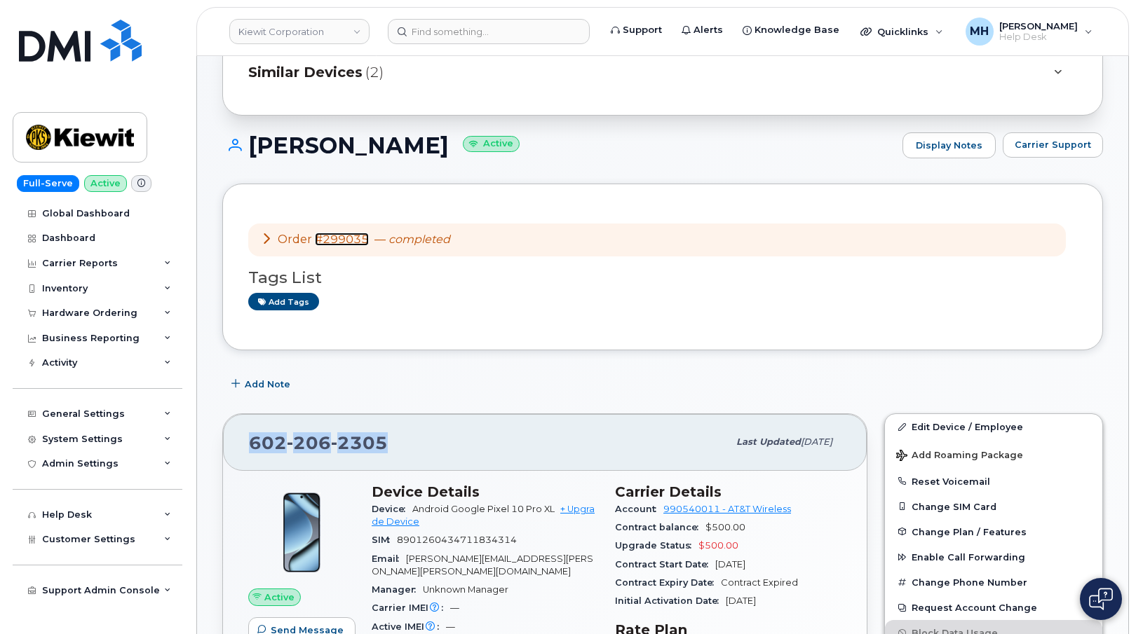
click at [360, 241] on link "#299035" at bounding box center [342, 239] width 54 height 13
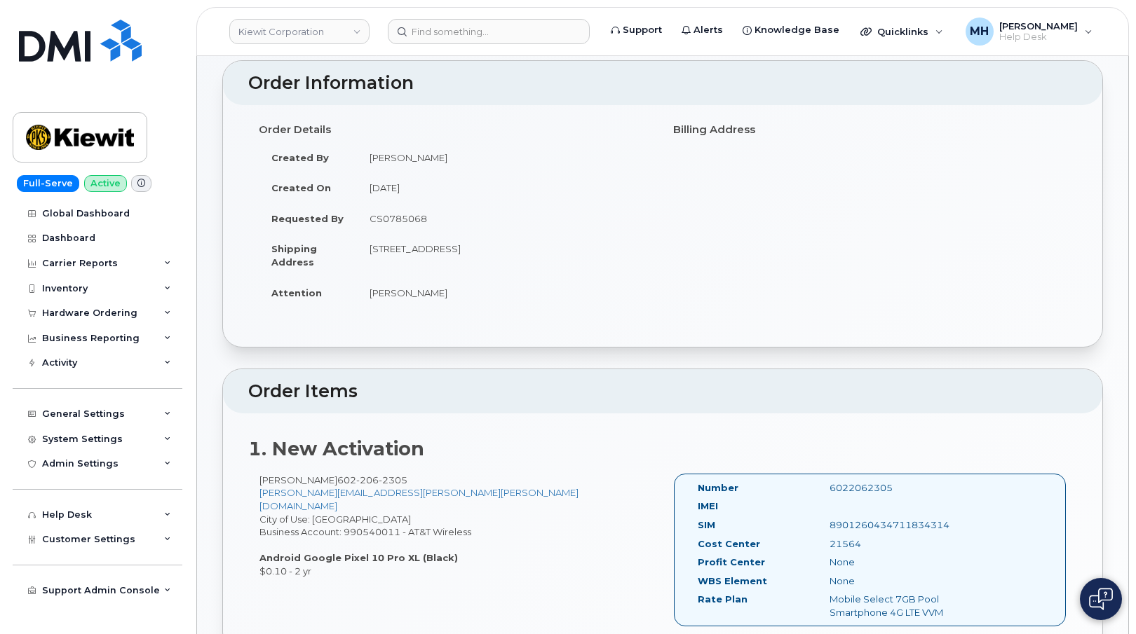
scroll to position [212, 0]
